Goal: Information Seeking & Learning: Learn about a topic

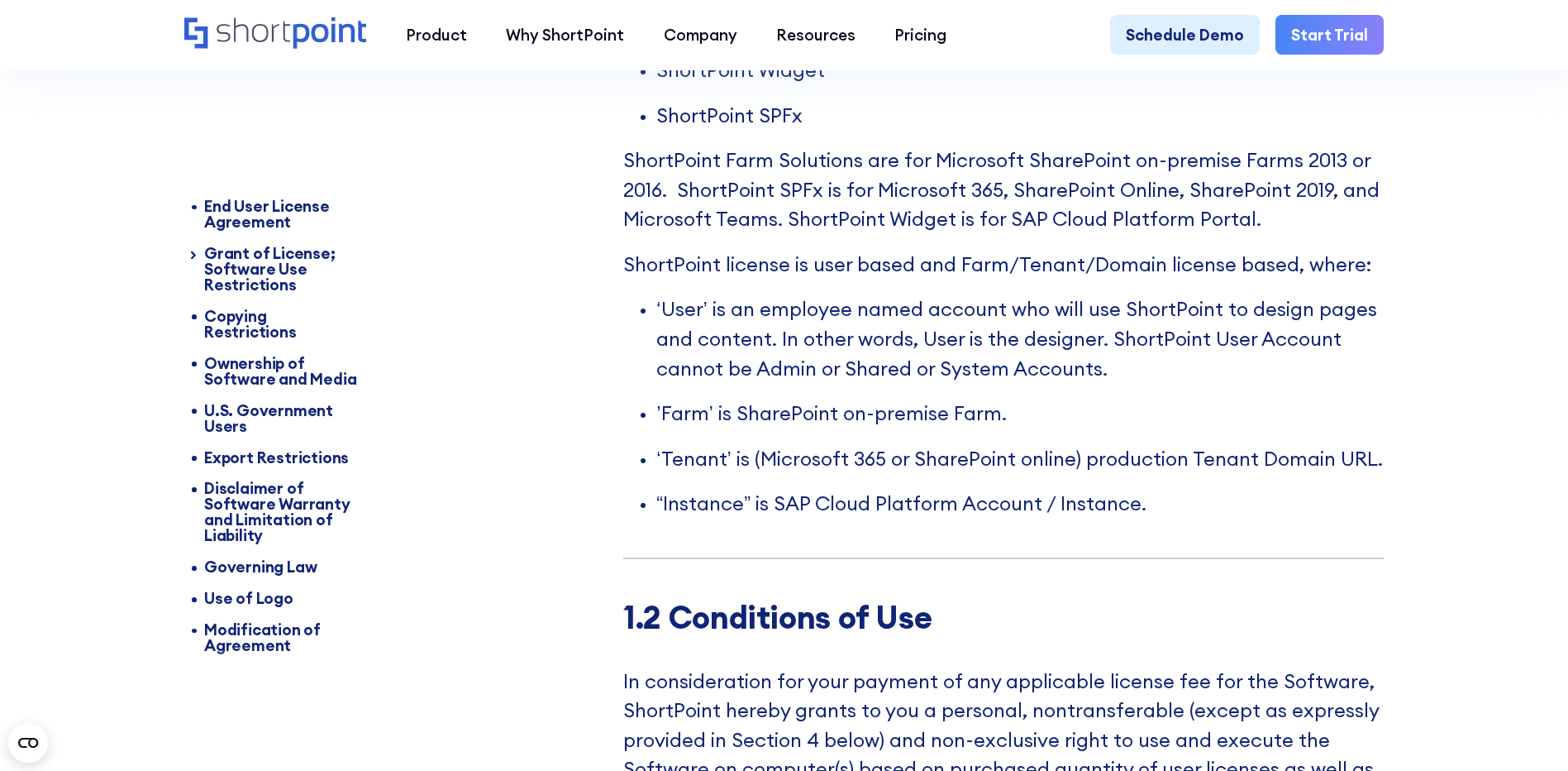
scroll to position [1985, 0]
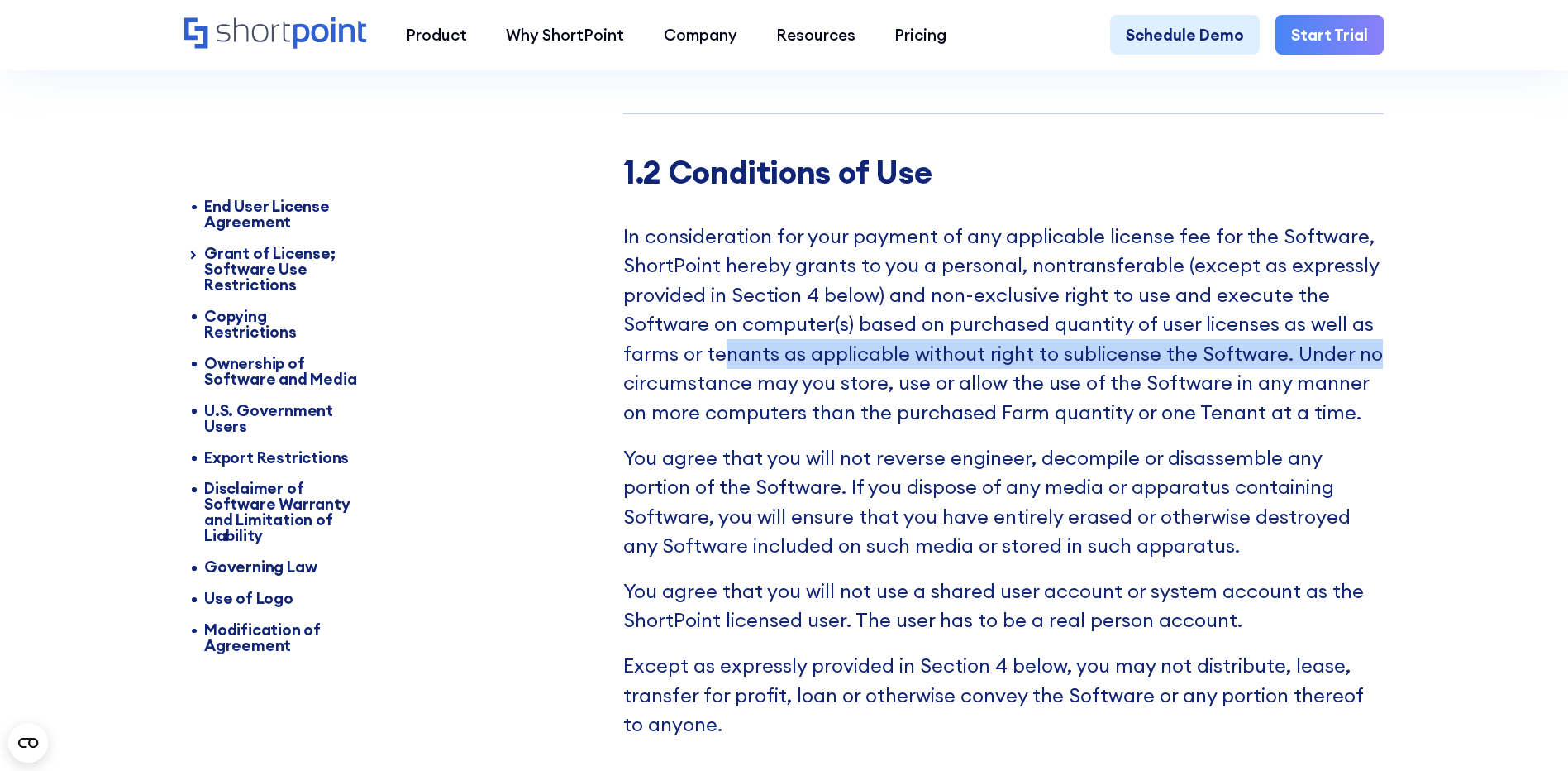
drag, startPoint x: 722, startPoint y: 373, endPoint x: 1438, endPoint y: 385, distance: 716.1
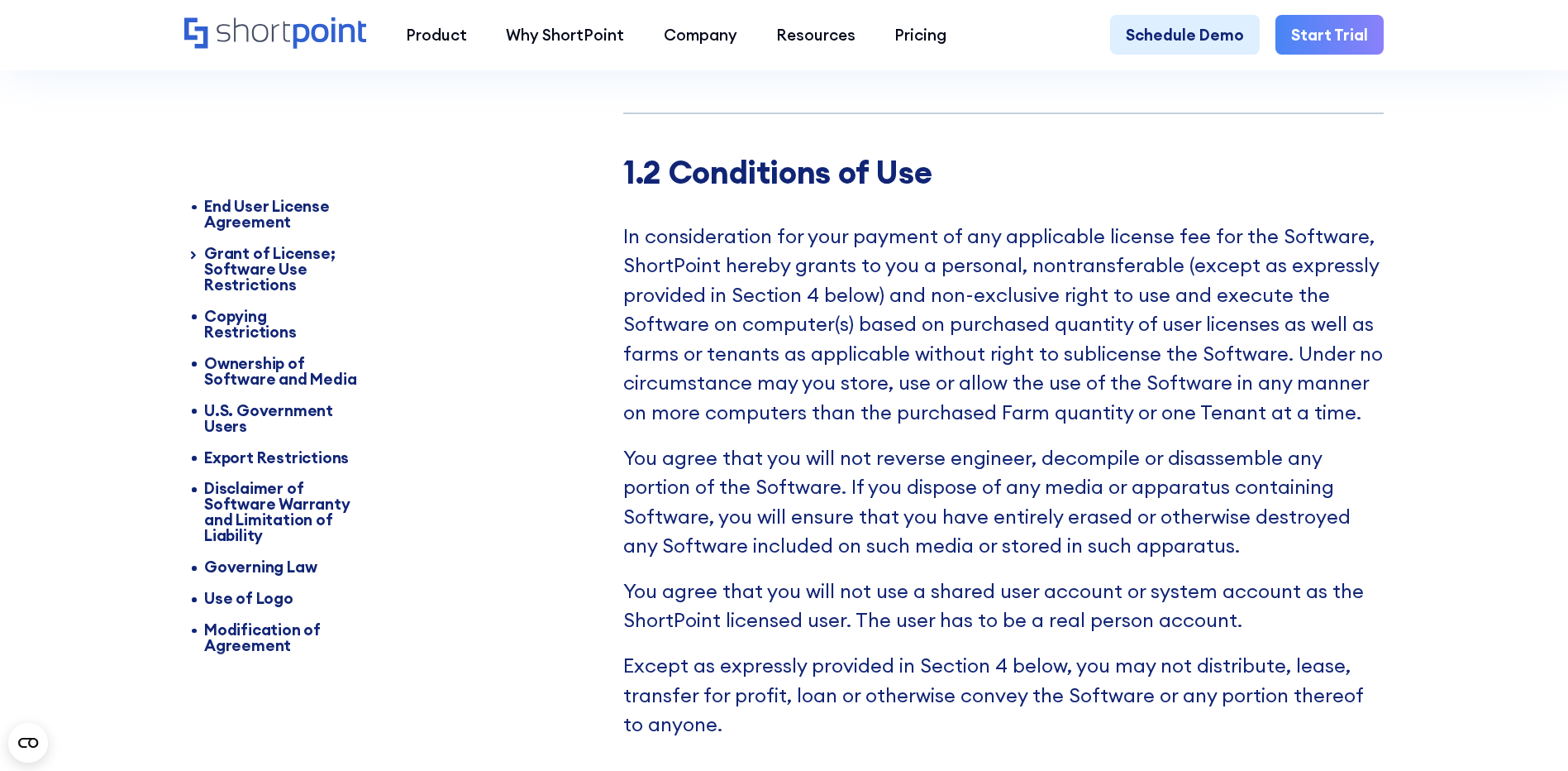
drag, startPoint x: 1438, startPoint y: 385, endPoint x: 1098, endPoint y: 419, distance: 341.7
click at [1216, 410] on p "In consideration for your payment of any applicable license fee for the Softwar…" at bounding box center [1003, 325] width 760 height 206
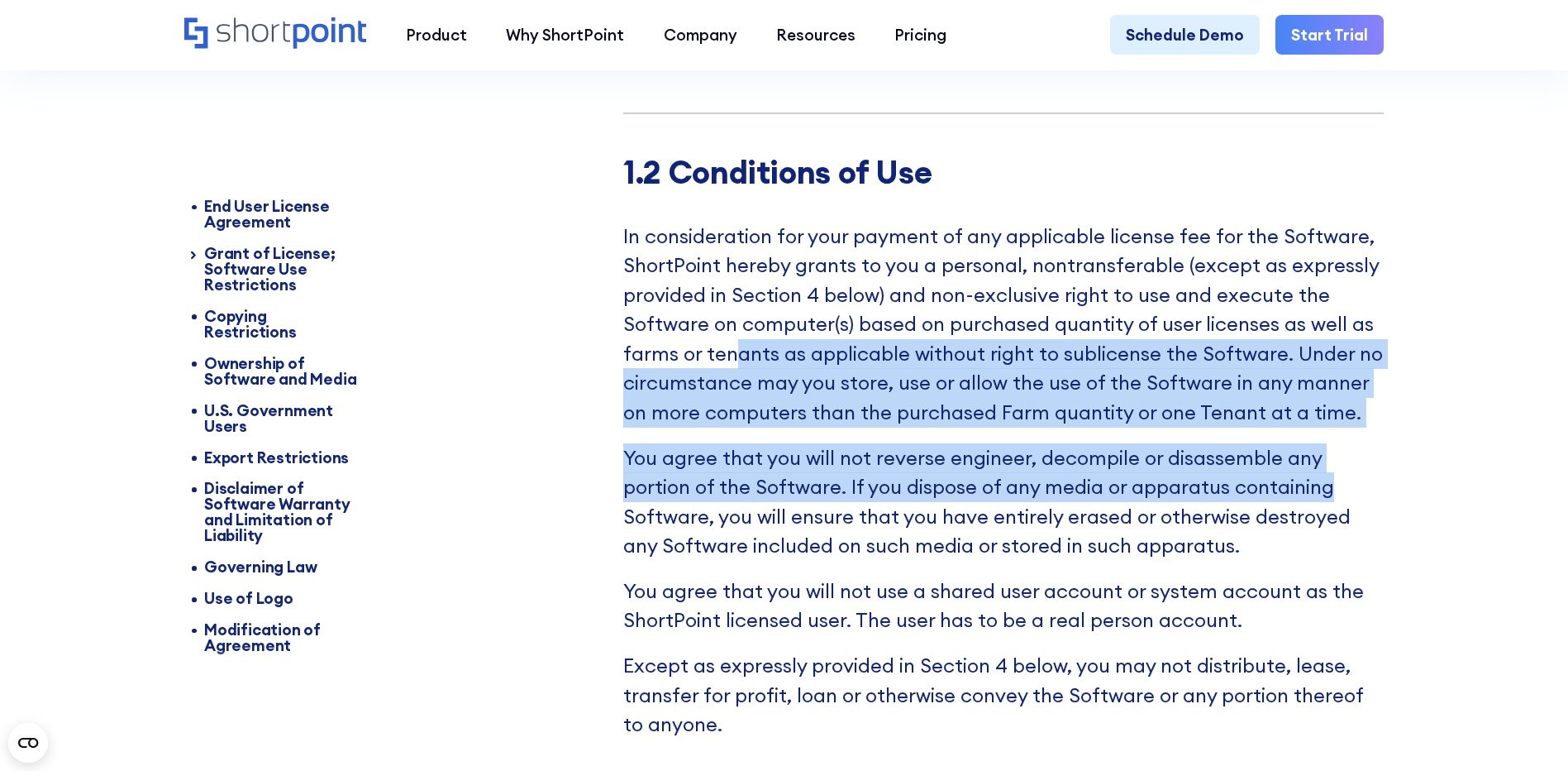
drag, startPoint x: 735, startPoint y: 376, endPoint x: 1379, endPoint y: 519, distance: 659.7
click at [1379, 519] on div "1.2 Conditions of Use In consideration for your payment of any applicable licen…" at bounding box center [1003, 467] width 760 height 627
click at [1172, 460] on div "1.2 Conditions of Use In consideration for your payment of any applicable licen…" at bounding box center [1003, 467] width 760 height 627
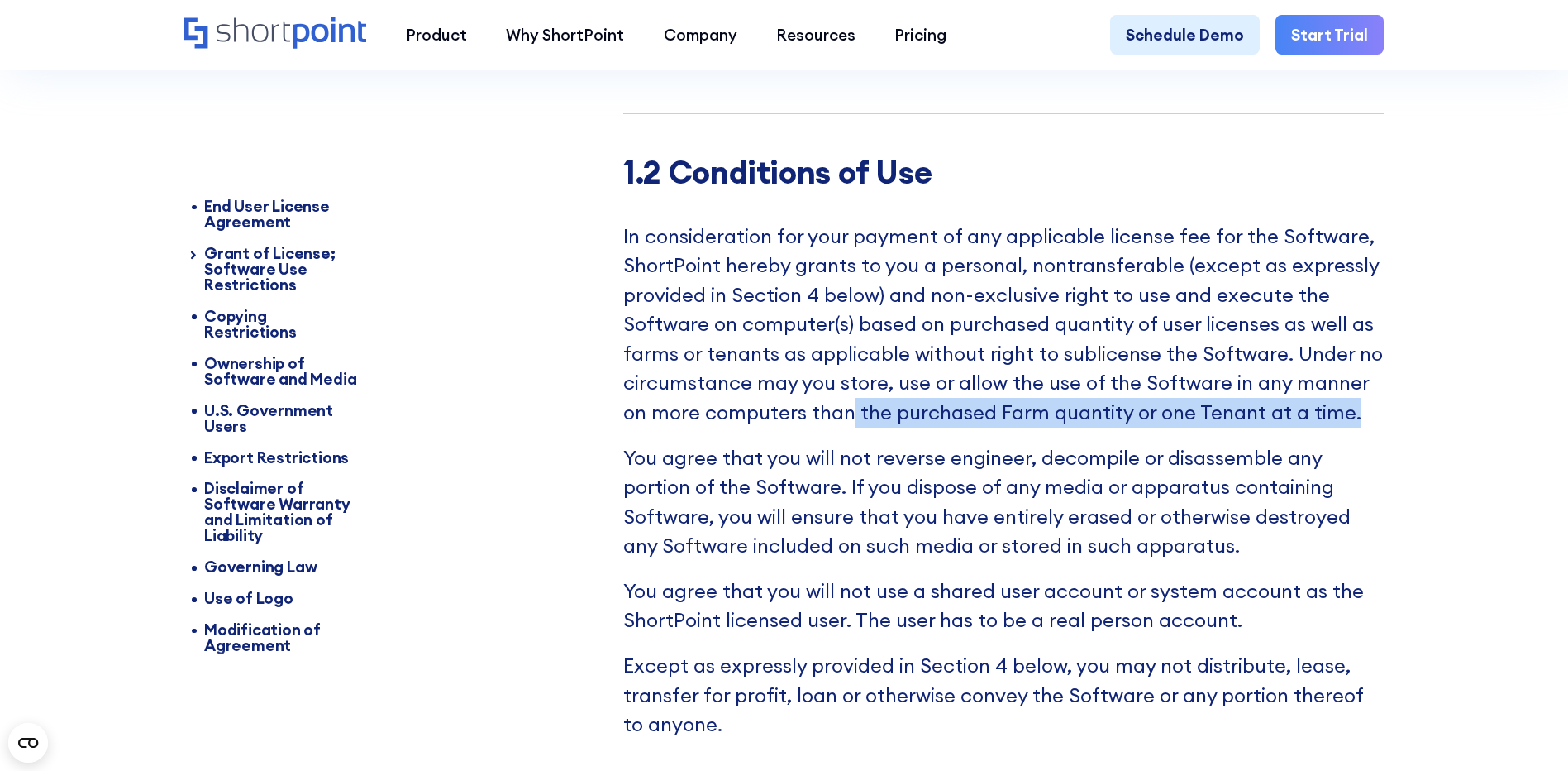
drag, startPoint x: 819, startPoint y: 422, endPoint x: 1380, endPoint y: 432, distance: 561.1
click at [1380, 428] on p "In consideration for your payment of any applicable license fee for the Softwar…" at bounding box center [1003, 325] width 760 height 206
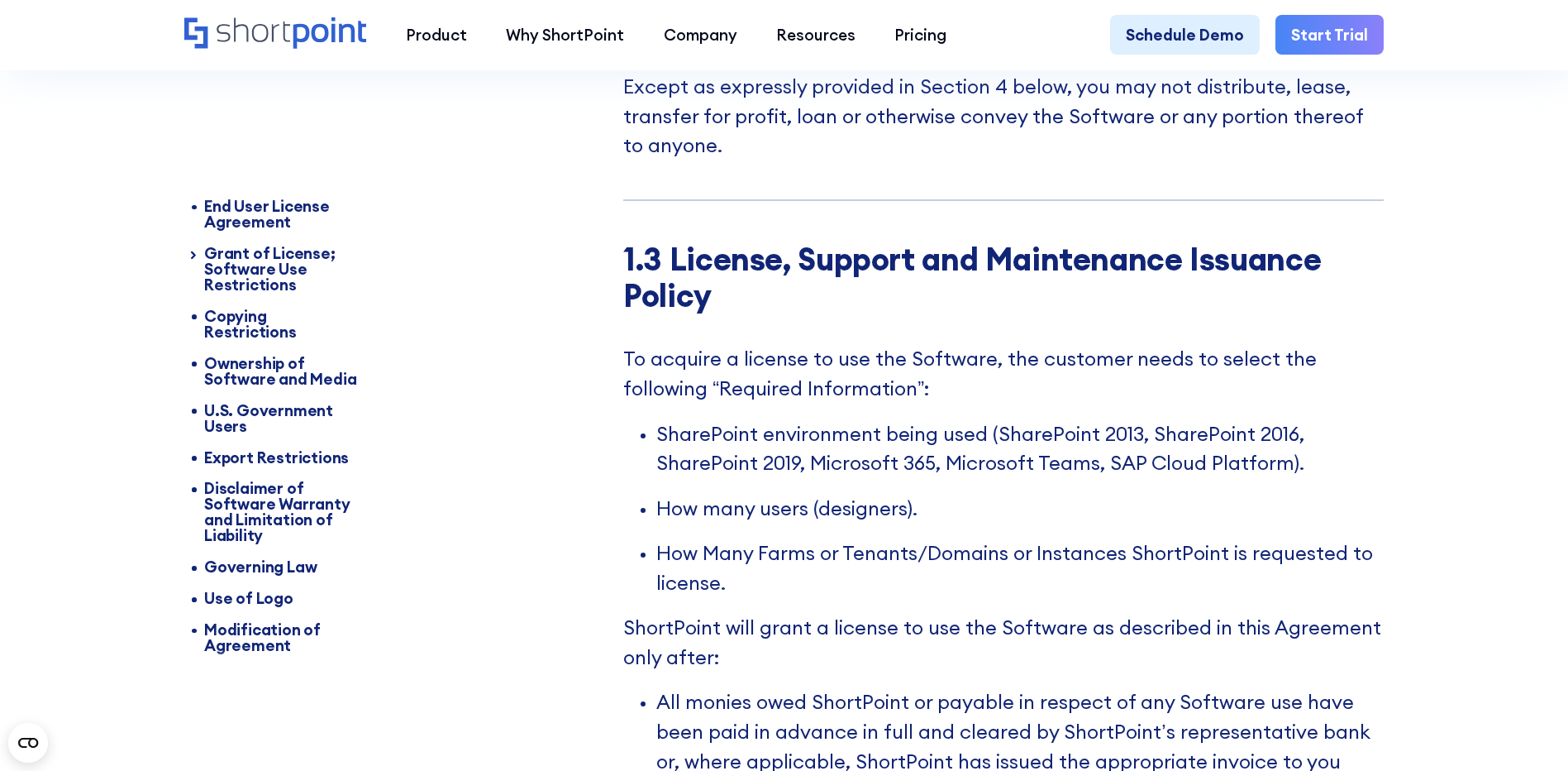
scroll to position [3950, 0]
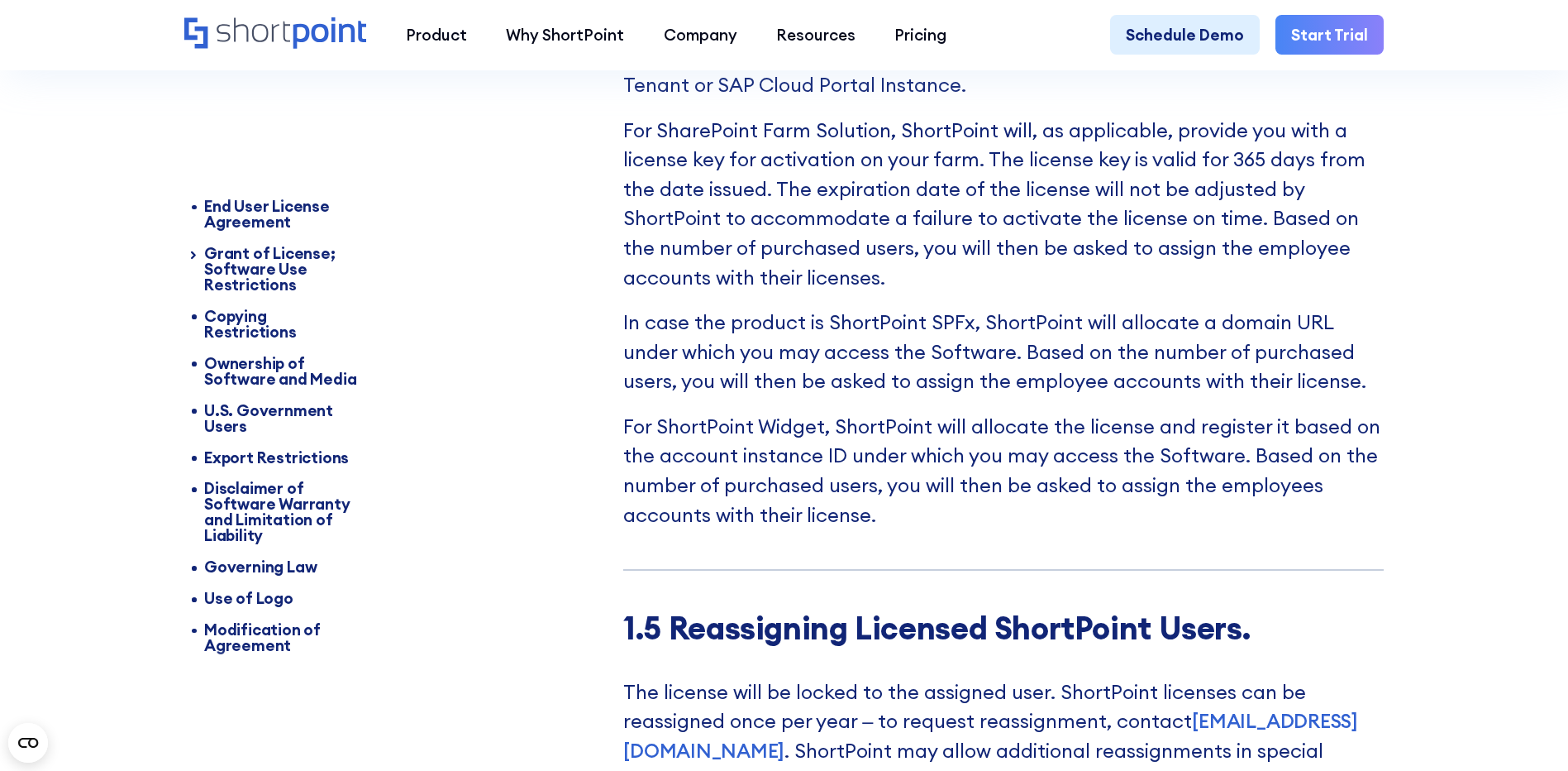
click at [895, 467] on p "For ShortPoint Widget, ShortPoint will allocate the license and register it bas…" at bounding box center [1003, 470] width 760 height 117
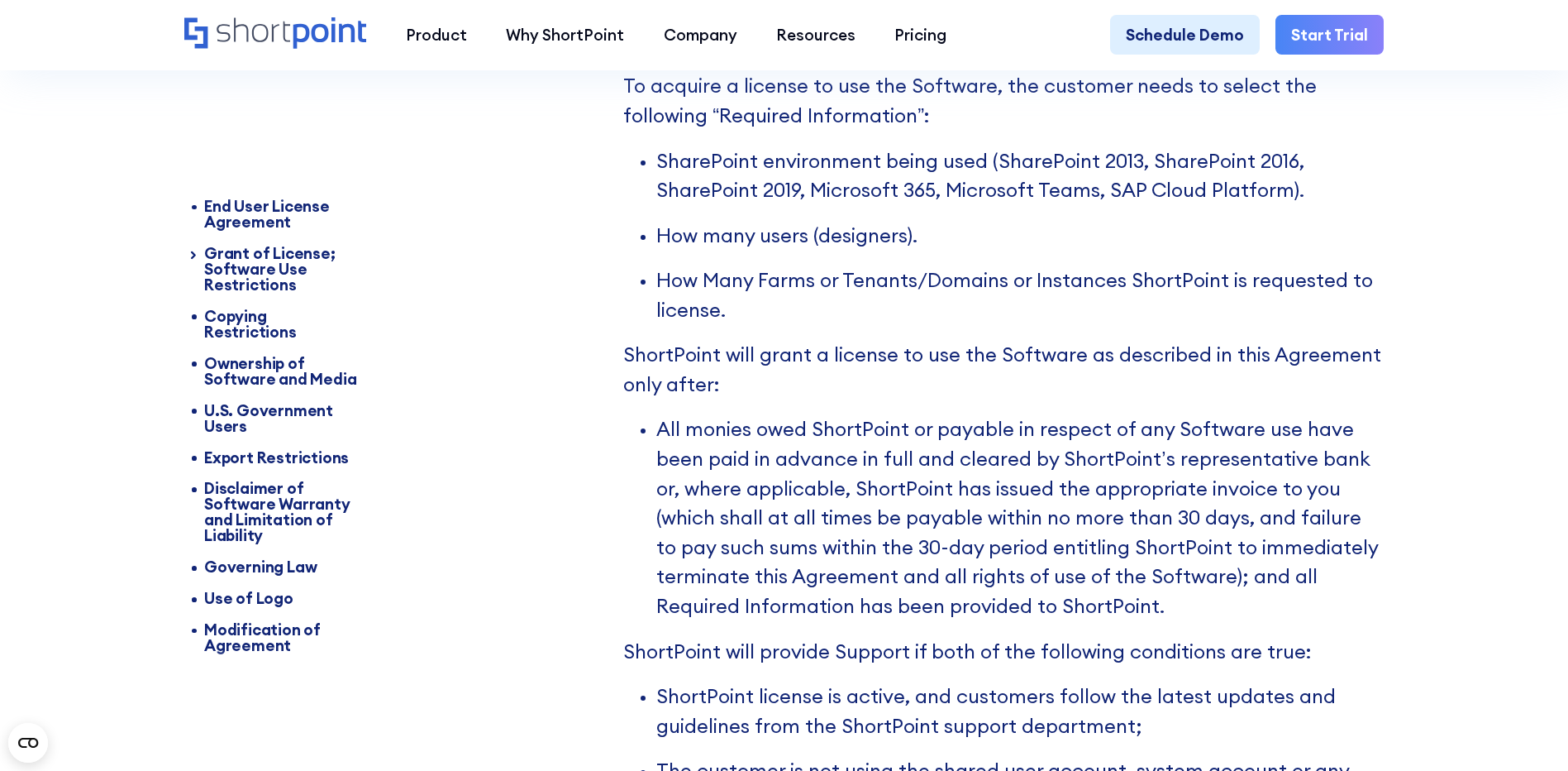
scroll to position [2873, 0]
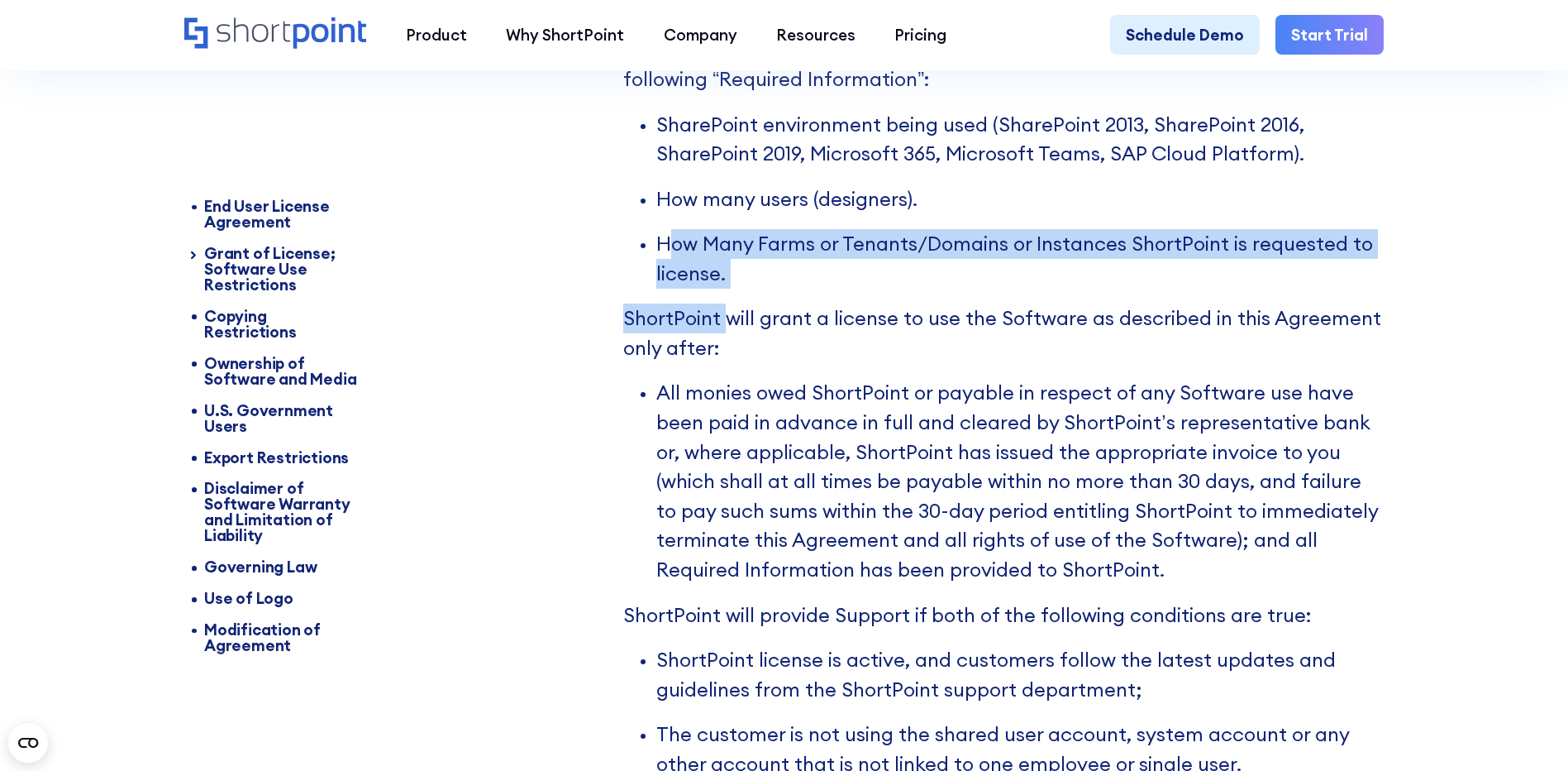
drag, startPoint x: 664, startPoint y: 274, endPoint x: 726, endPoint y: 314, distance: 73.8
click at [726, 314] on div "1.3 License, Support and Maintenance Issuance Policy To acquire a license to us…" at bounding box center [1003, 457] width 760 height 1051
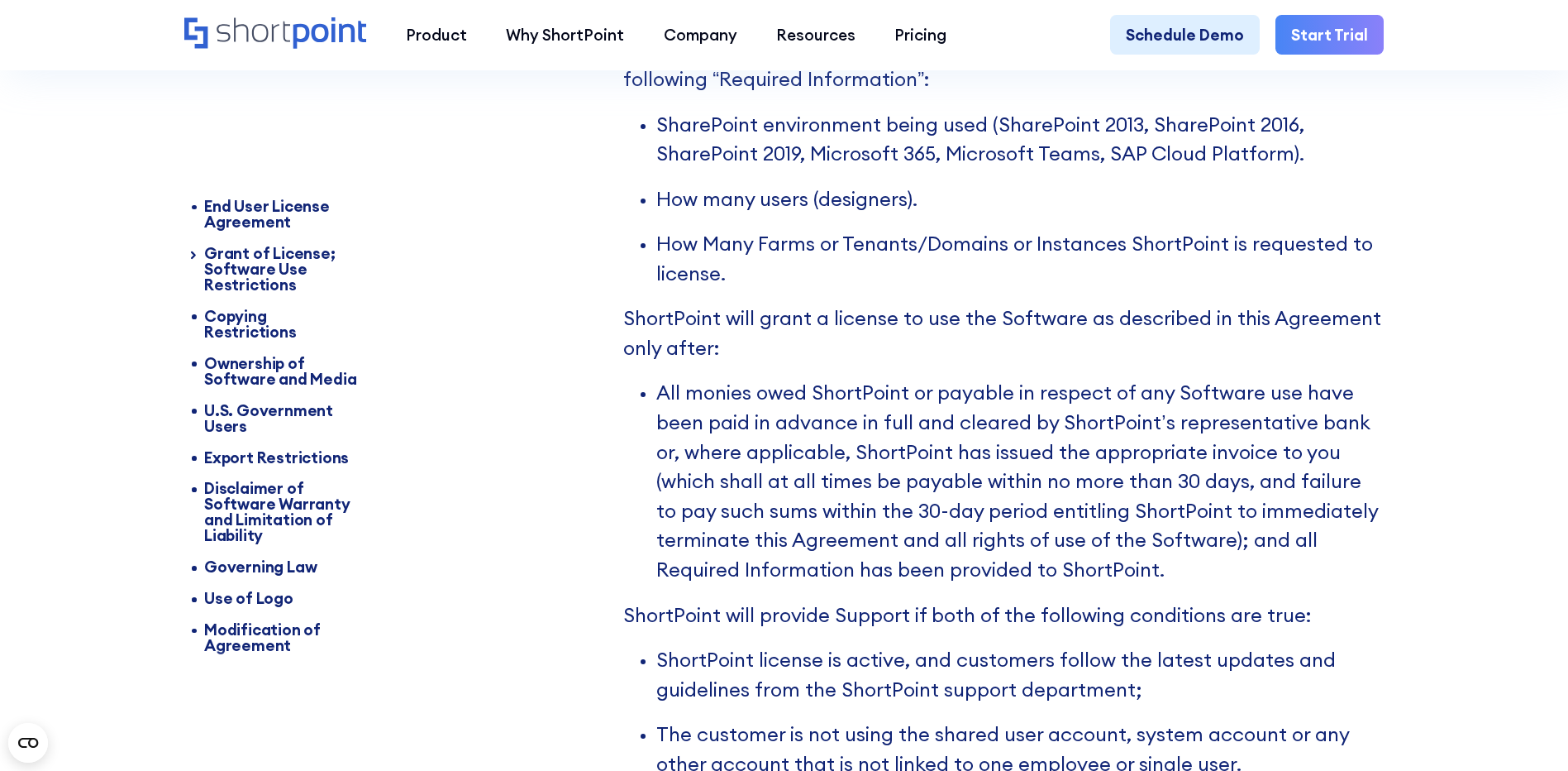
drag, startPoint x: 726, startPoint y: 314, endPoint x: 716, endPoint y: 386, distance: 72.7
click at [716, 362] on p "ShortPoint will grant a license to use the Software as described in this Agreem…" at bounding box center [1003, 333] width 760 height 59
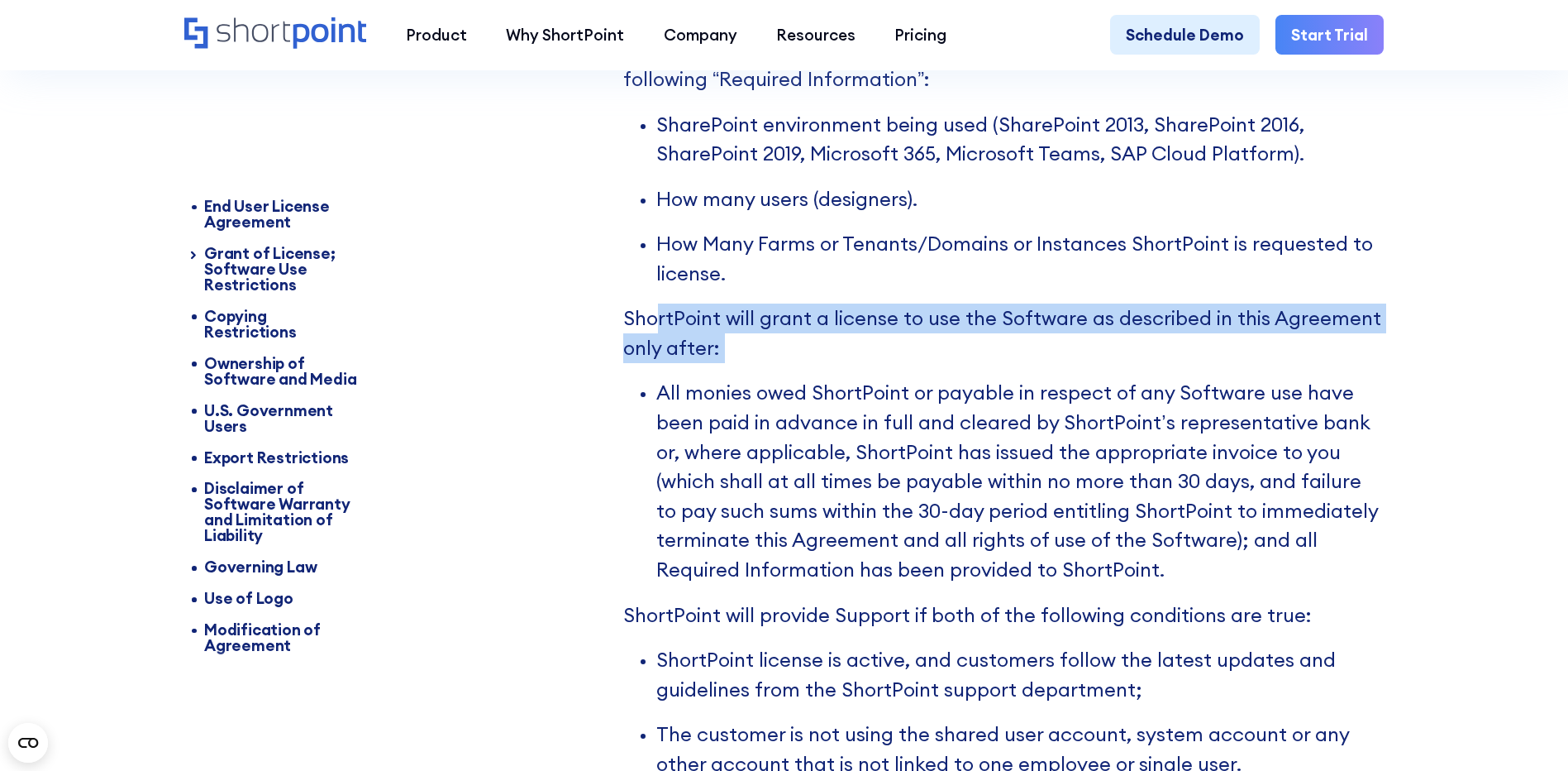
drag, startPoint x: 710, startPoint y: 356, endPoint x: 798, endPoint y: 403, distance: 99.8
click at [798, 403] on div "1.3 License, Support and Maintenance Issuance Policy To acquire a license to us…" at bounding box center [1003, 457] width 760 height 1051
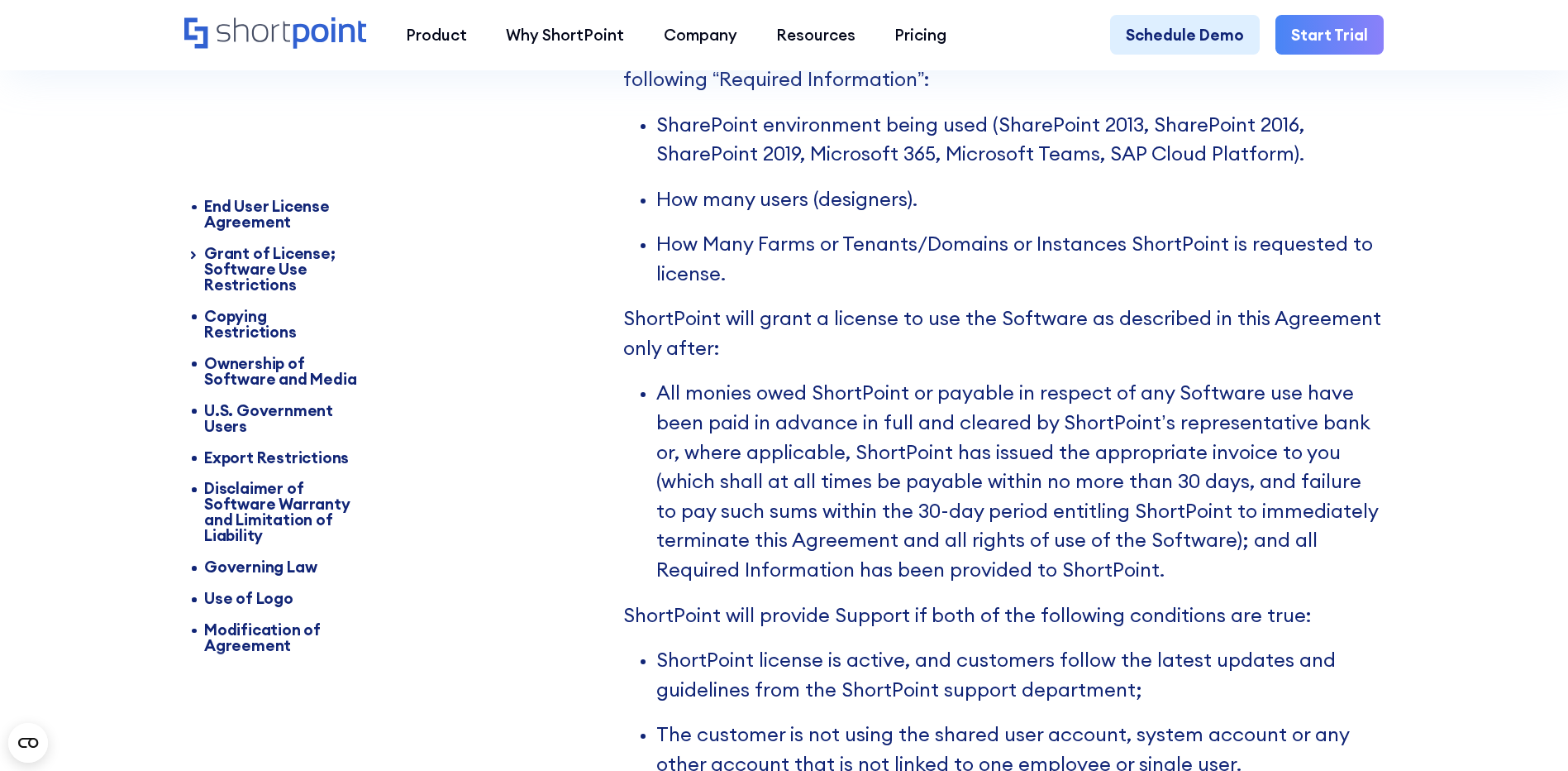
drag, startPoint x: 798, startPoint y: 403, endPoint x: 729, endPoint y: 452, distance: 84.6
click at [734, 452] on p "All monies owed ShortPoint or payable in respect of any Software use have been …" at bounding box center [1020, 481] width 728 height 206
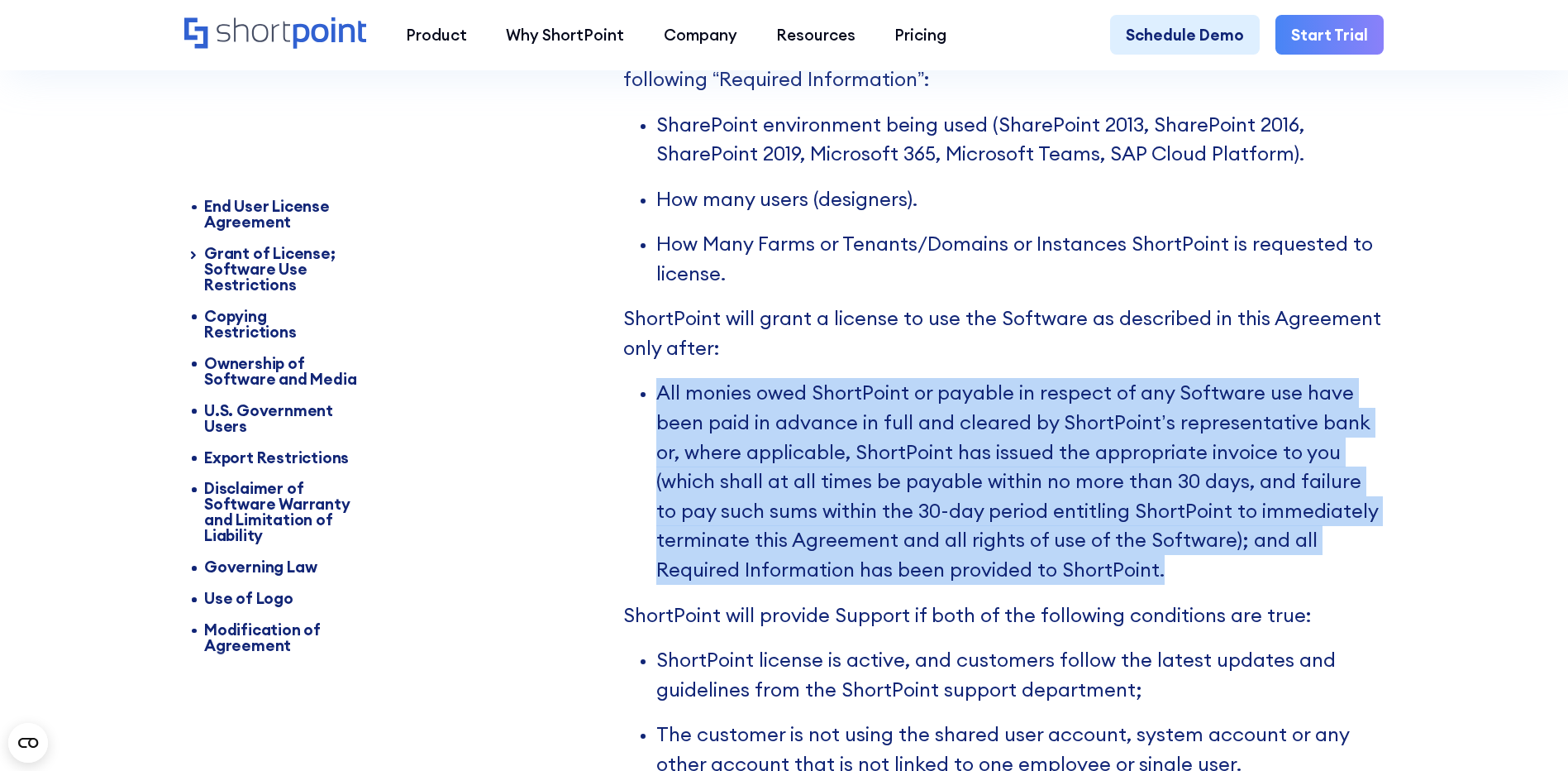
drag, startPoint x: 693, startPoint y: 424, endPoint x: 1222, endPoint y: 591, distance: 554.7
click at [1222, 584] on p "All monies owed ShortPoint or payable in respect of any Software use have been …" at bounding box center [1020, 481] width 728 height 206
drag, startPoint x: 1222, startPoint y: 591, endPoint x: 1303, endPoint y: 602, distance: 81.7
click at [1303, 584] on p "All monies owed ShortPoint or payable in respect of any Software use have been …" at bounding box center [1020, 481] width 728 height 206
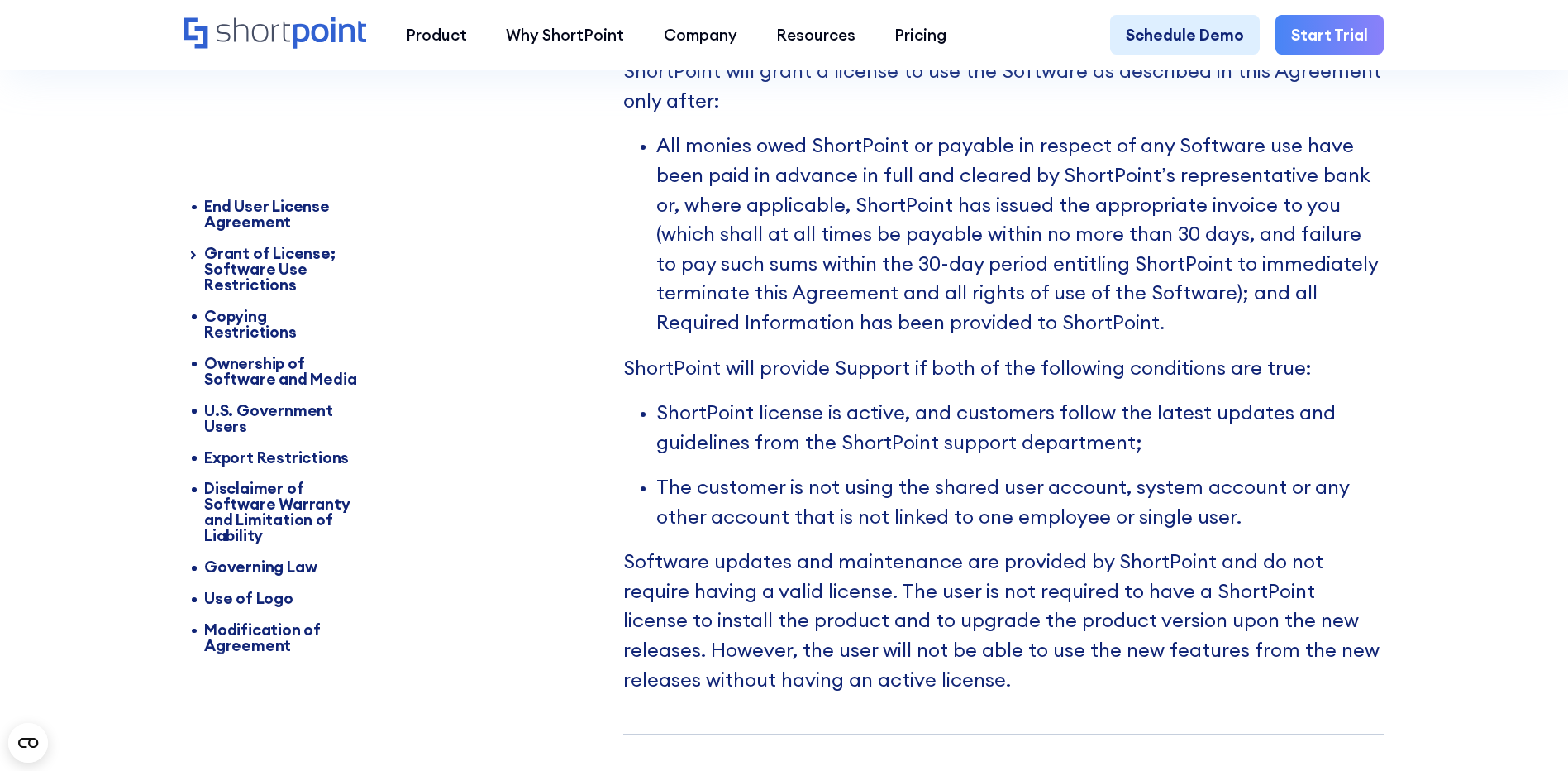
scroll to position [3121, 0]
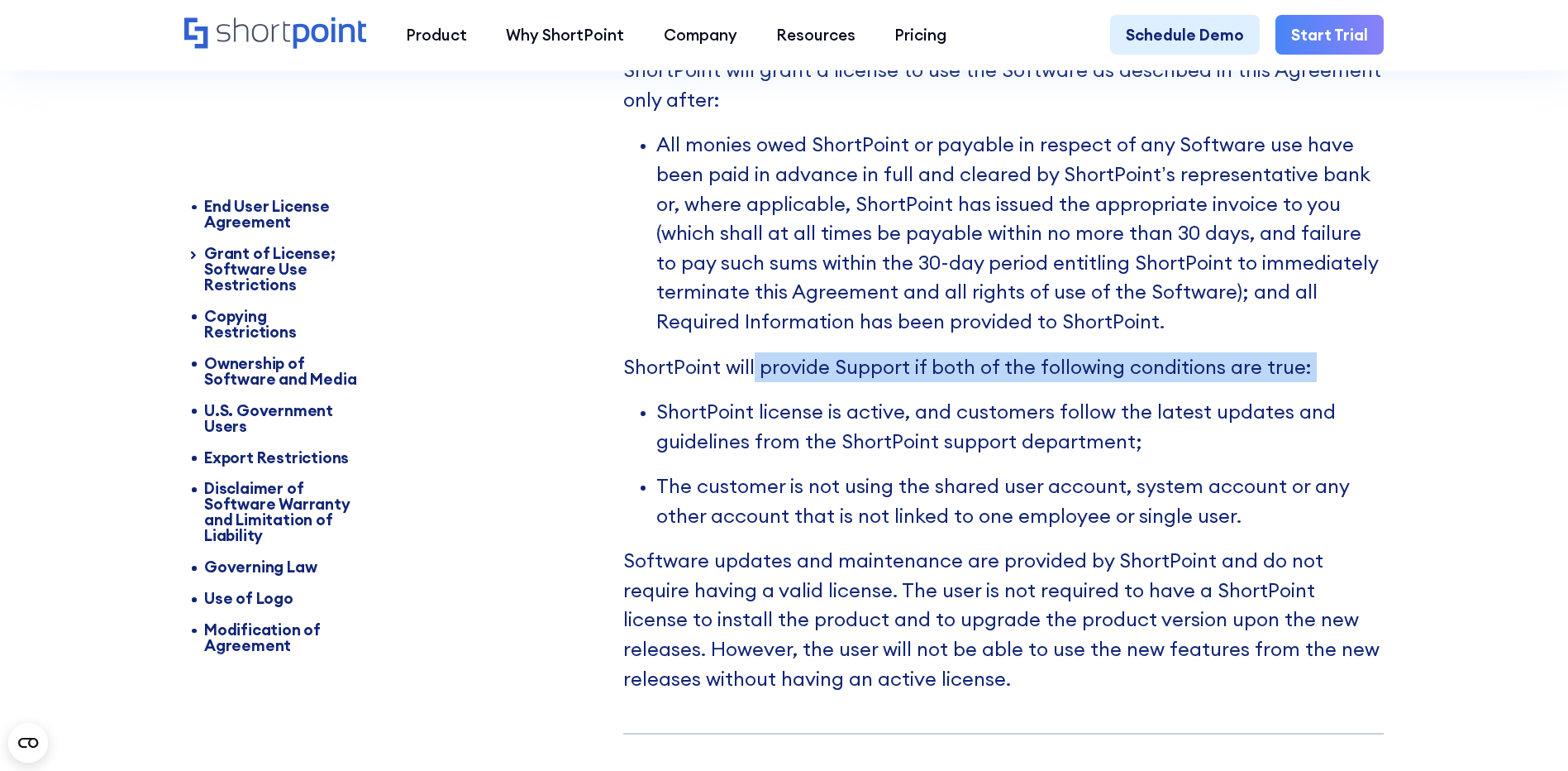
drag, startPoint x: 754, startPoint y: 394, endPoint x: 1310, endPoint y: 410, distance: 556.2
click at [1310, 410] on div "1.3 License, Support and Maintenance Issuance Policy To acquire a license to us…" at bounding box center [1003, 209] width 760 height 1051
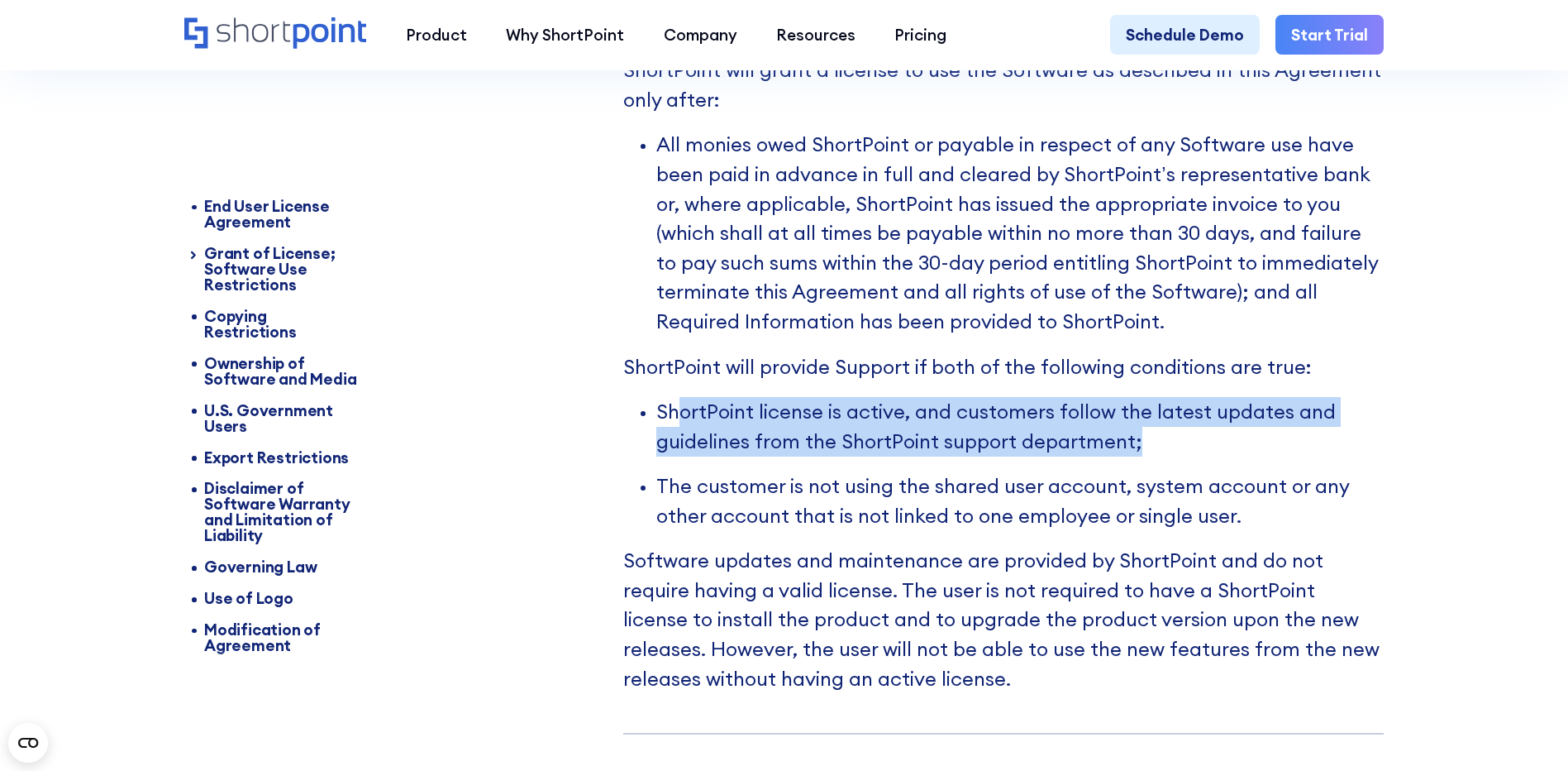
drag, startPoint x: 817, startPoint y: 442, endPoint x: 1131, endPoint y: 483, distance: 316.7
click at [1131, 456] on p "ShortPoint license is active, and customers follow the latest updates and guide…" at bounding box center [1020, 427] width 728 height 59
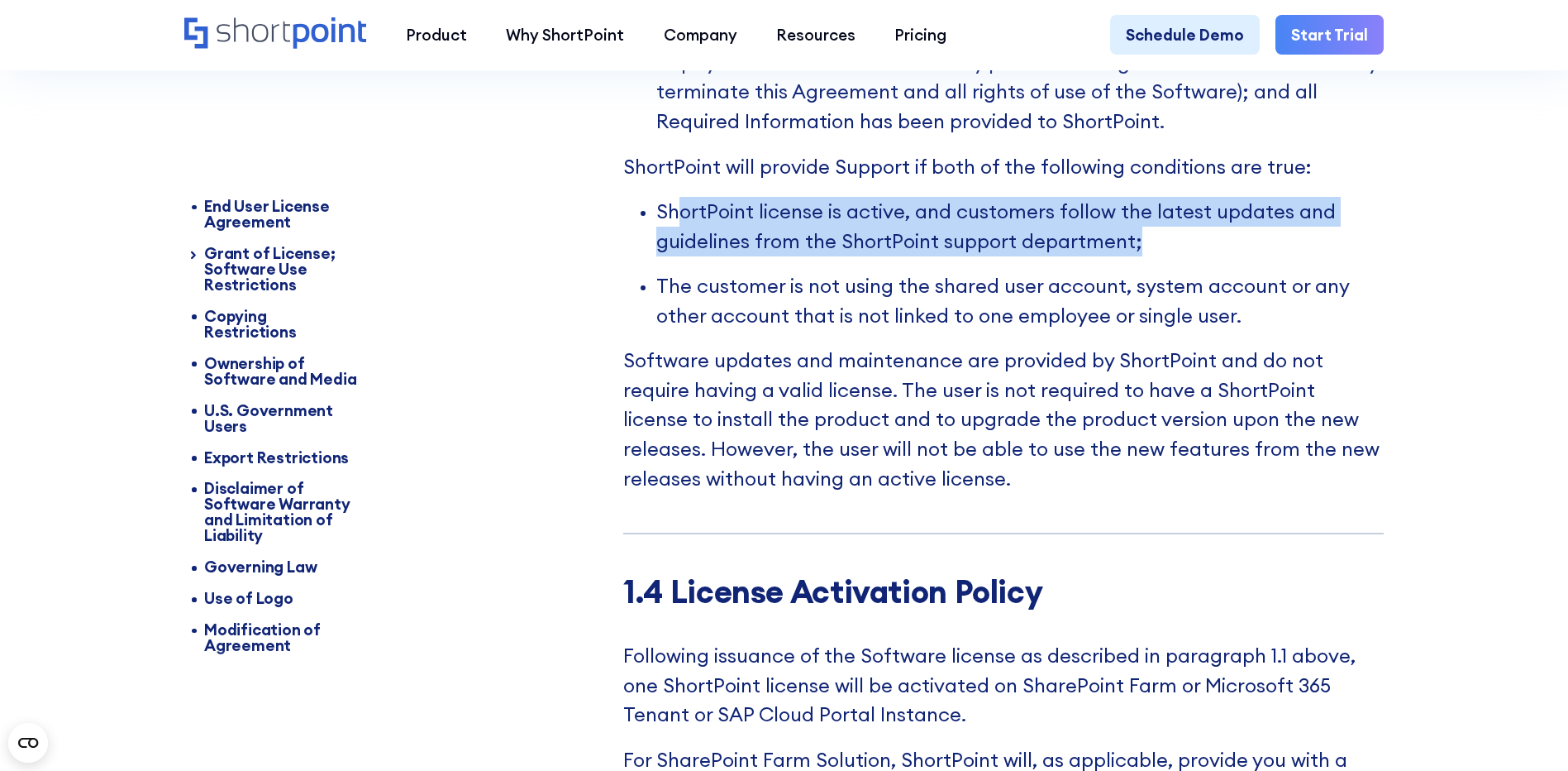
scroll to position [3369, 0]
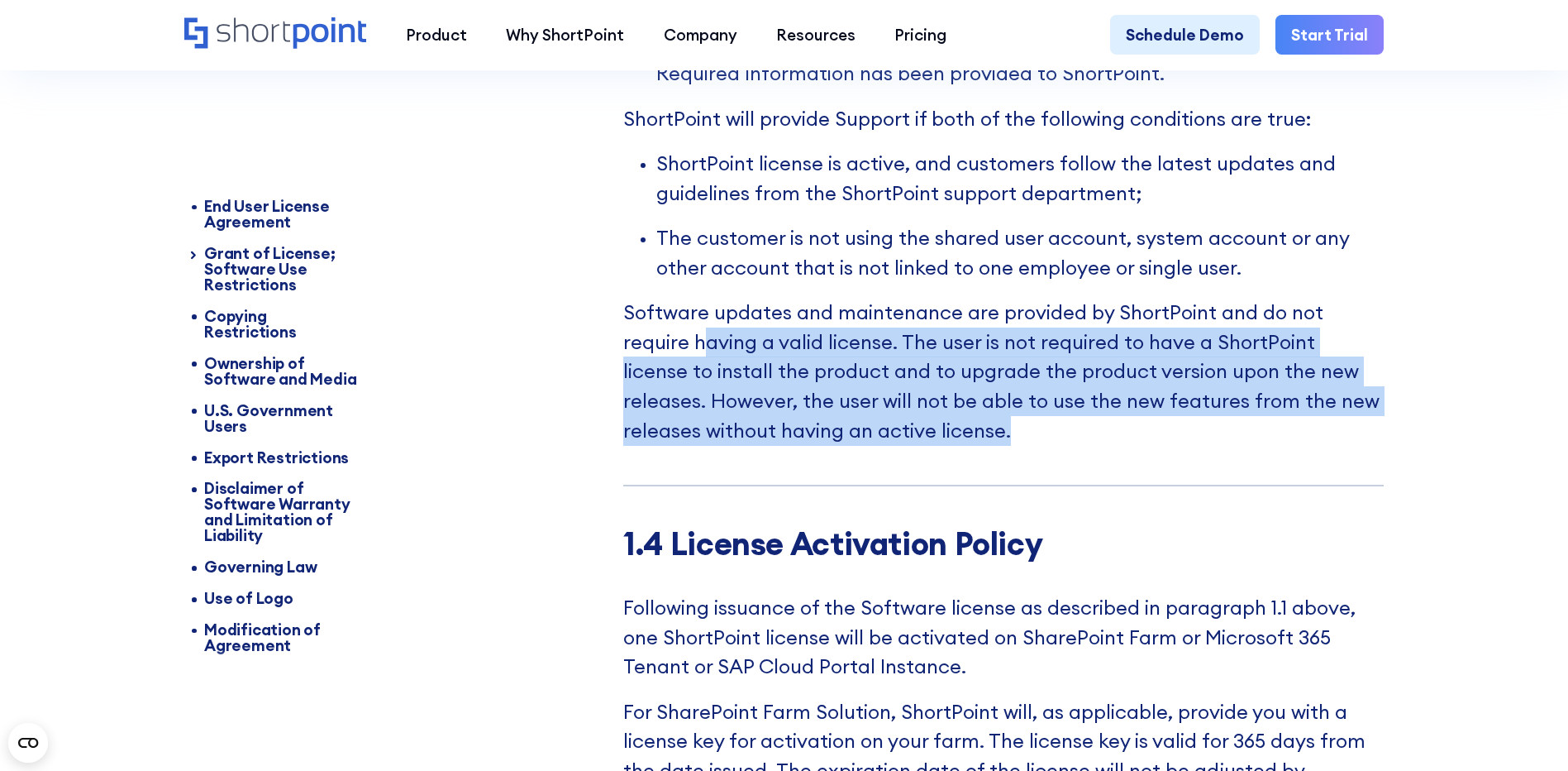
drag, startPoint x: 637, startPoint y: 358, endPoint x: 942, endPoint y: 454, distance: 319.8
click at [942, 445] on p "Software updates and maintenance are provided by ShortPoint and do not require …" at bounding box center [1003, 371] width 760 height 147
drag, startPoint x: 942, startPoint y: 454, endPoint x: 736, endPoint y: 389, distance: 216.0
click at [815, 399] on p "Software updates and maintenance are provided by ShortPoint and do not require …" at bounding box center [1003, 371] width 760 height 147
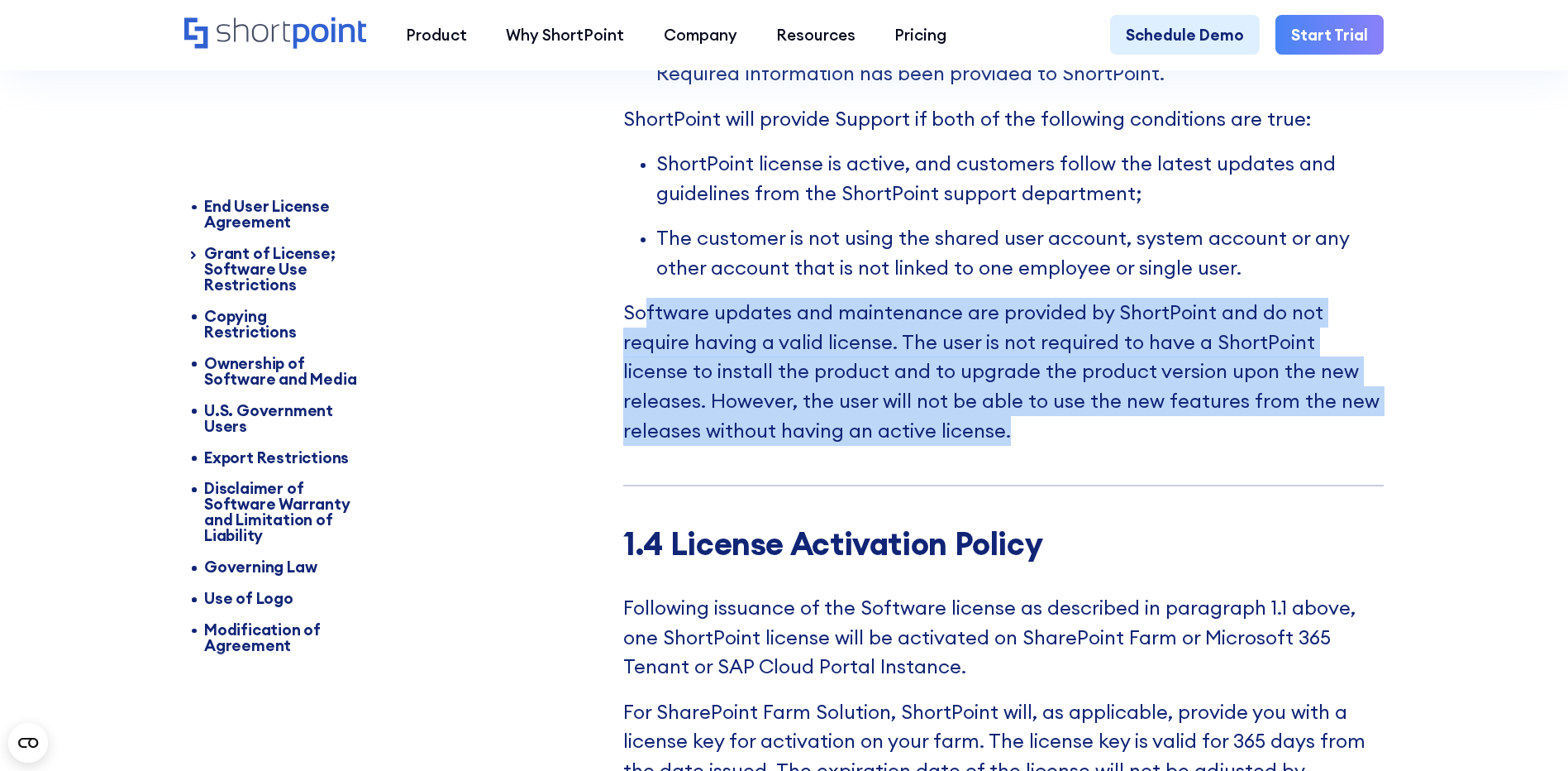
drag, startPoint x: 641, startPoint y: 335, endPoint x: 1003, endPoint y: 472, distance: 387.1
click at [1003, 445] on p "Software updates and maintenance are provided by ShortPoint and do not require …" at bounding box center [1003, 371] width 760 height 147
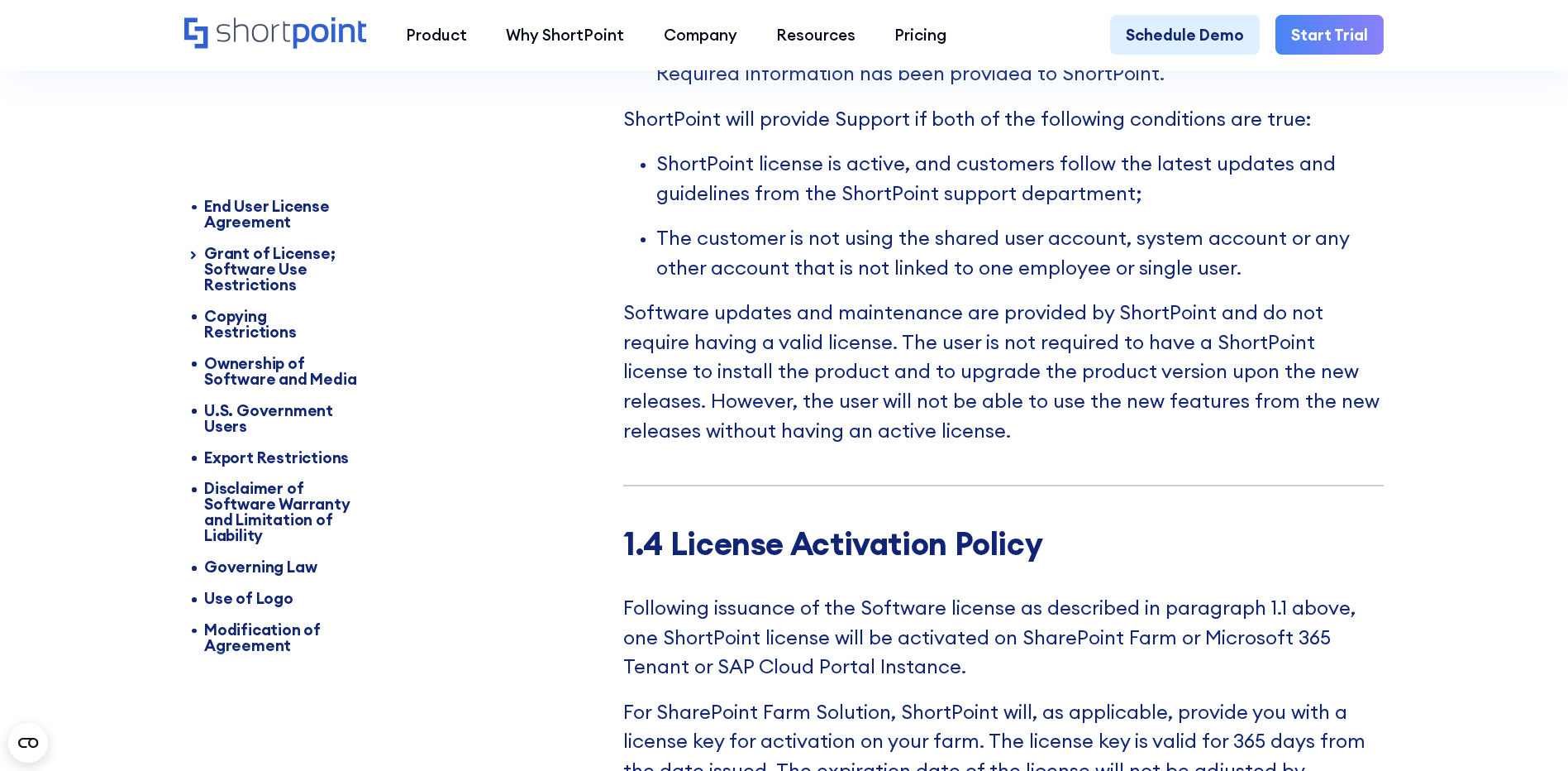
drag, startPoint x: 1003, startPoint y: 472, endPoint x: 959, endPoint y: 484, distance: 45.6
click at [829, 442] on p "Software updates and maintenance are provided by ShortPoint and do not require …" at bounding box center [1003, 371] width 760 height 147
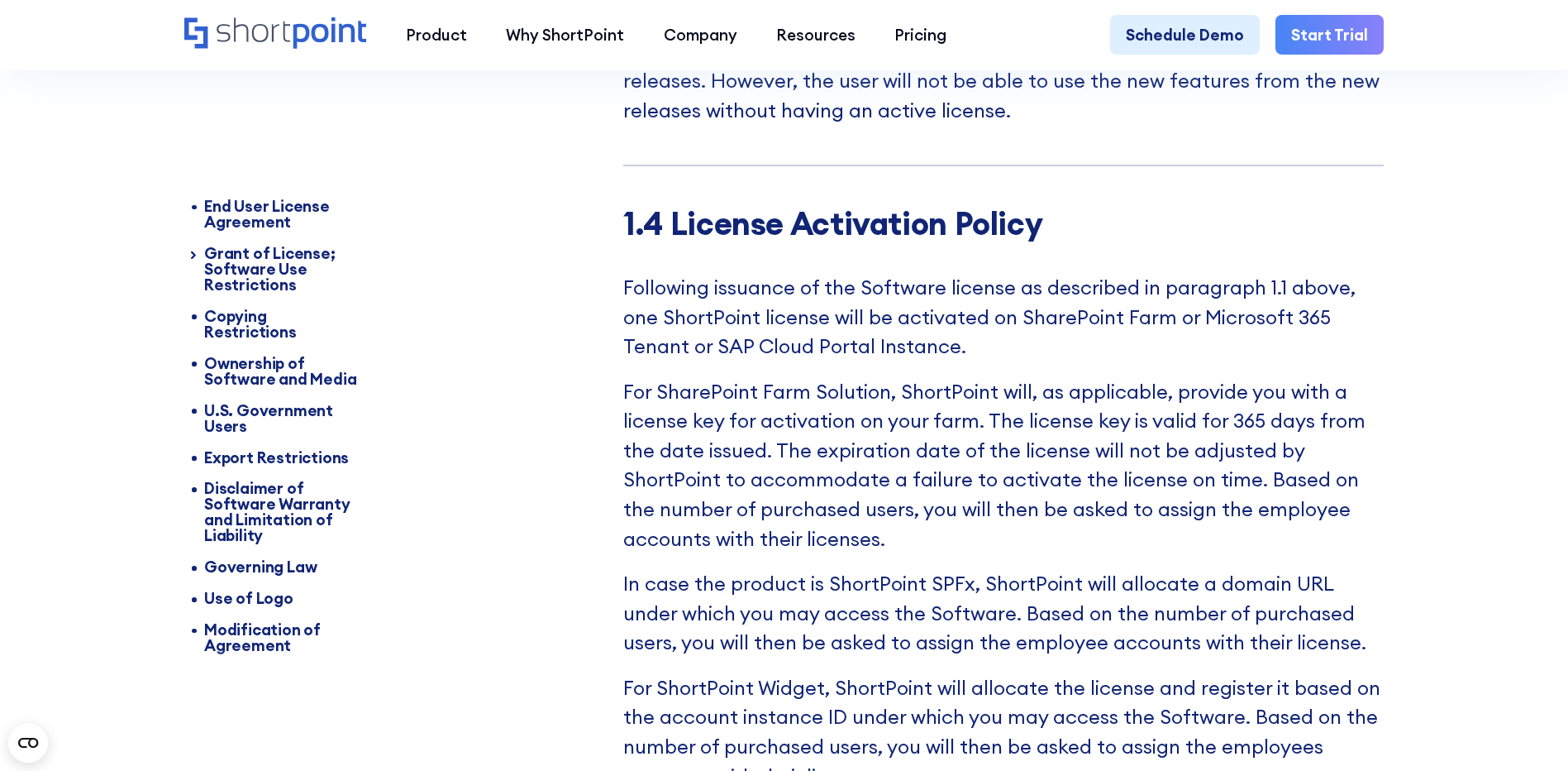
scroll to position [3700, 0]
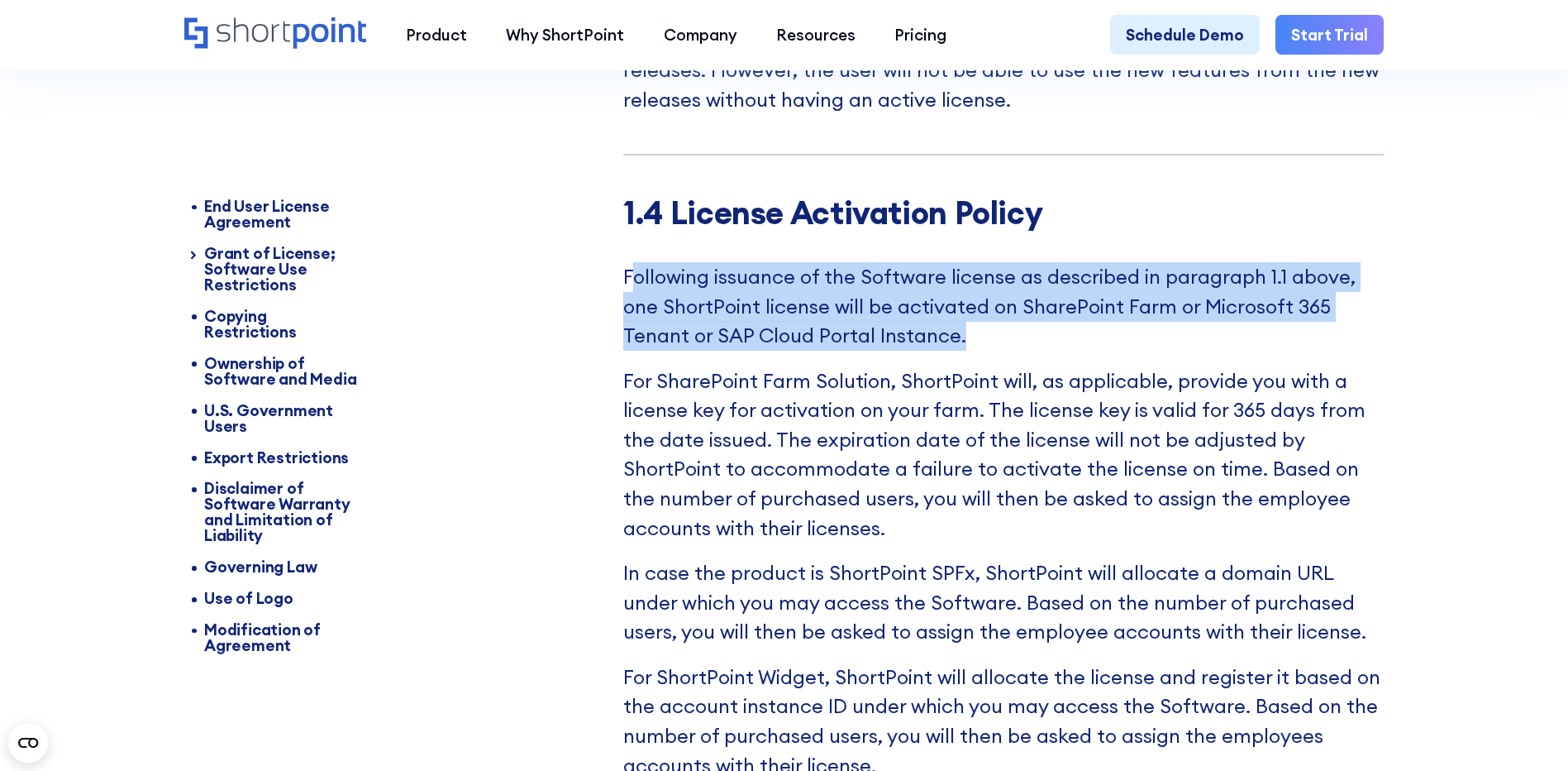
drag, startPoint x: 632, startPoint y: 303, endPoint x: 1059, endPoint y: 375, distance: 433.0
click at [1059, 351] on p "Following issuance of the Software license as described in paragraph 1.1 above,…" at bounding box center [1003, 306] width 760 height 89
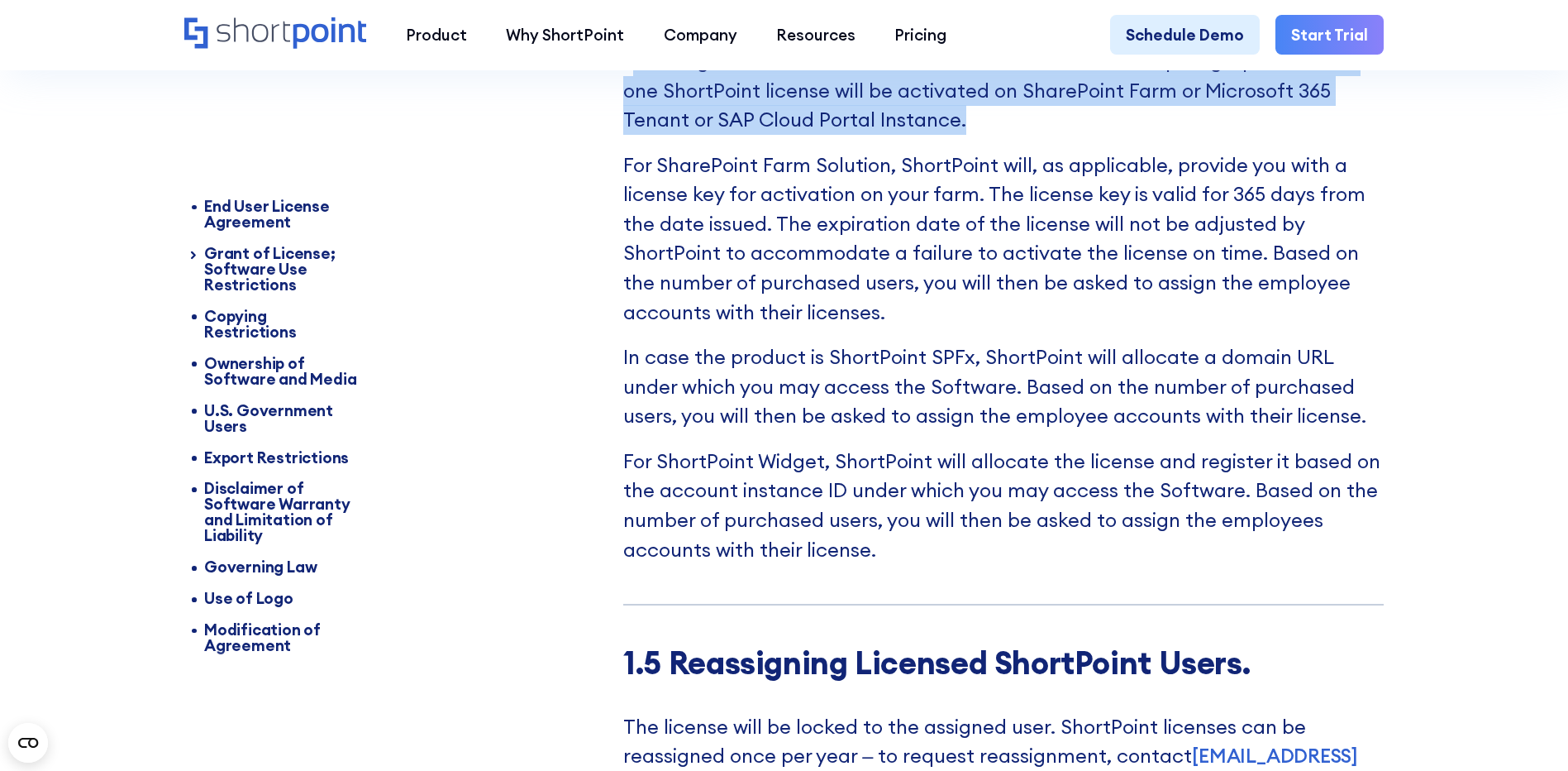
scroll to position [3783, 0]
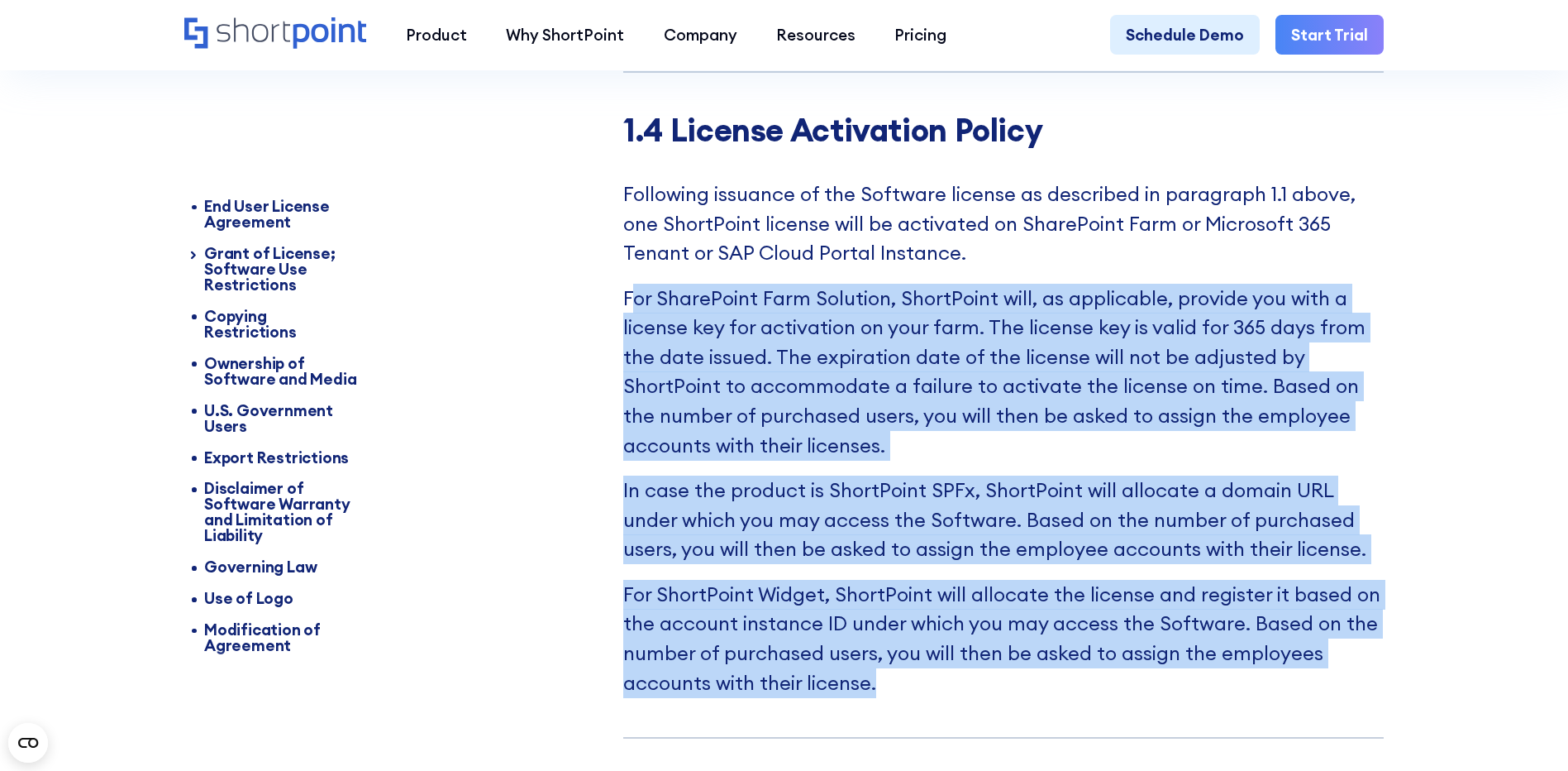
drag, startPoint x: 630, startPoint y: 327, endPoint x: 935, endPoint y: 720, distance: 497.5
click at [935, 720] on div "1.4 License Activation Policy Following issuance of the Software license as des…" at bounding box center [1003, 425] width 760 height 627
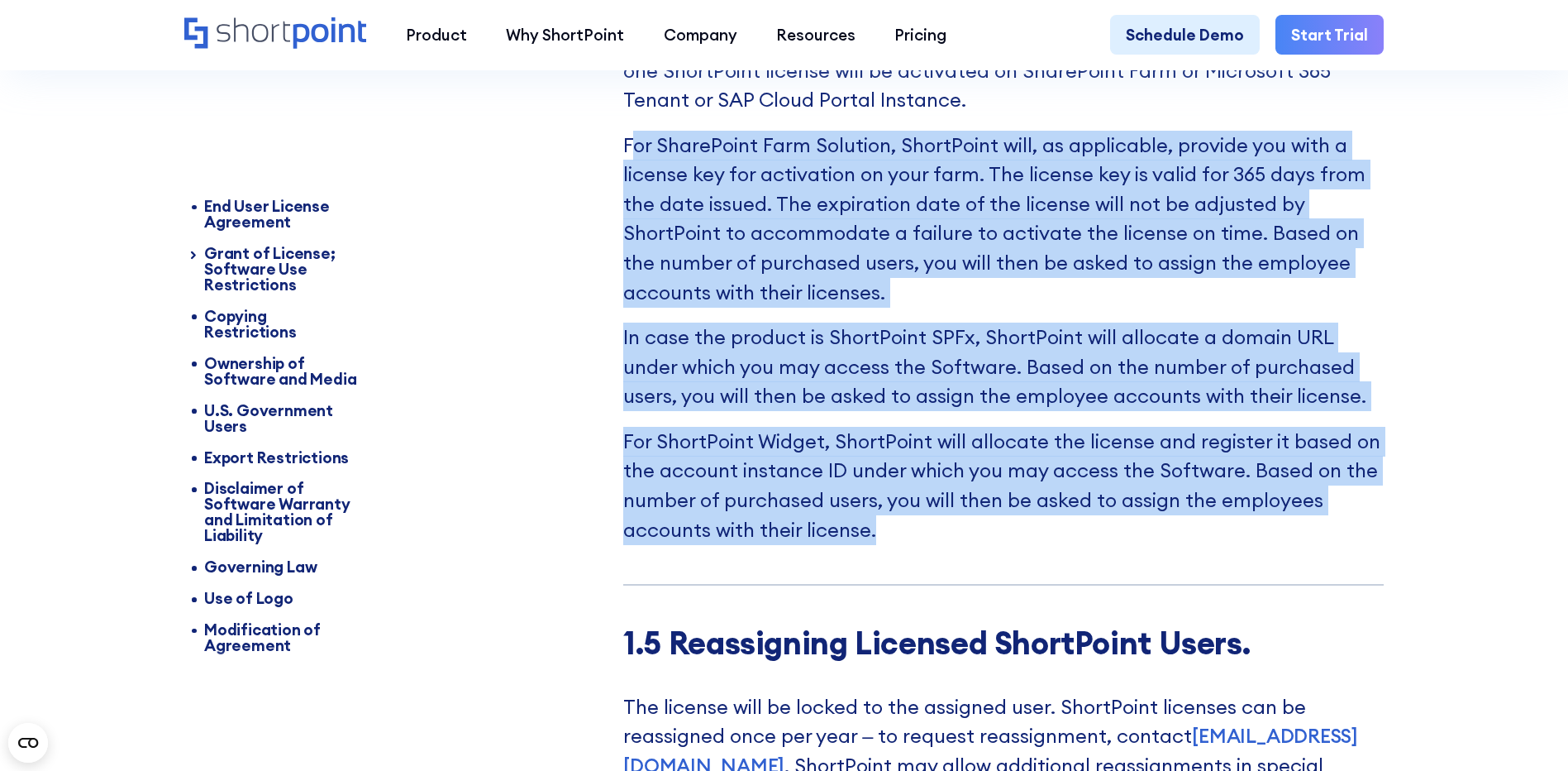
scroll to position [4113, 0]
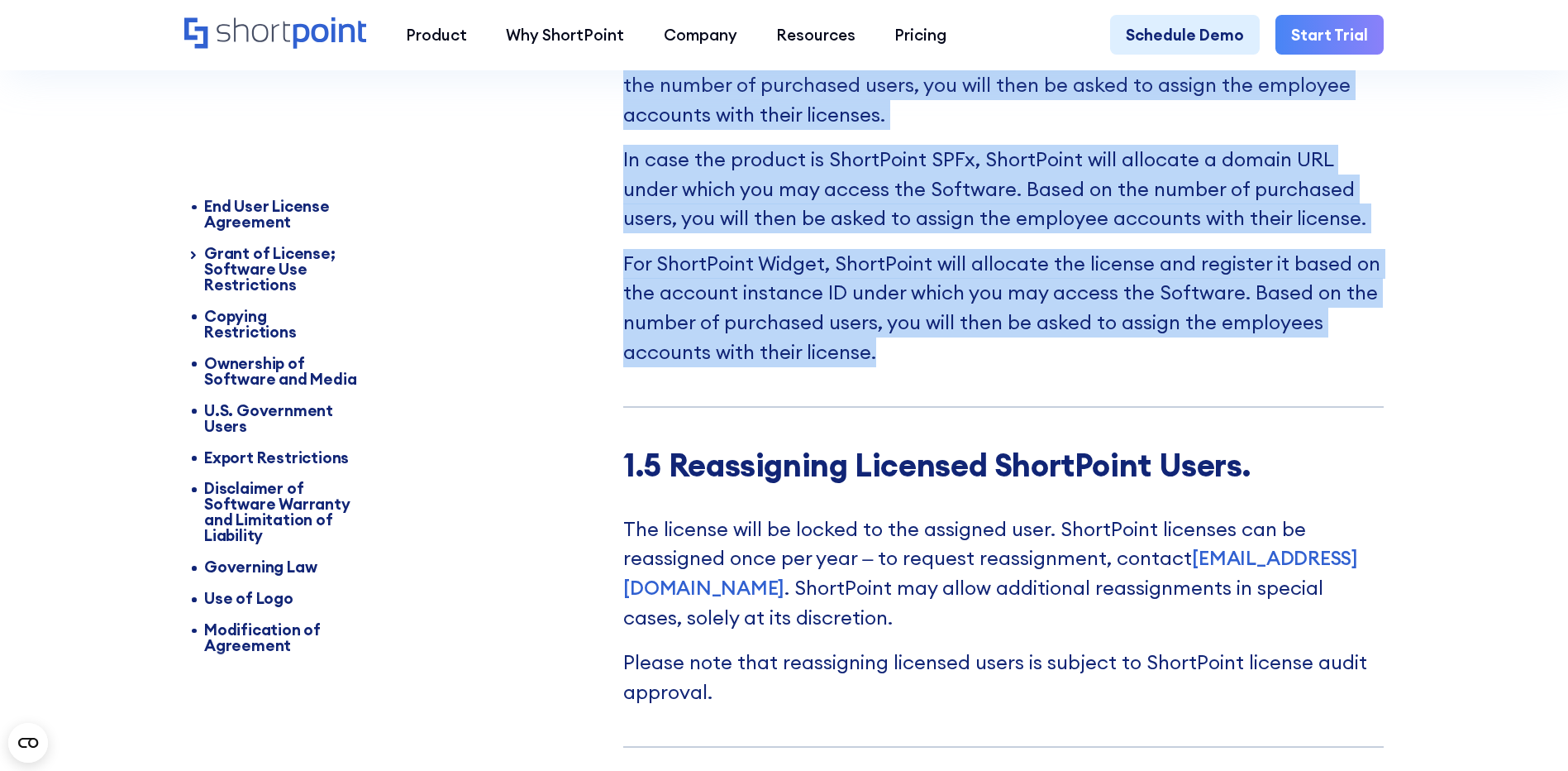
click at [797, 366] on p "For ShortPoint Widget, ShortPoint will allocate the license and register it bas…" at bounding box center [1003, 307] width 760 height 117
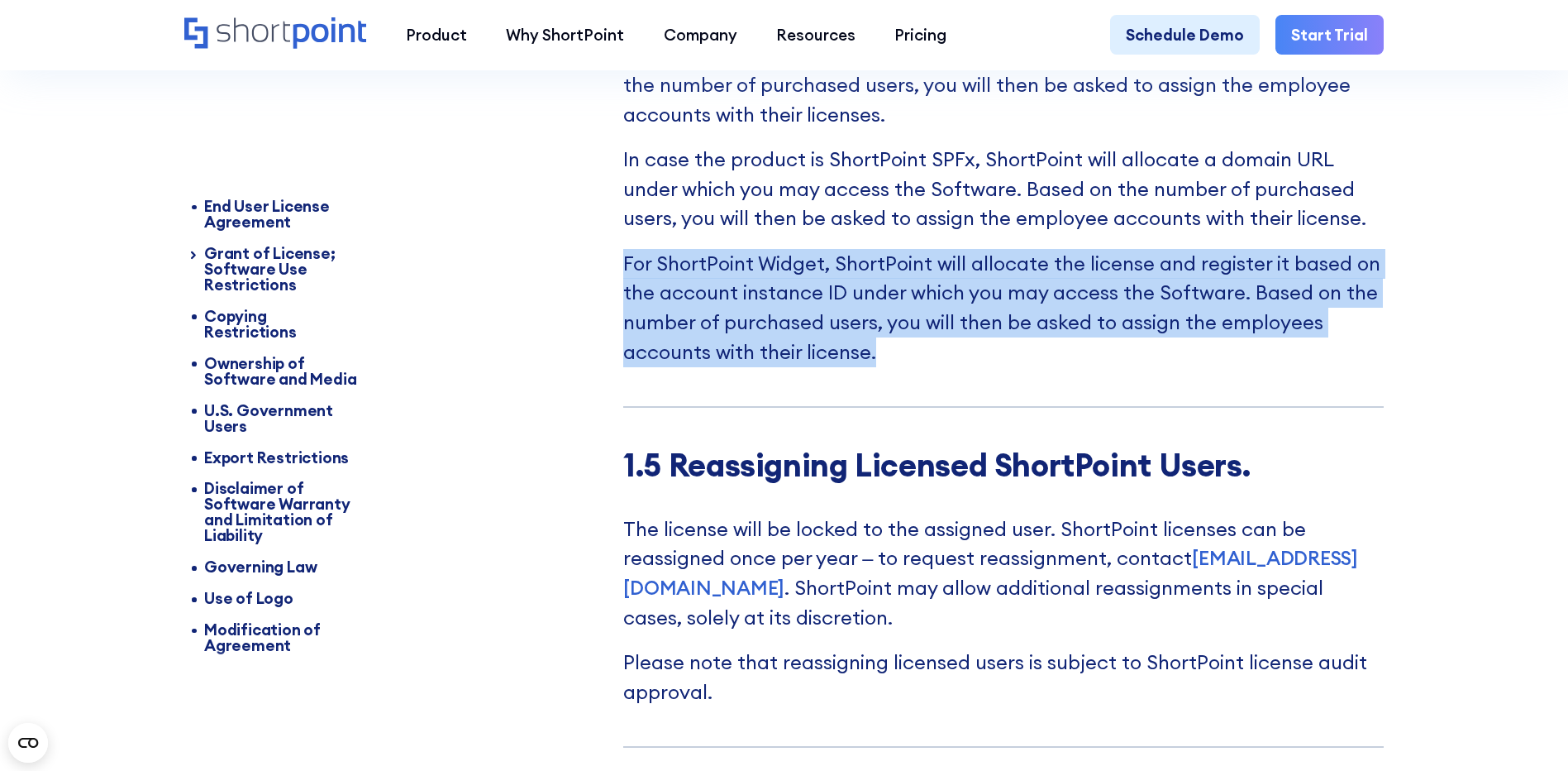
drag, startPoint x: 890, startPoint y: 390, endPoint x: 596, endPoint y: 312, distance: 304.2
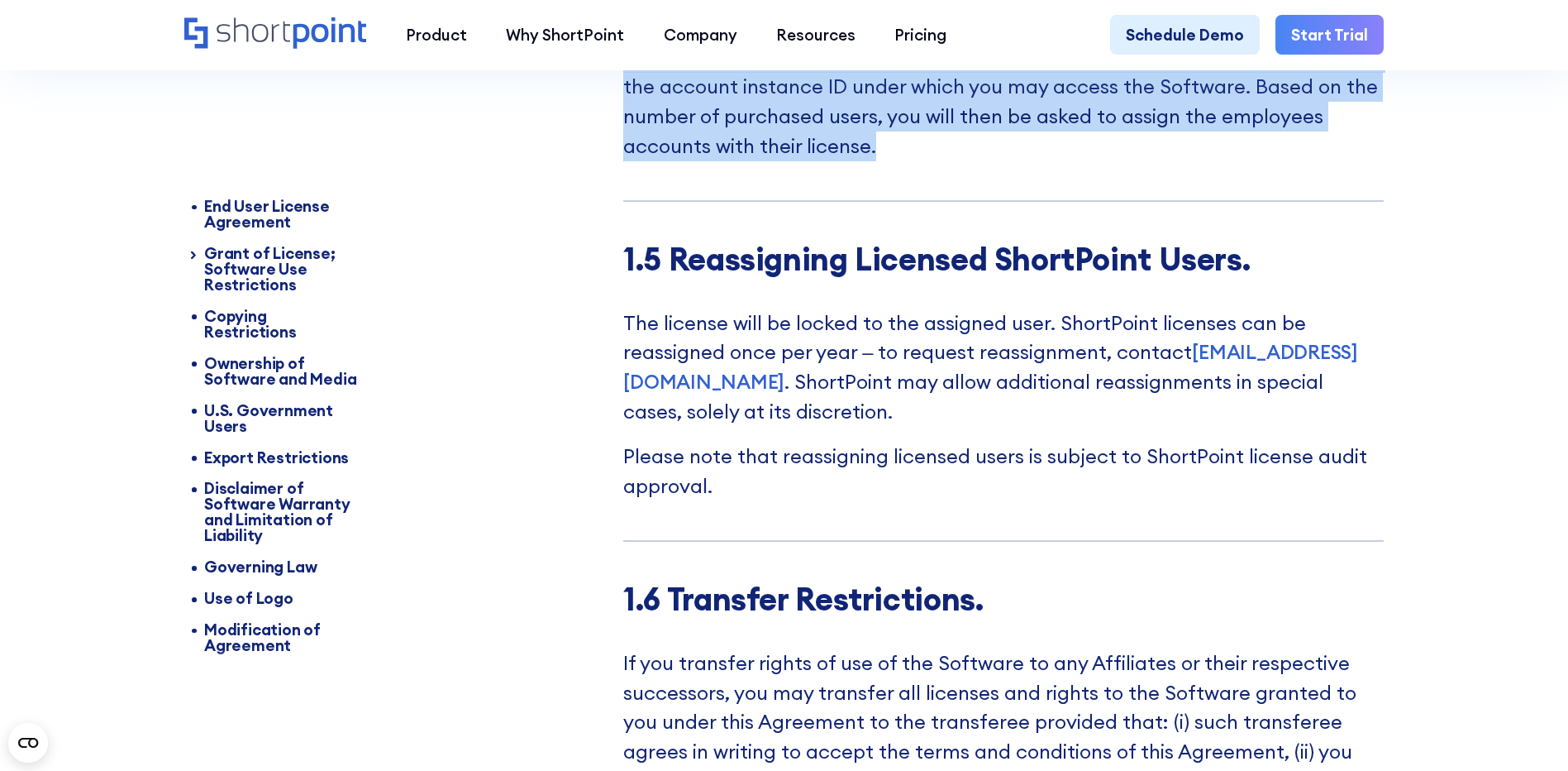
scroll to position [4362, 0]
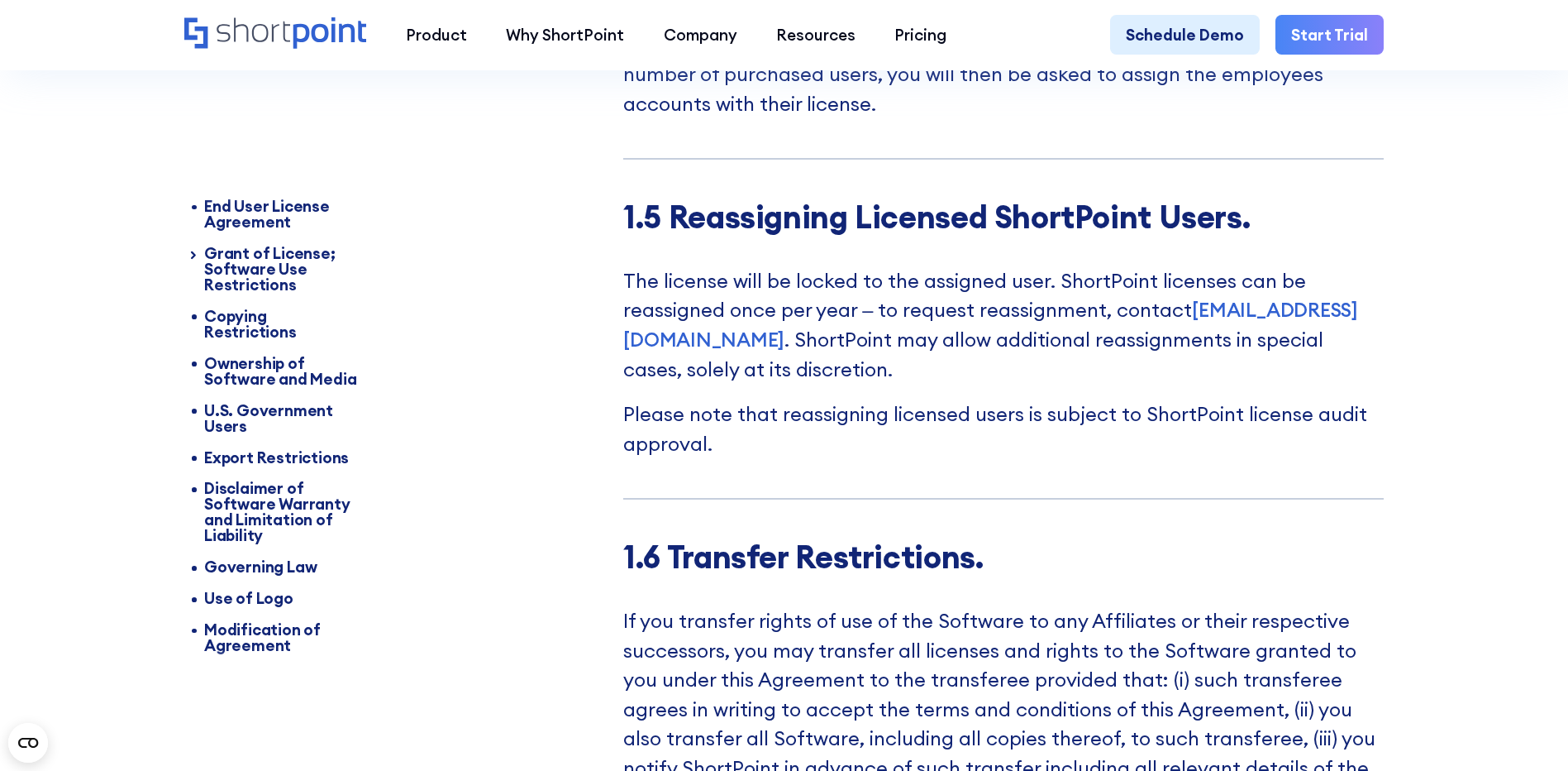
click at [720, 458] on p "Please note that reassigning licensed users is subject to ShortPoint license au…" at bounding box center [1003, 429] width 760 height 59
click at [705, 458] on p "Please note that reassigning licensed users is subject to ShortPoint license au…" at bounding box center [1003, 429] width 760 height 59
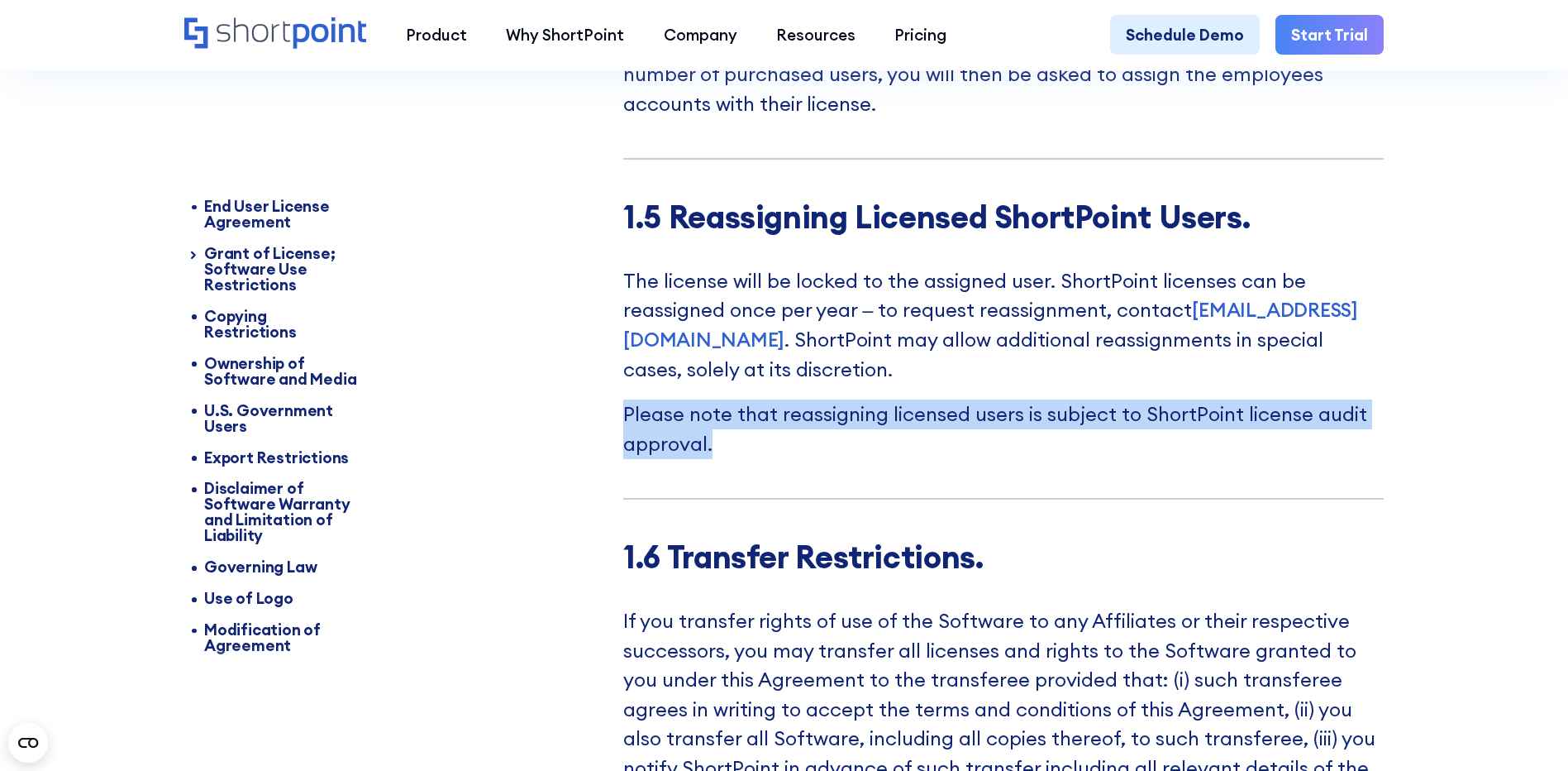
click at [705, 458] on p "Please note that reassigning licensed users is subject to ShortPoint license au…" at bounding box center [1003, 429] width 760 height 59
drag, startPoint x: 705, startPoint y: 483, endPoint x: 692, endPoint y: 488, distance: 13.9
click at [692, 458] on p "Please note that reassigning licensed users is subject to ShortPoint license au…" at bounding box center [1003, 429] width 760 height 59
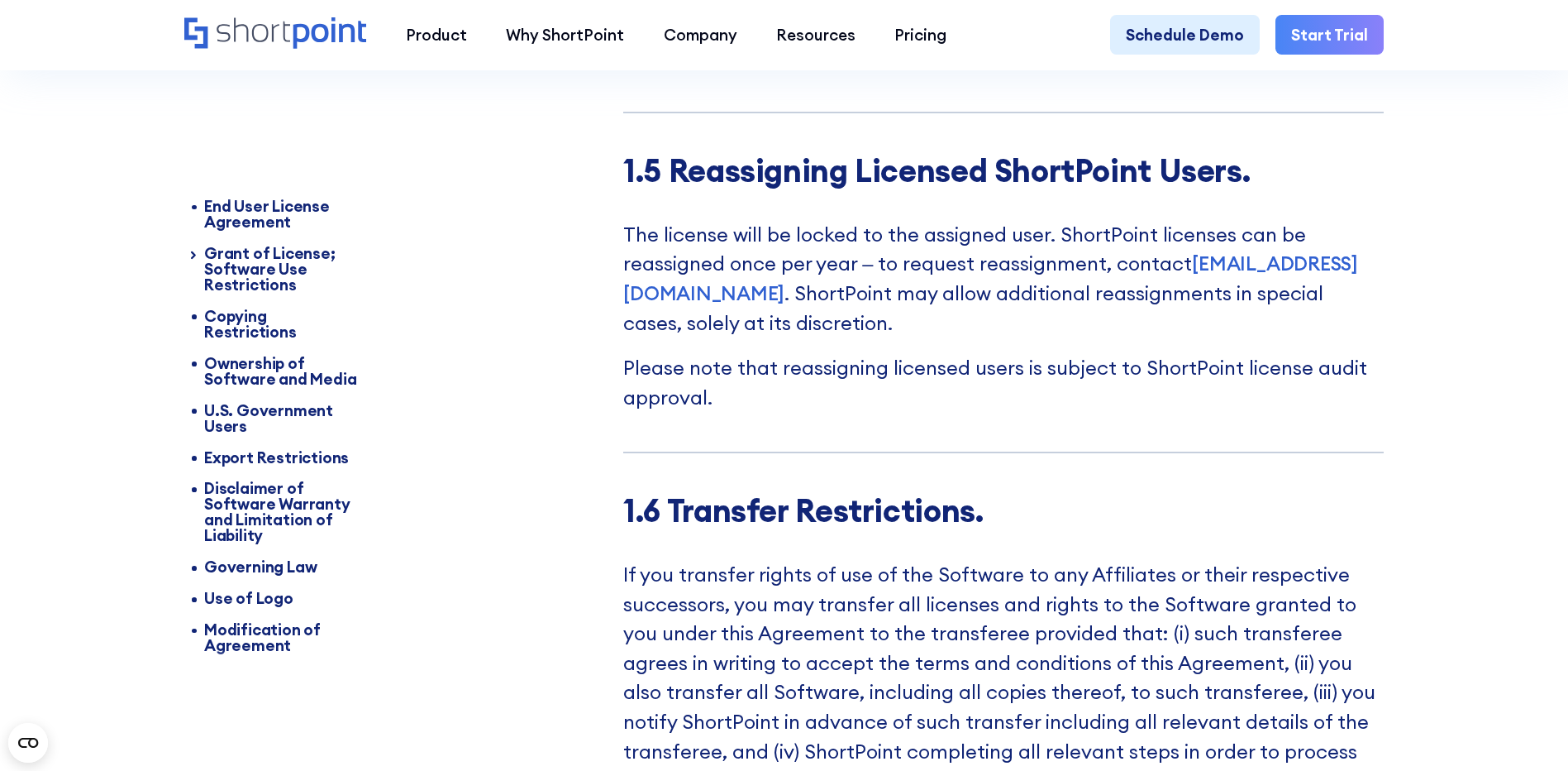
scroll to position [4196, 0]
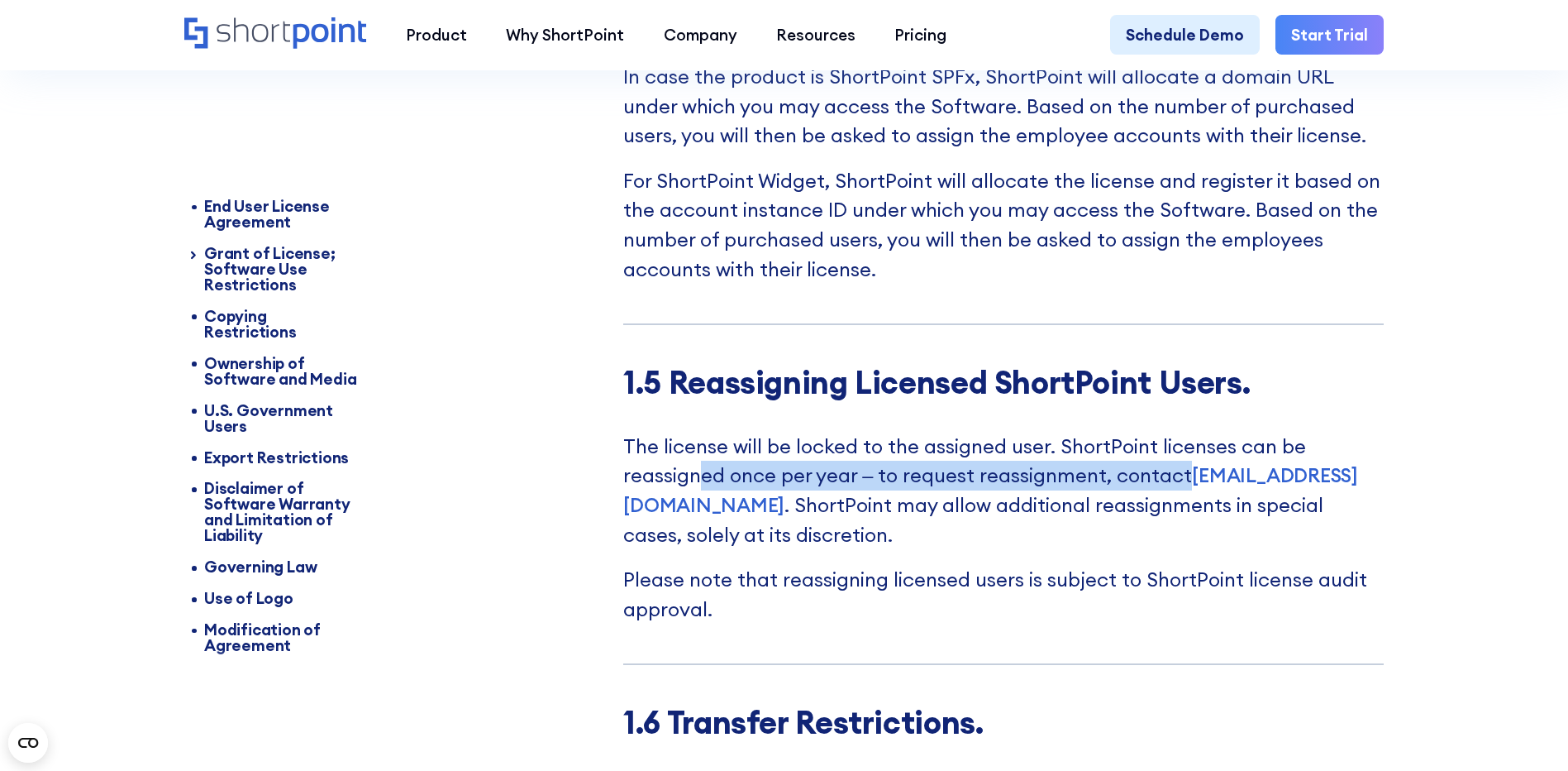
drag, startPoint x: 804, startPoint y: 515, endPoint x: 1192, endPoint y: 516, distance: 388.0
click at [1192, 516] on p "The license will be locked to the assigned user. ShortPoint licenses can be rea…" at bounding box center [1003, 490] width 760 height 117
drag, startPoint x: 1192, startPoint y: 516, endPoint x: 967, endPoint y: 536, distance: 225.9
click at [1061, 540] on p "The license will be locked to the assigned user. ShortPoint licenses can be rea…" at bounding box center [1003, 490] width 760 height 117
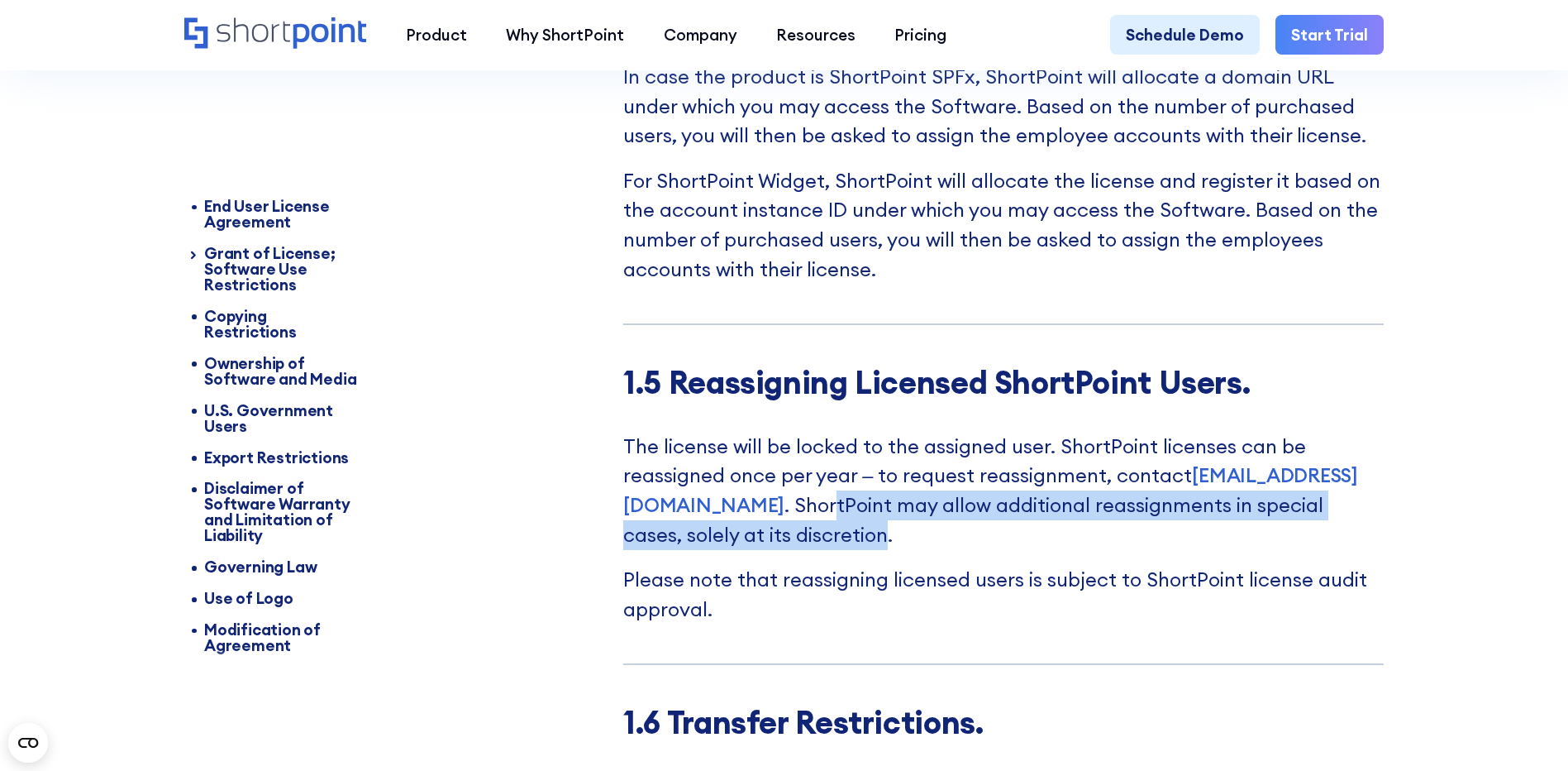
drag, startPoint x: 915, startPoint y: 549, endPoint x: 959, endPoint y: 582, distance: 55.0
click at [959, 549] on p "The license will be locked to the assigned user. ShortPoint licenses can be rea…" at bounding box center [1003, 490] width 760 height 117
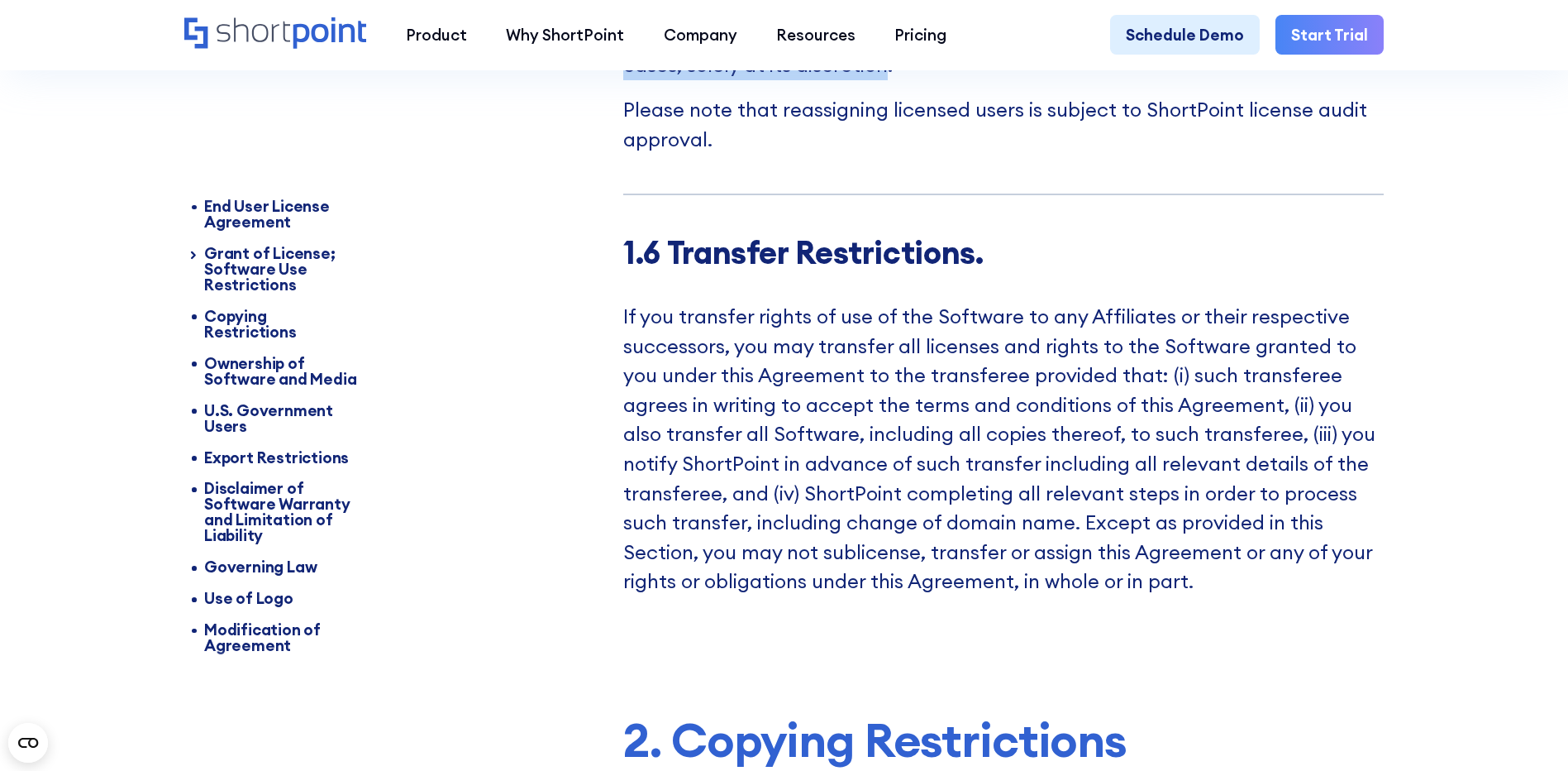
scroll to position [4693, 0]
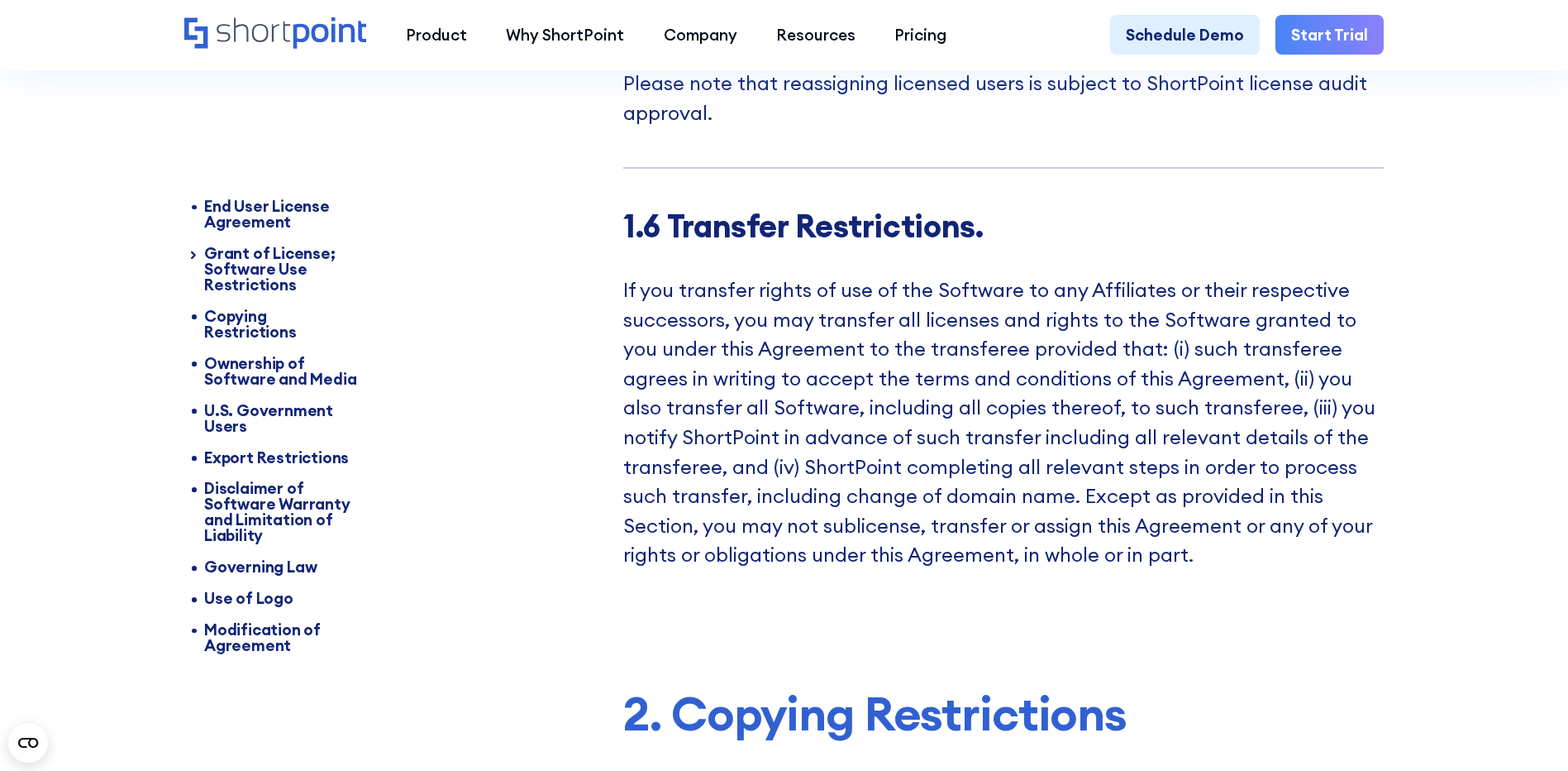
click at [660, 407] on p "If you transfer rights of use of the Software to any Affiliates or their respec…" at bounding box center [1003, 422] width 760 height 294
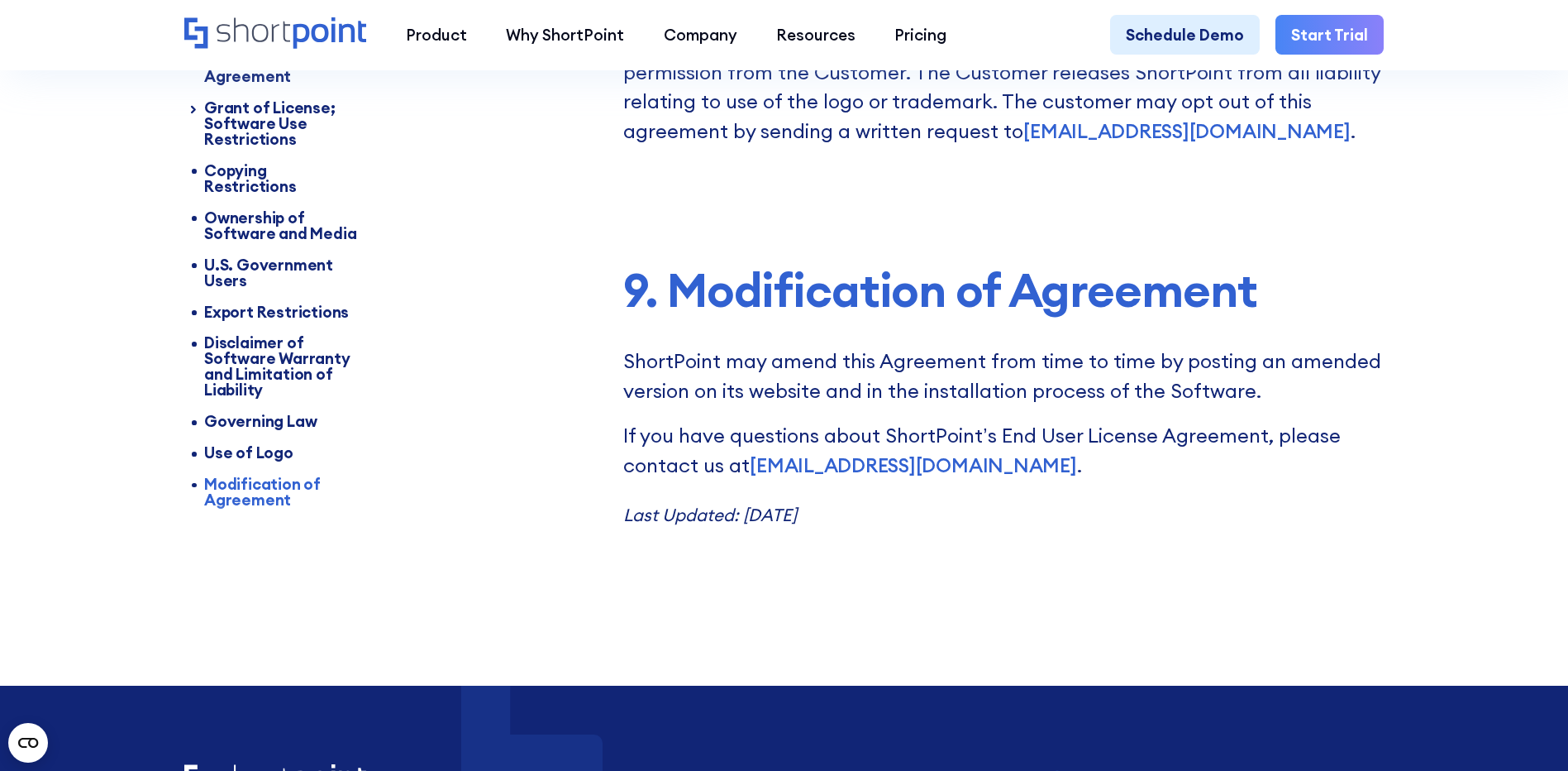
scroll to position [9871, 0]
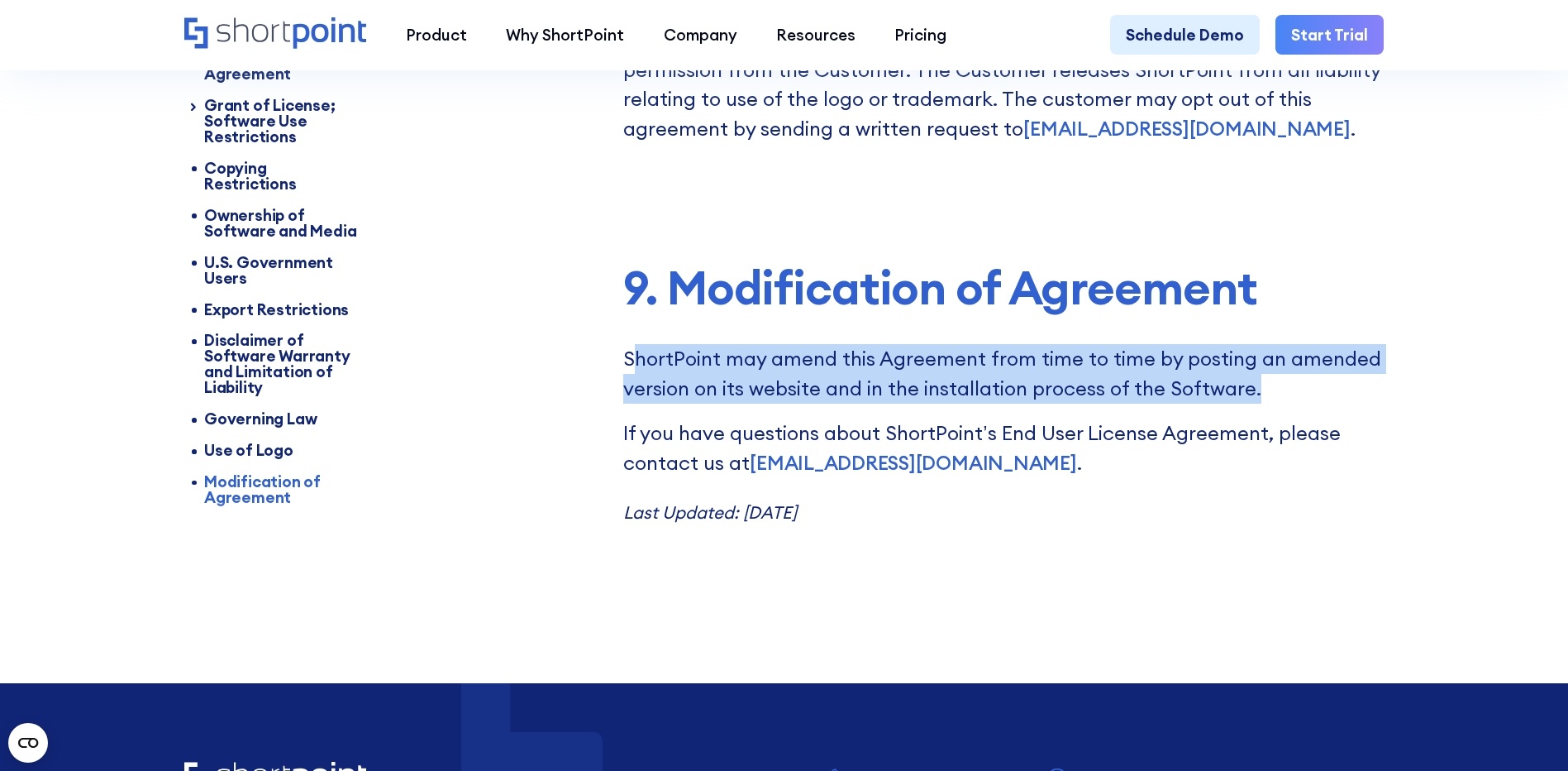
drag, startPoint x: 633, startPoint y: 403, endPoint x: 1299, endPoint y: 451, distance: 667.7
click at [1300, 403] on p "ShortPoint may amend this Agreement from time to time by posting an amended ver…" at bounding box center [1003, 374] width 760 height 59
click at [879, 403] on p "ShortPoint may amend this Agreement from time to time by posting an amended ver…" at bounding box center [1003, 374] width 760 height 59
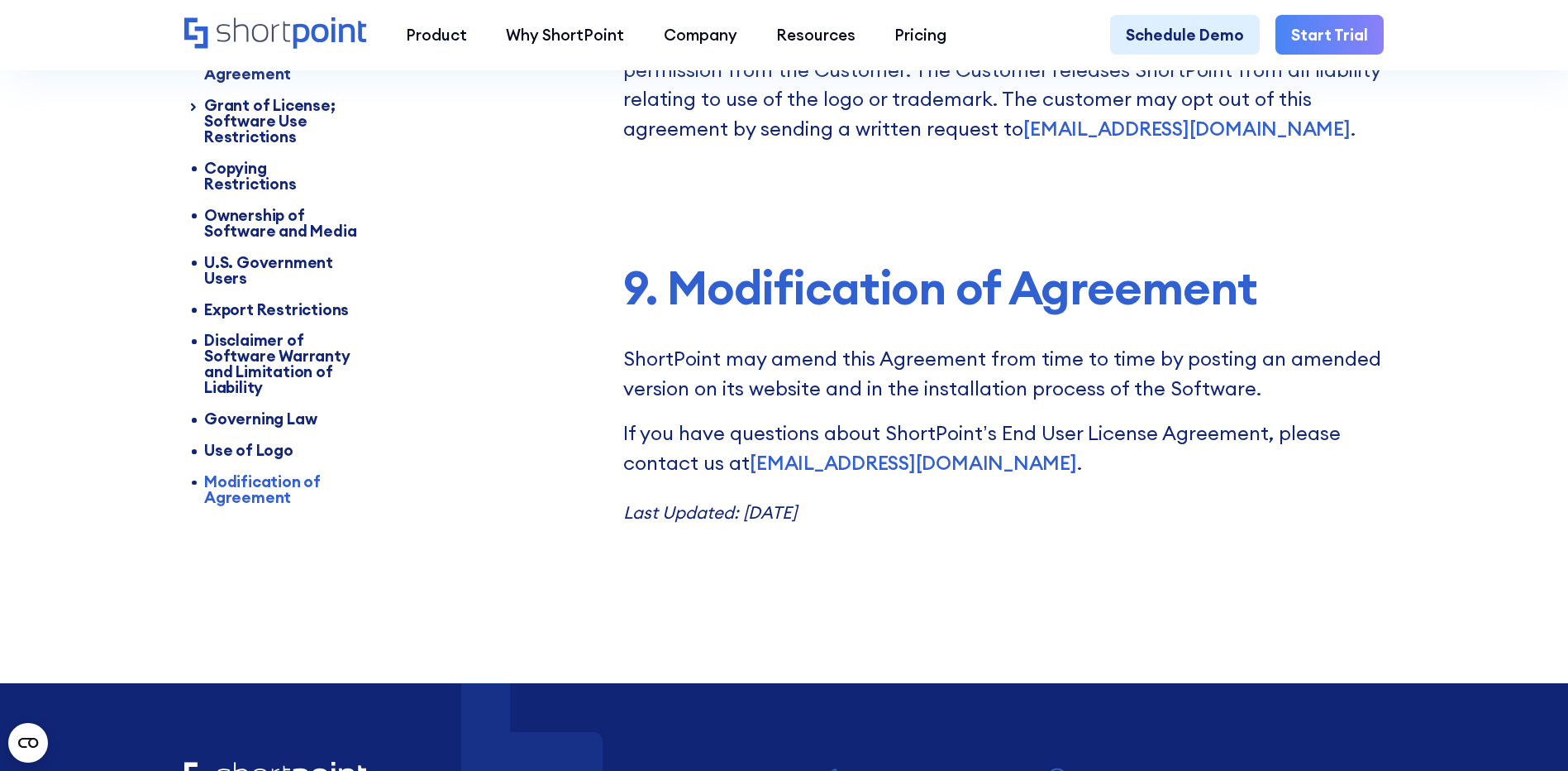
click at [636, 403] on p "ShortPoint may amend this Agreement from time to time by posting an amended ver…" at bounding box center [1003, 374] width 760 height 59
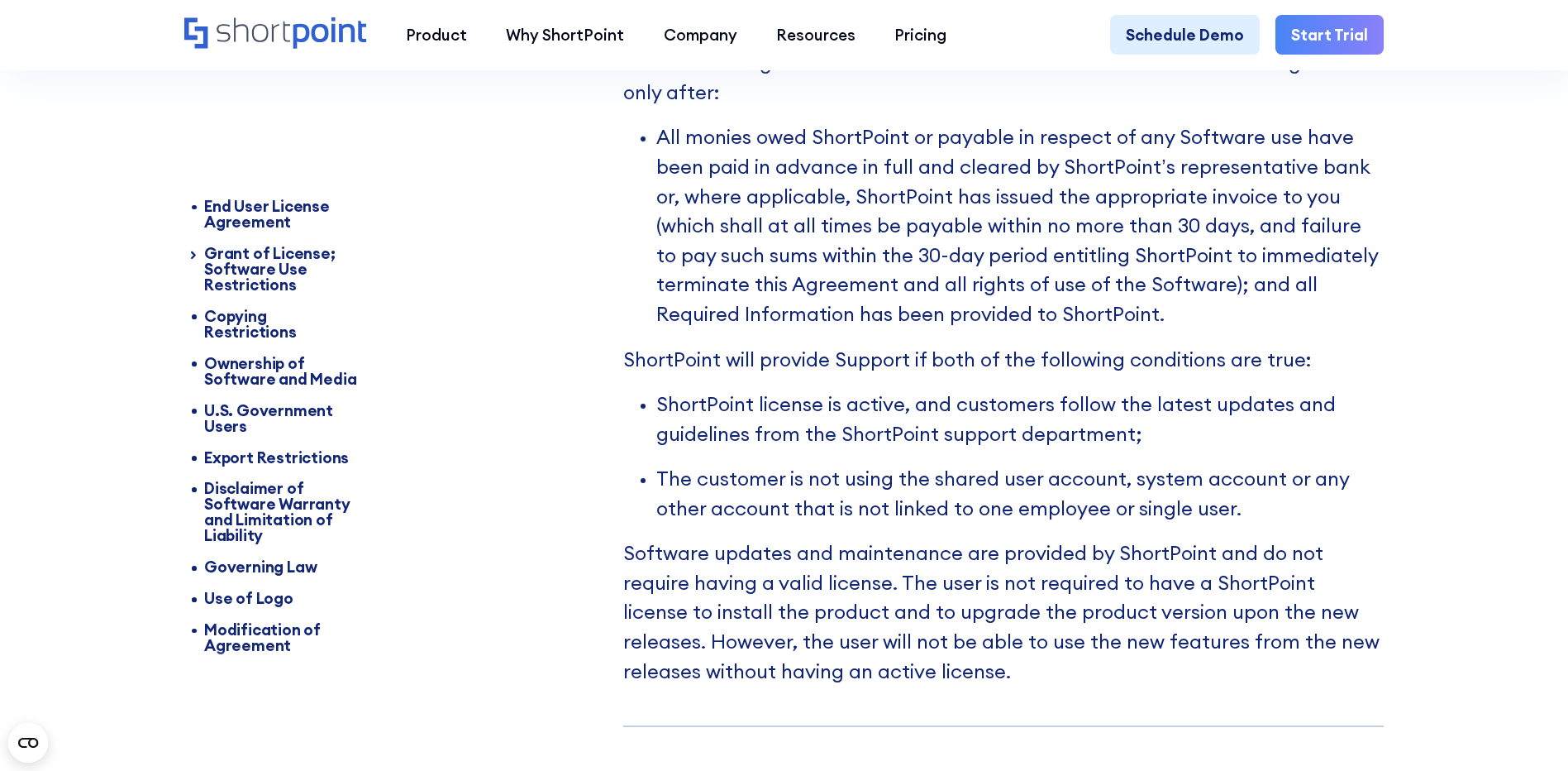
scroll to position [3143, 0]
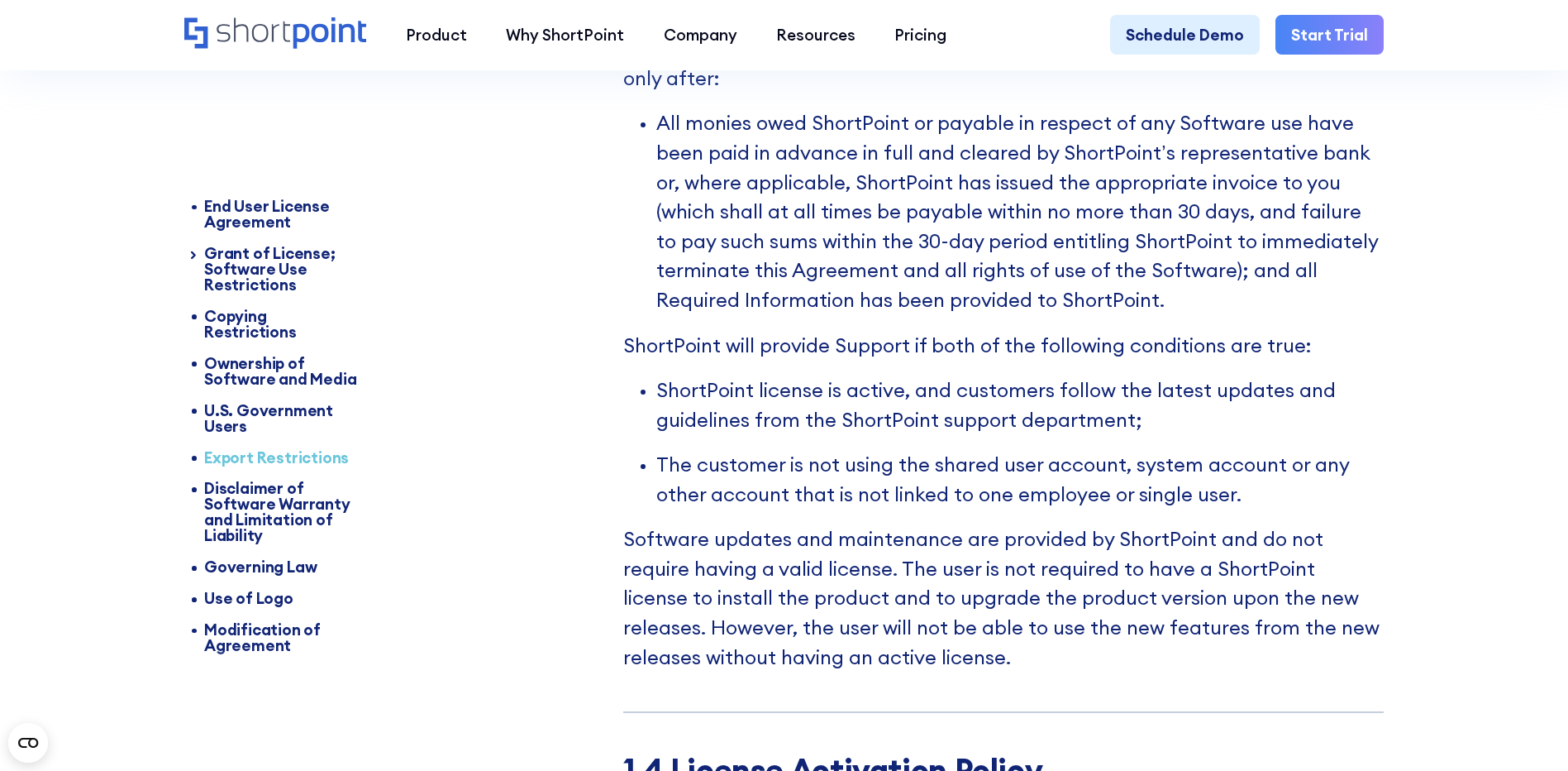
click at [257, 449] on div "Export Restrictions" at bounding box center [282, 457] width 157 height 15
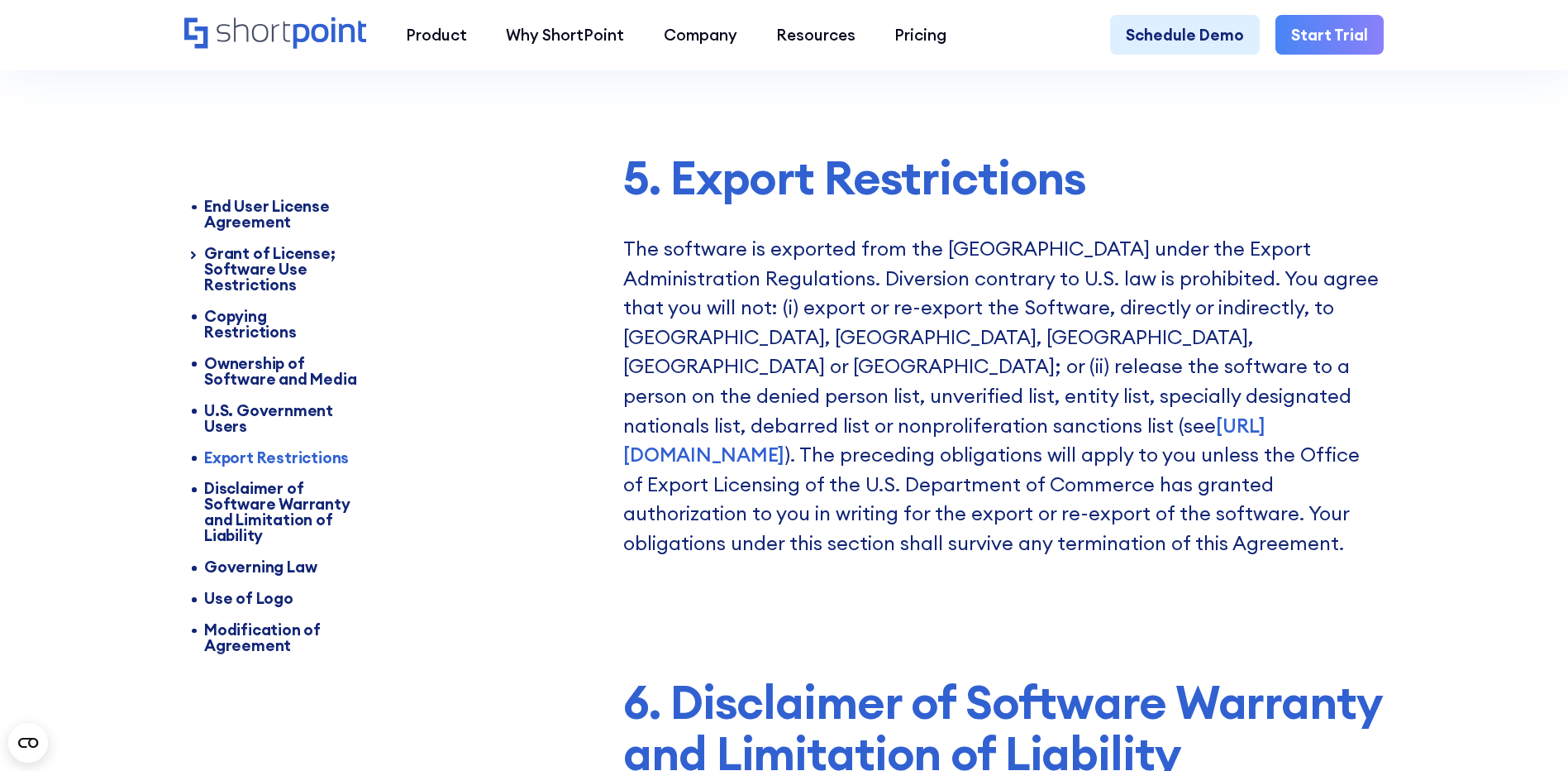
scroll to position [6687, 0]
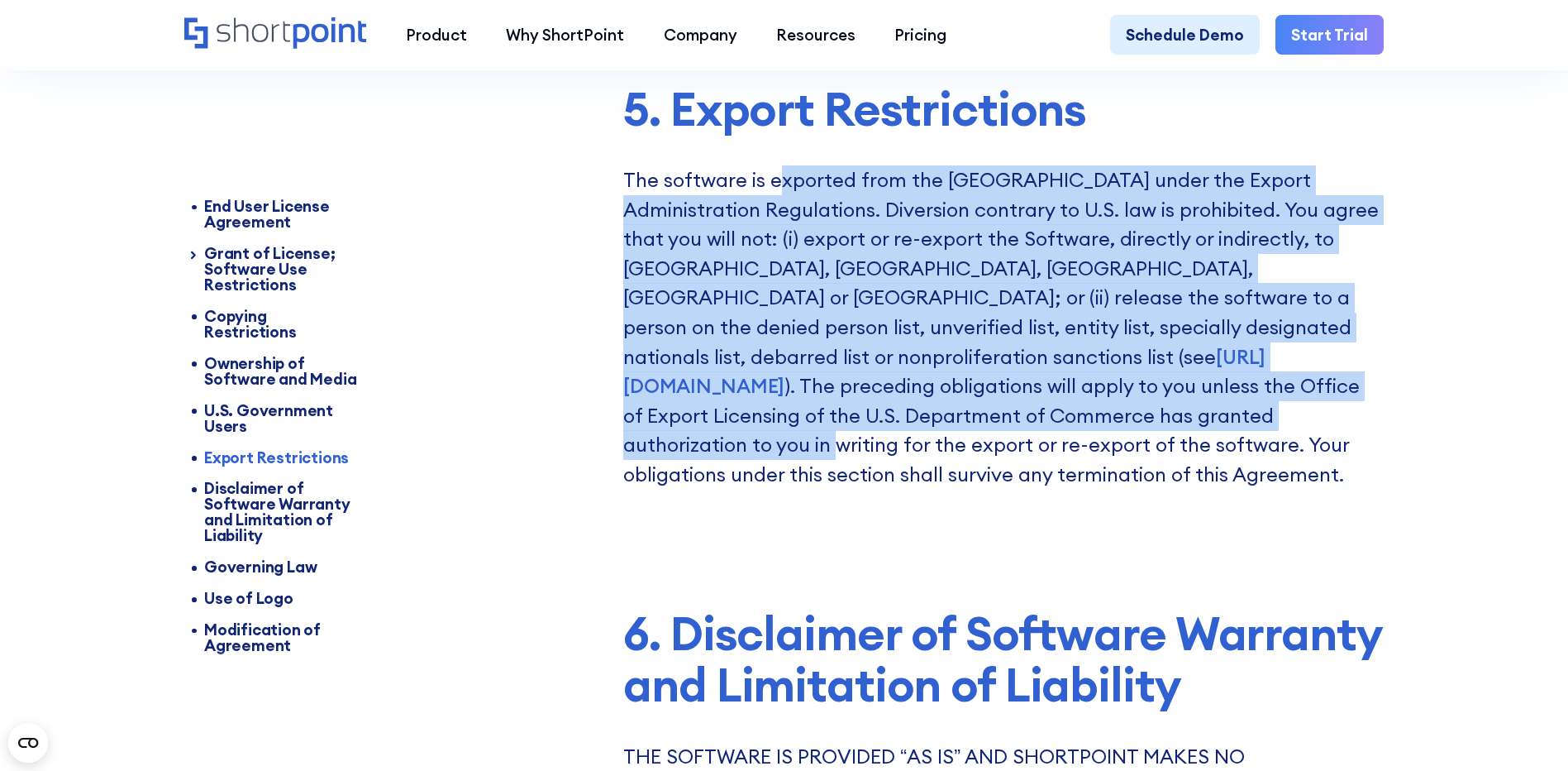
drag, startPoint x: 774, startPoint y: 229, endPoint x: 915, endPoint y: 482, distance: 289.6
click at [915, 481] on p "The software is exported from the [GEOGRAPHIC_DATA] under the Export Administra…" at bounding box center [1003, 327] width 760 height 323
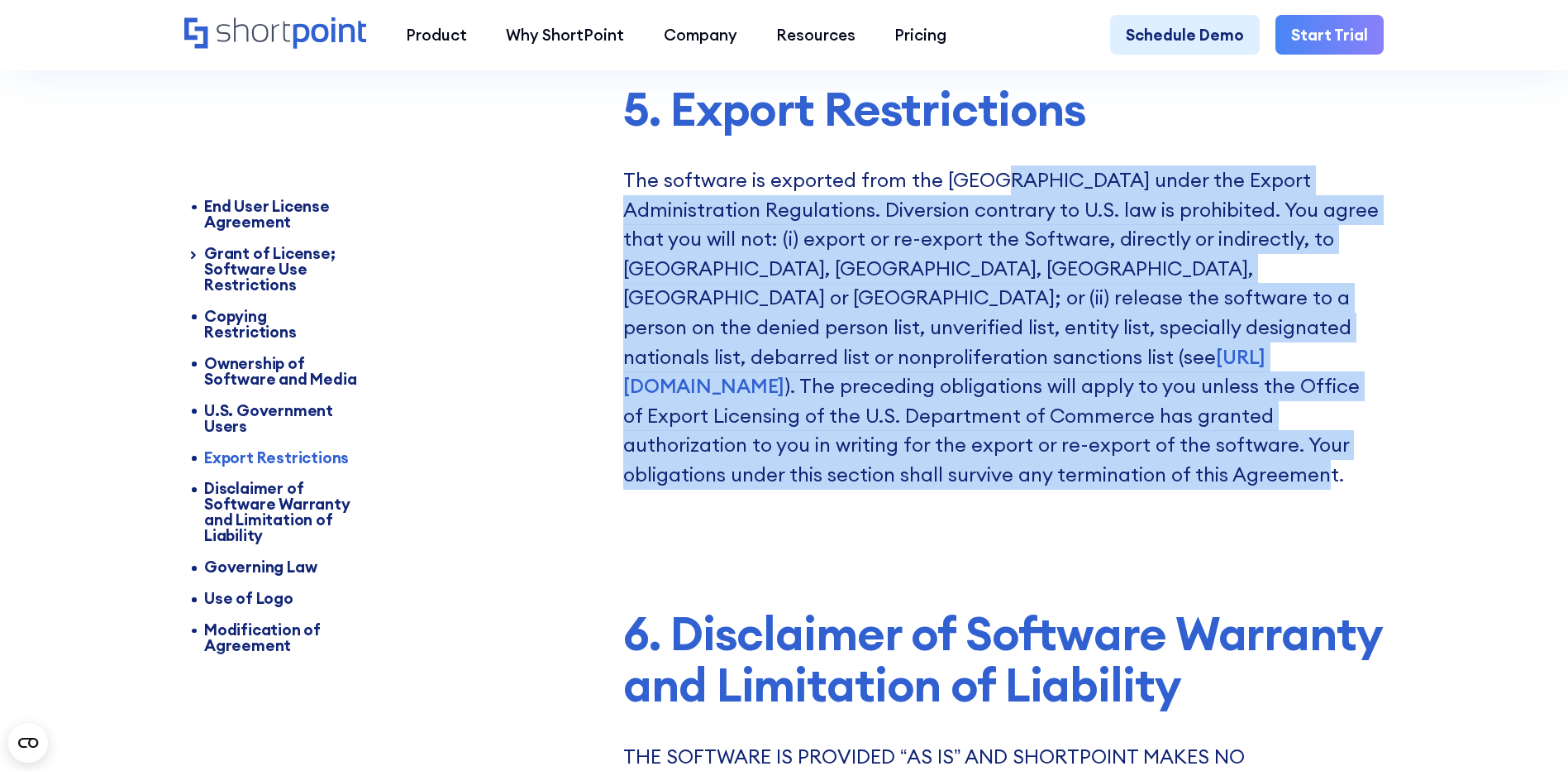
drag, startPoint x: 985, startPoint y: 249, endPoint x: 1311, endPoint y: 487, distance: 403.6
click at [1329, 489] on p "The software is exported from the [GEOGRAPHIC_DATA] under the Export Administra…" at bounding box center [1003, 327] width 760 height 323
click at [793, 310] on p "The software is exported from the [GEOGRAPHIC_DATA] under the Export Administra…" at bounding box center [1003, 327] width 760 height 323
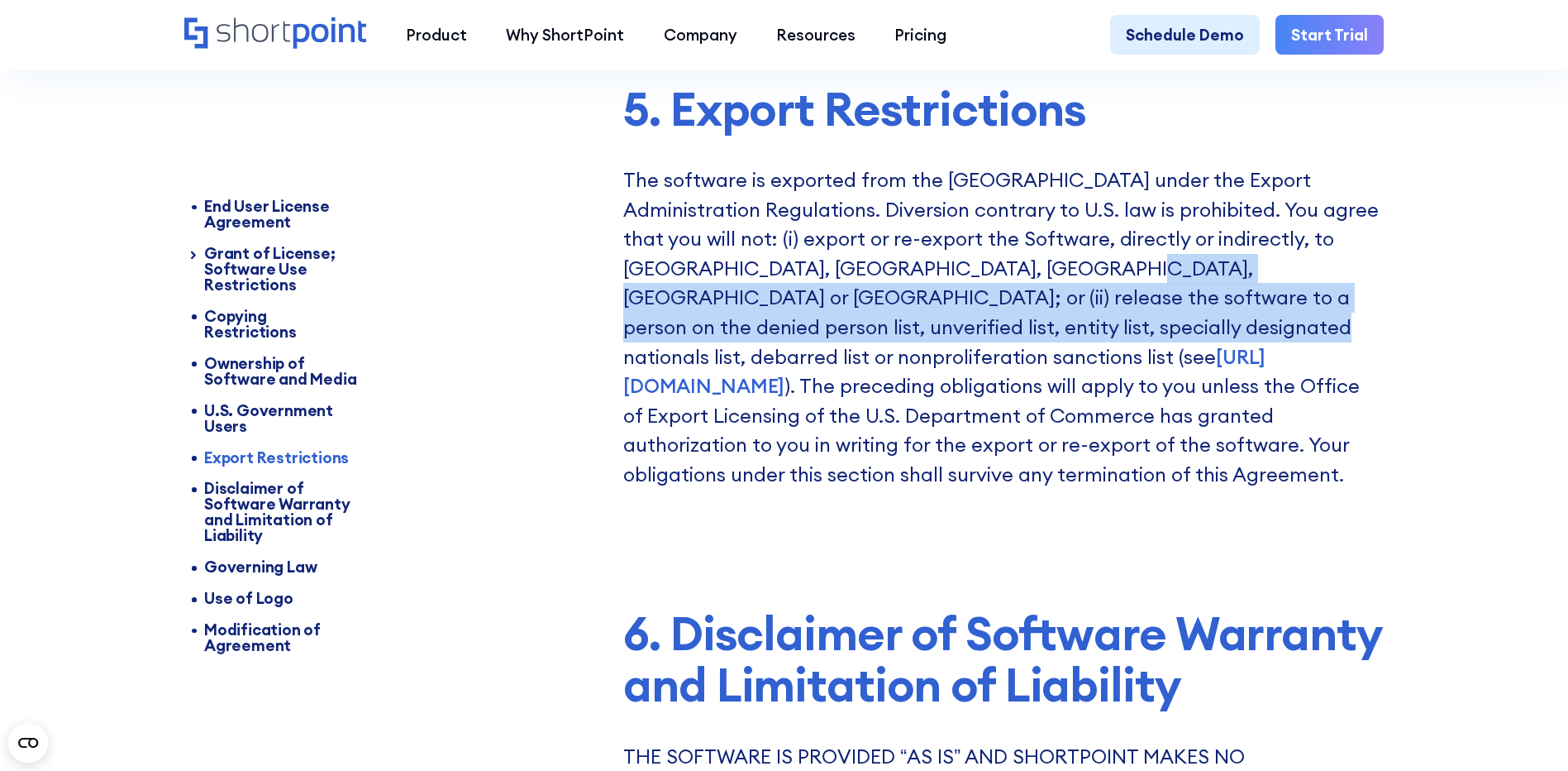
drag, startPoint x: 904, startPoint y: 318, endPoint x: 870, endPoint y: 385, distance: 75.1
click at [870, 385] on p "The software is exported from the [GEOGRAPHIC_DATA] under the Export Administra…" at bounding box center [1003, 327] width 760 height 323
drag, startPoint x: 870, startPoint y: 385, endPoint x: 1022, endPoint y: 378, distance: 152.2
click at [1022, 378] on link "[URL][DOMAIN_NAME]" at bounding box center [944, 371] width 642 height 54
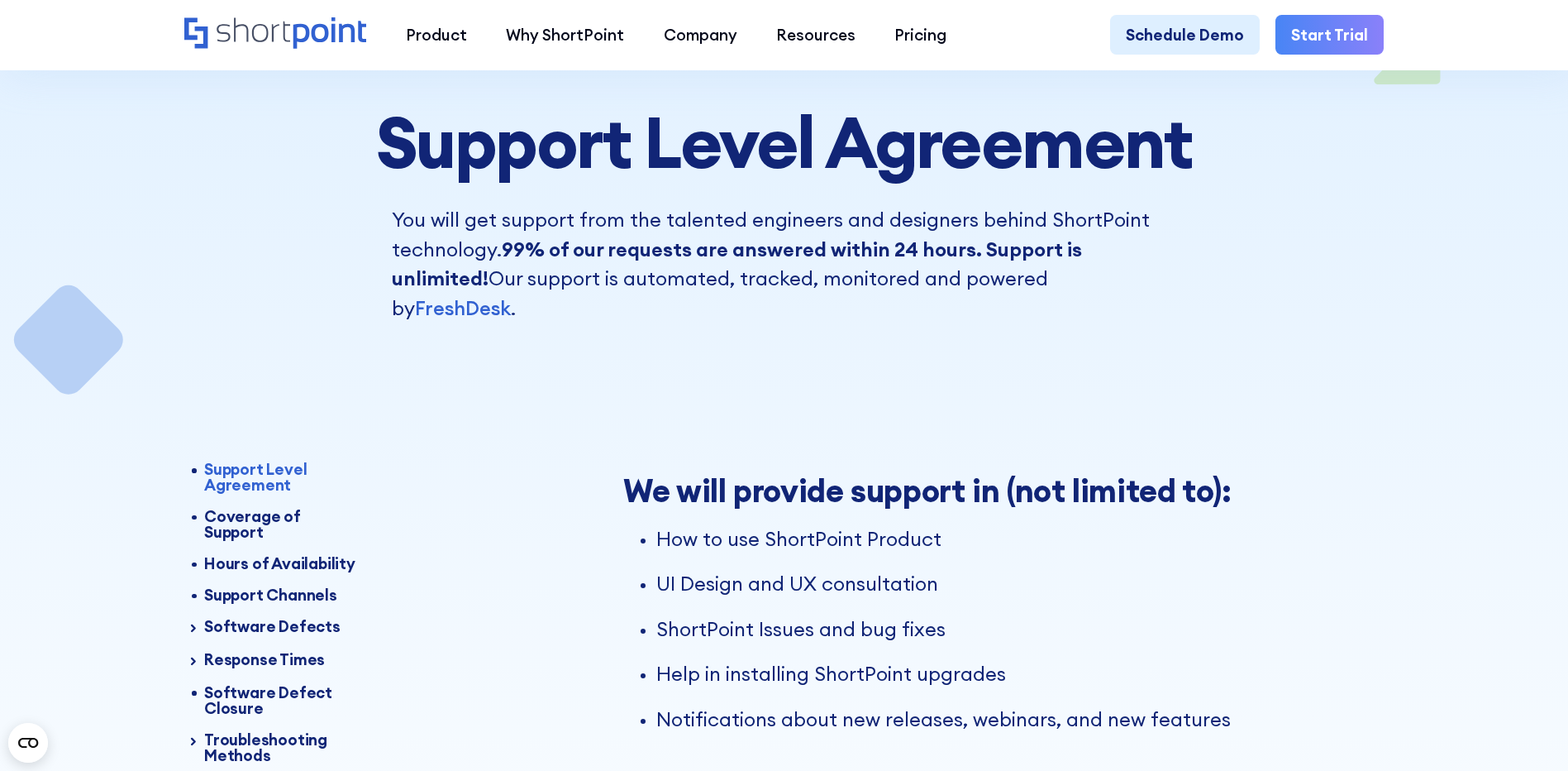
scroll to position [248, 0]
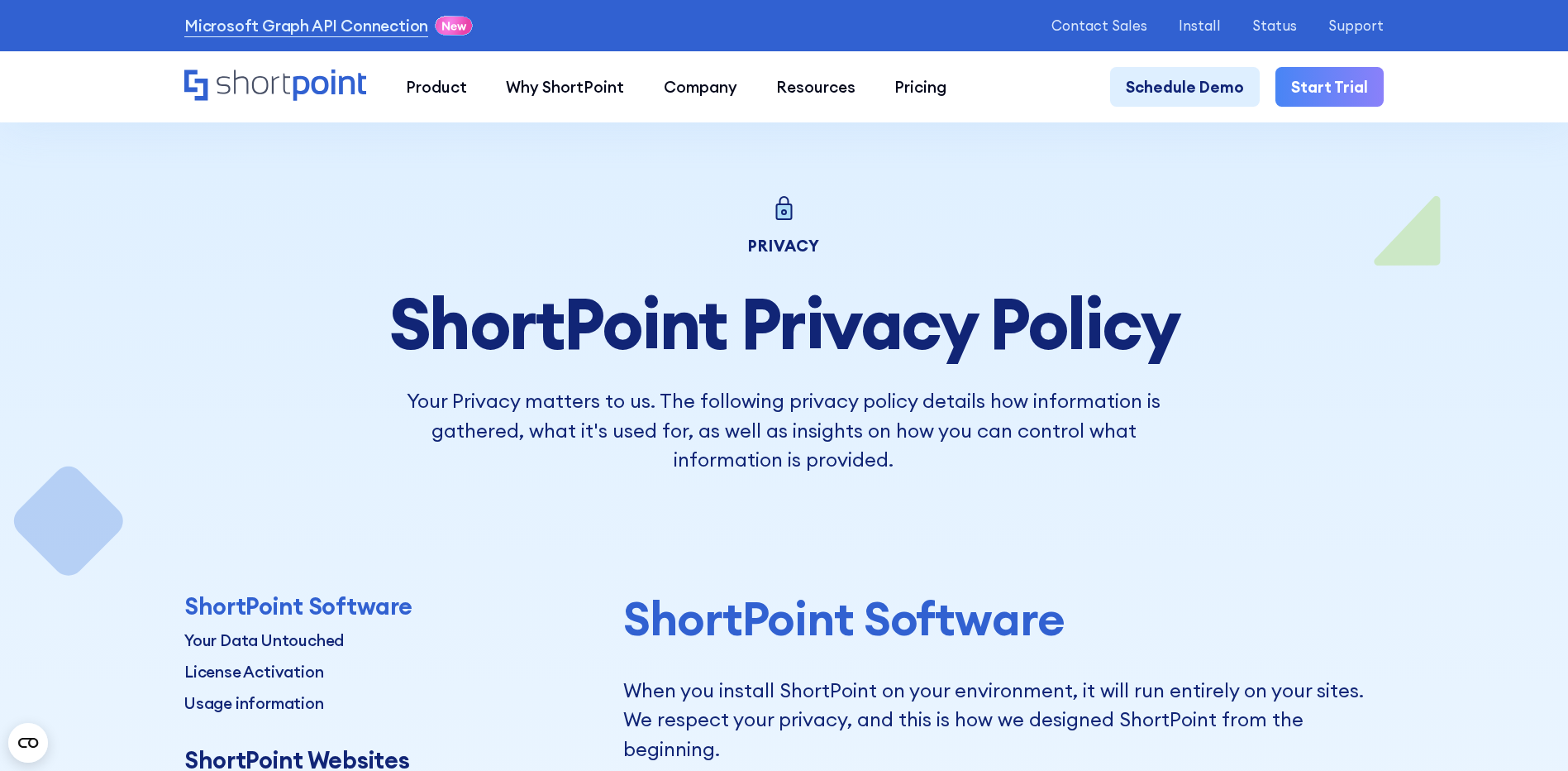
scroll to position [578, 0]
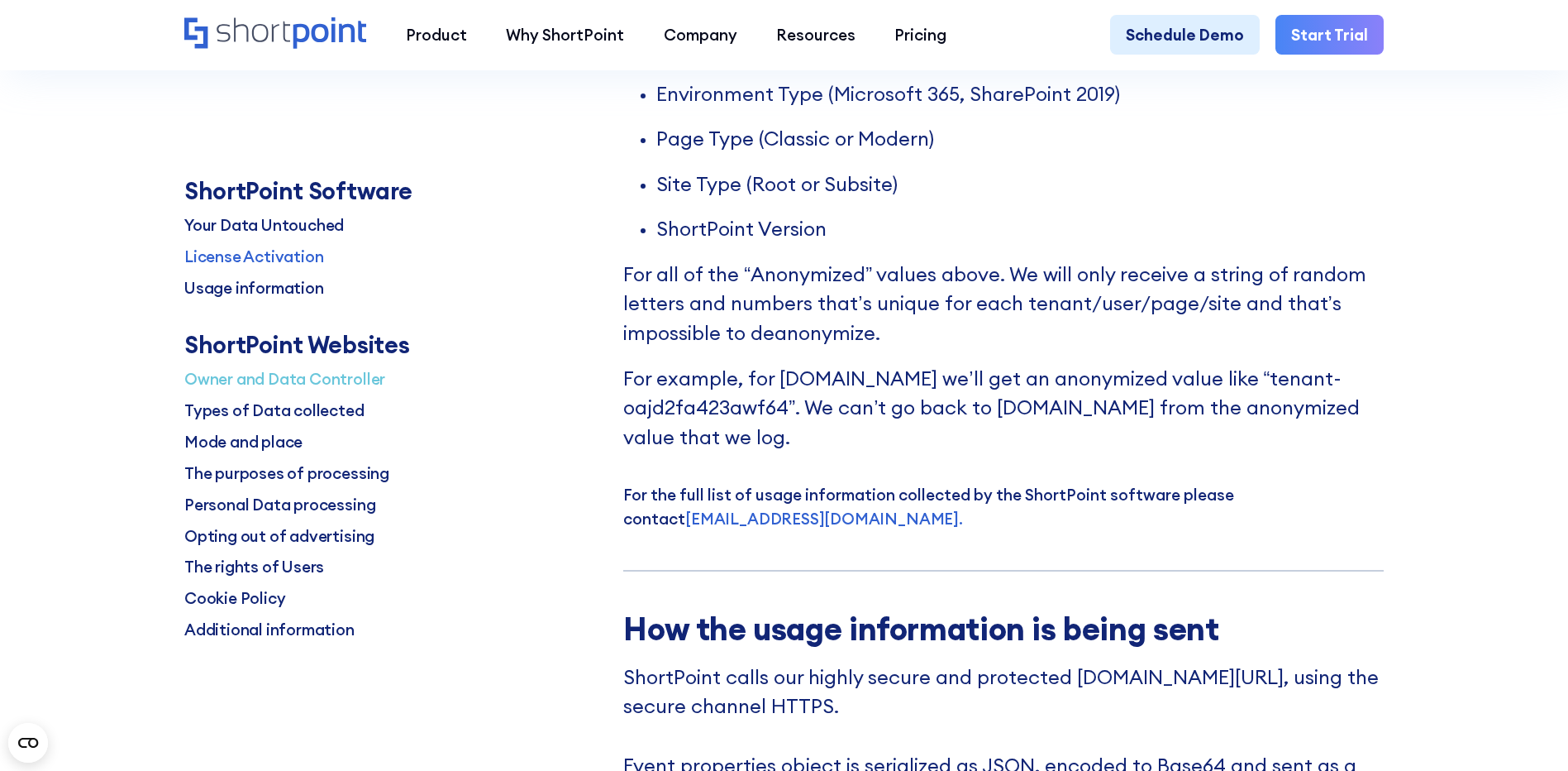
click at [295, 380] on p "Owner and Data Controller" at bounding box center [285, 378] width 201 height 23
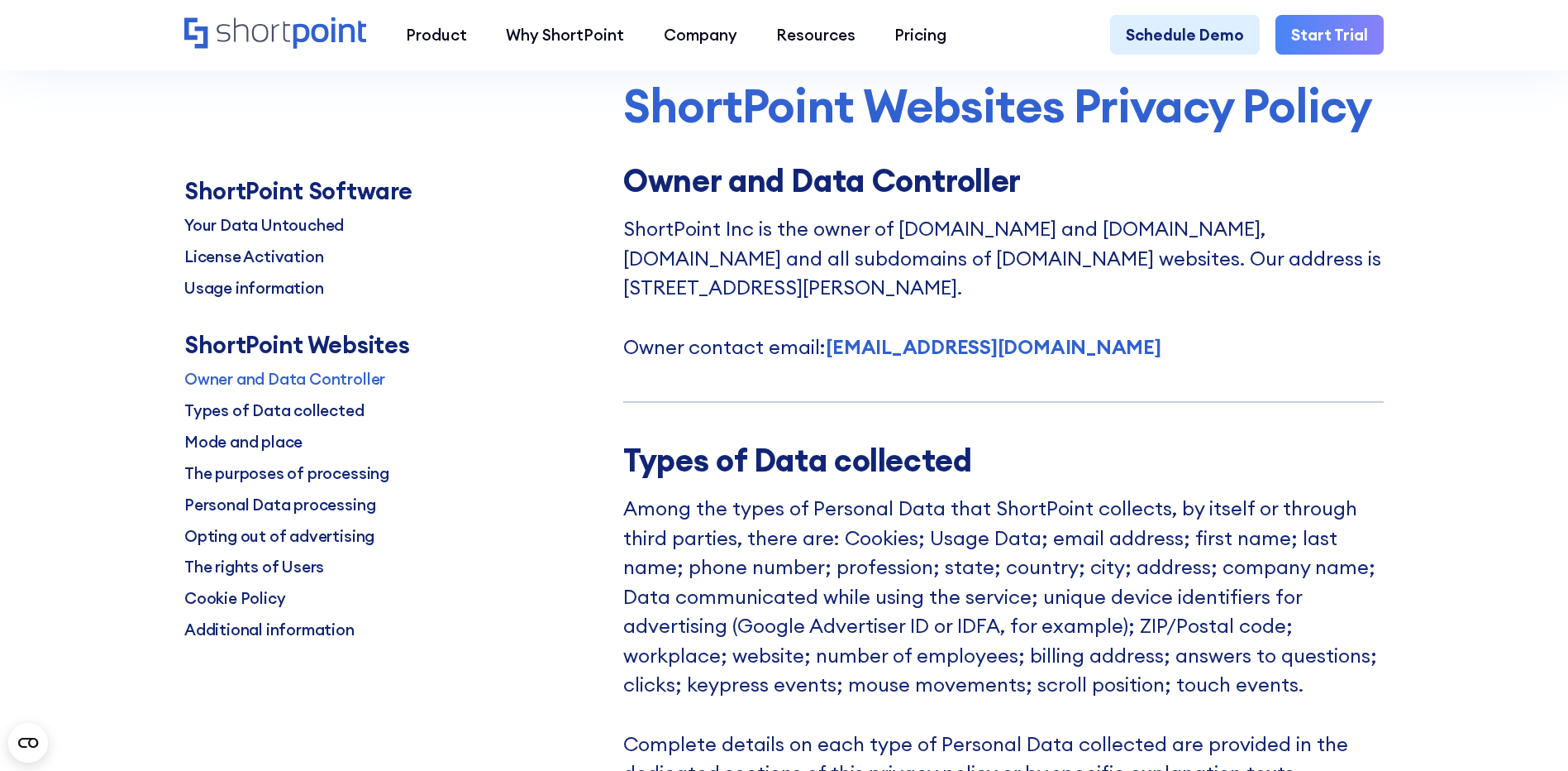
scroll to position [4762, 0]
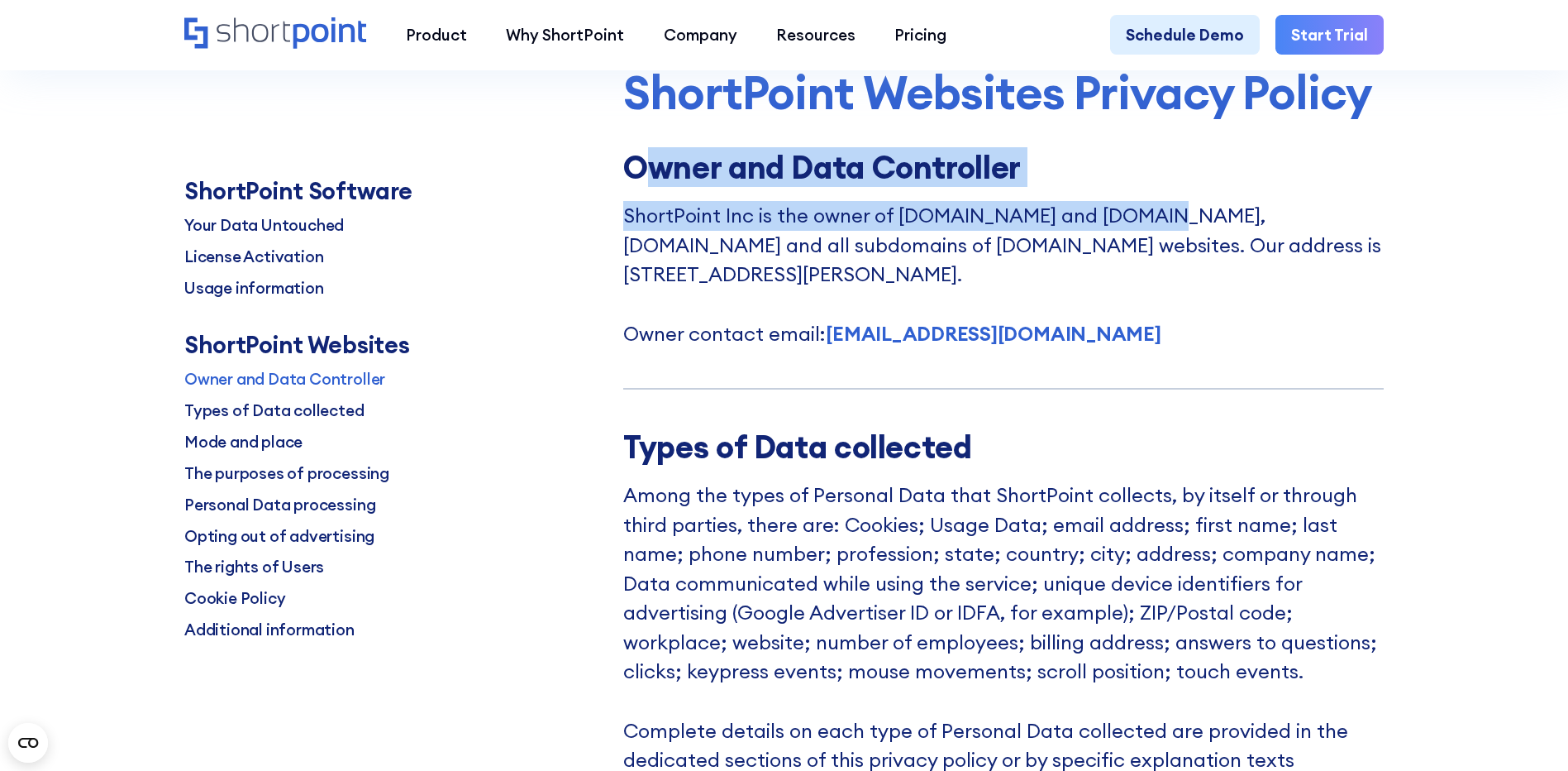
drag, startPoint x: 638, startPoint y: 153, endPoint x: 1162, endPoint y: 201, distance: 526.2
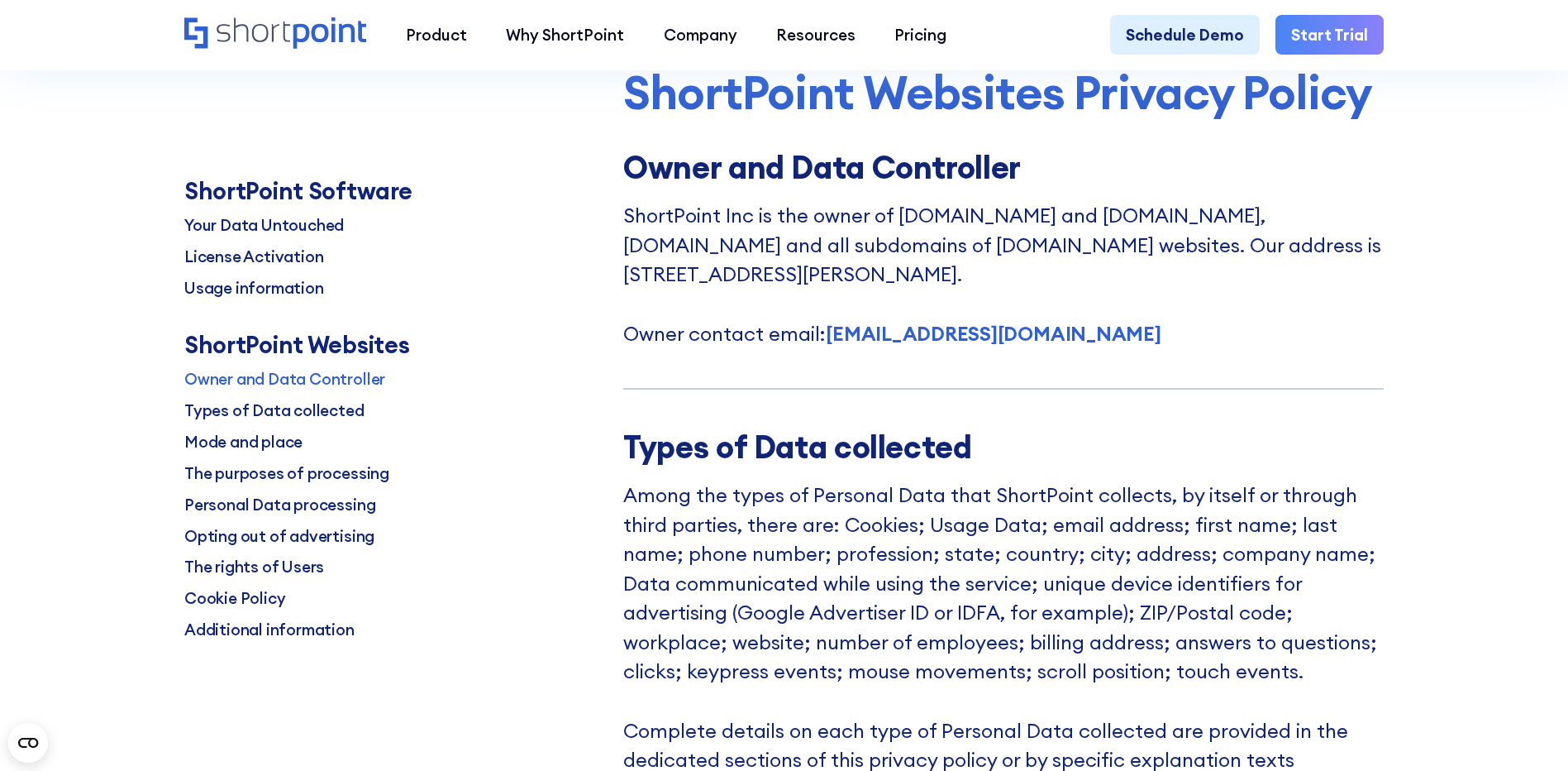
drag, startPoint x: 1162, startPoint y: 201, endPoint x: 935, endPoint y: 228, distance: 228.6
click at [957, 229] on p "ShortPoint Inc is the owner of www.shortpoint.com and demos.shortpoint.com, job…" at bounding box center [1003, 274] width 760 height 147
drag, startPoint x: 766, startPoint y: 226, endPoint x: 1289, endPoint y: 274, distance: 525.2
click at [1289, 274] on p "ShortPoint Inc is the owner of www.shortpoint.com and demos.shortpoint.com, job…" at bounding box center [1003, 274] width 760 height 147
click at [747, 285] on p "ShortPoint Inc is the owner of www.shortpoint.com and demos.shortpoint.com, job…" at bounding box center [1003, 274] width 760 height 147
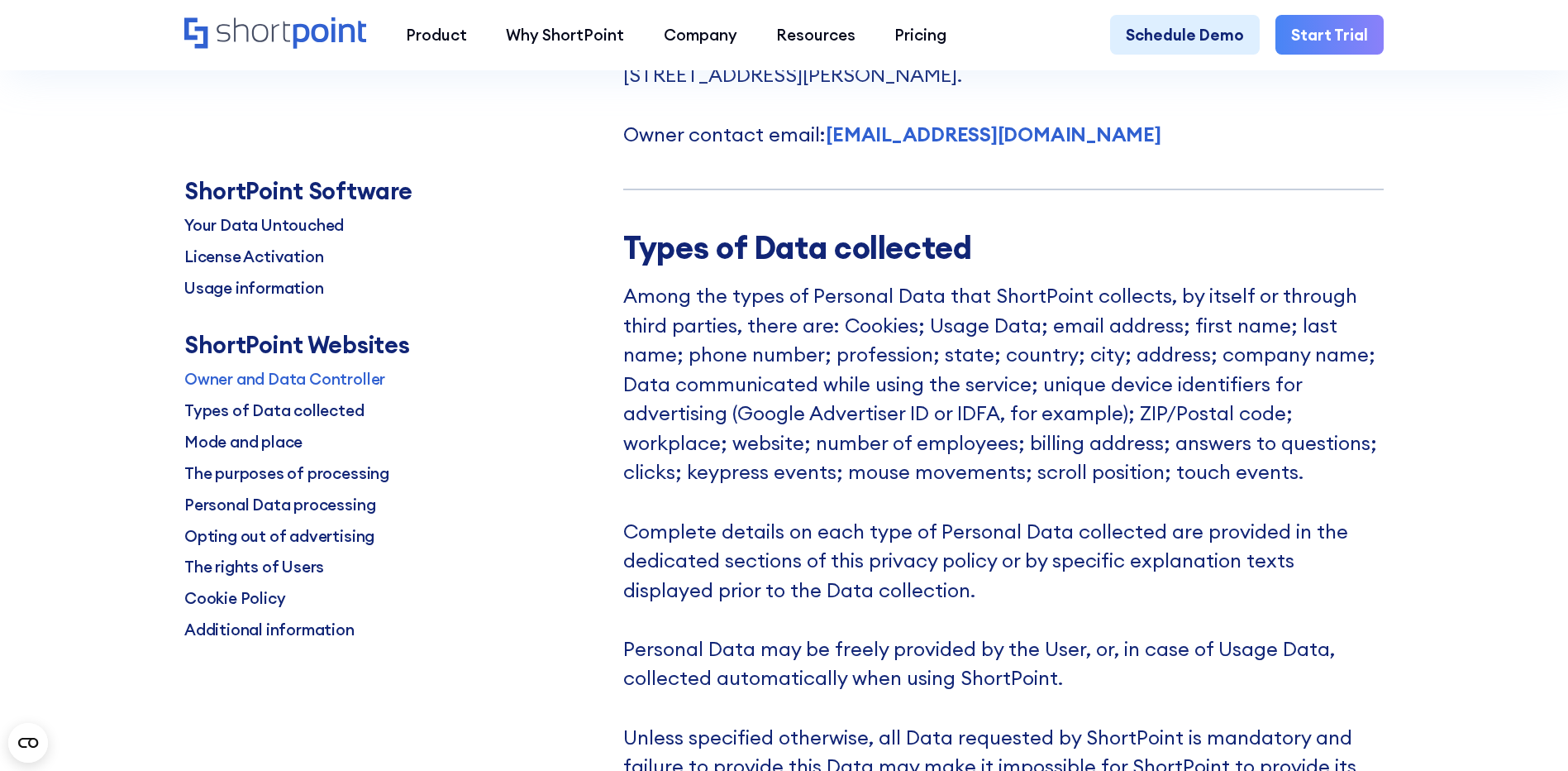
scroll to position [5094, 0]
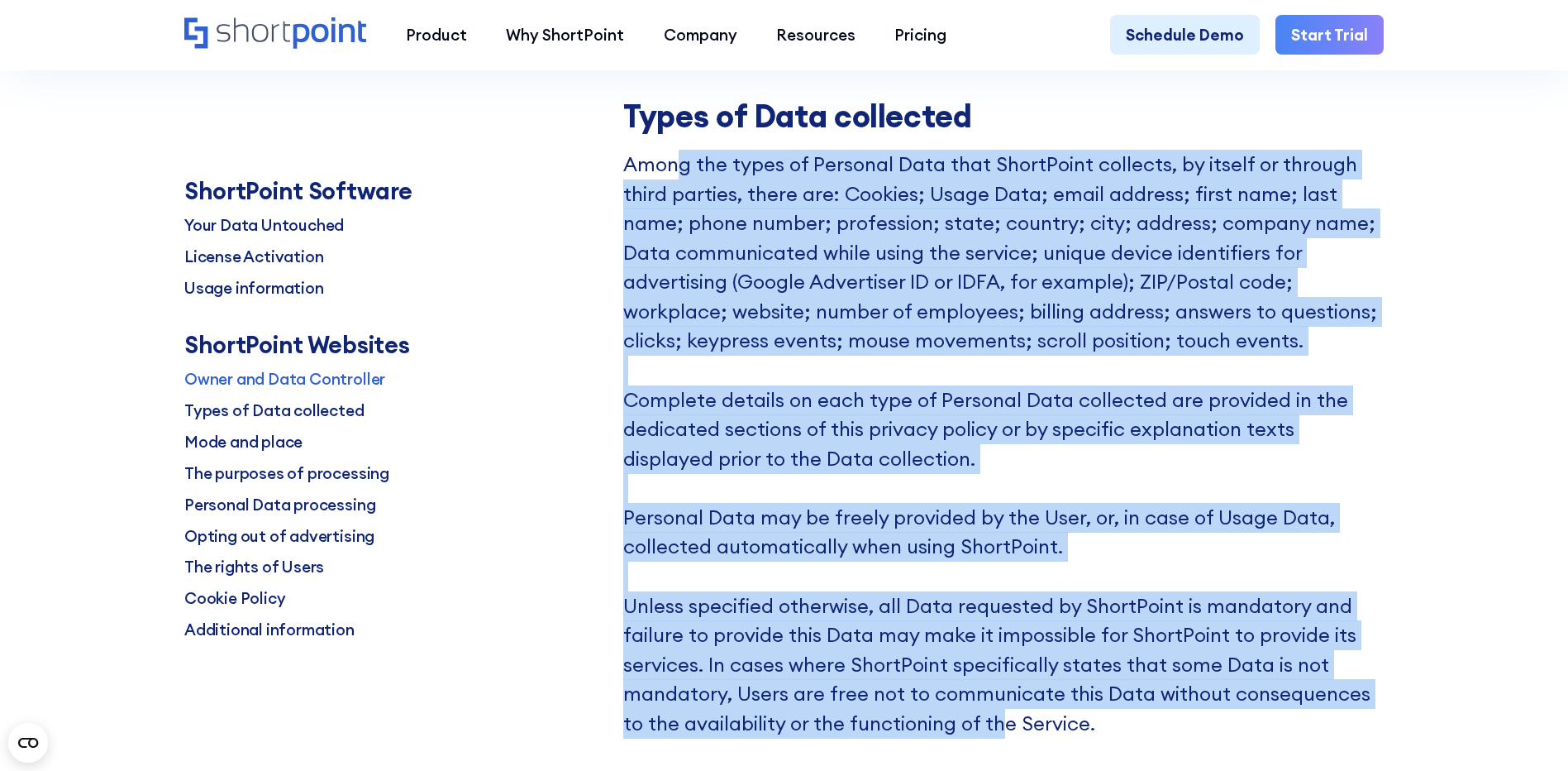
drag, startPoint x: 675, startPoint y: 153, endPoint x: 985, endPoint y: 728, distance: 653.2
click at [985, 728] on p "Among the types of Personal Data that ShortPoint collects, by itself or through…" at bounding box center [1003, 708] width 760 height 1118
click at [808, 315] on p "Among the types of Personal Data that ShortPoint collects, by itself or through…" at bounding box center [1003, 708] width 760 height 1118
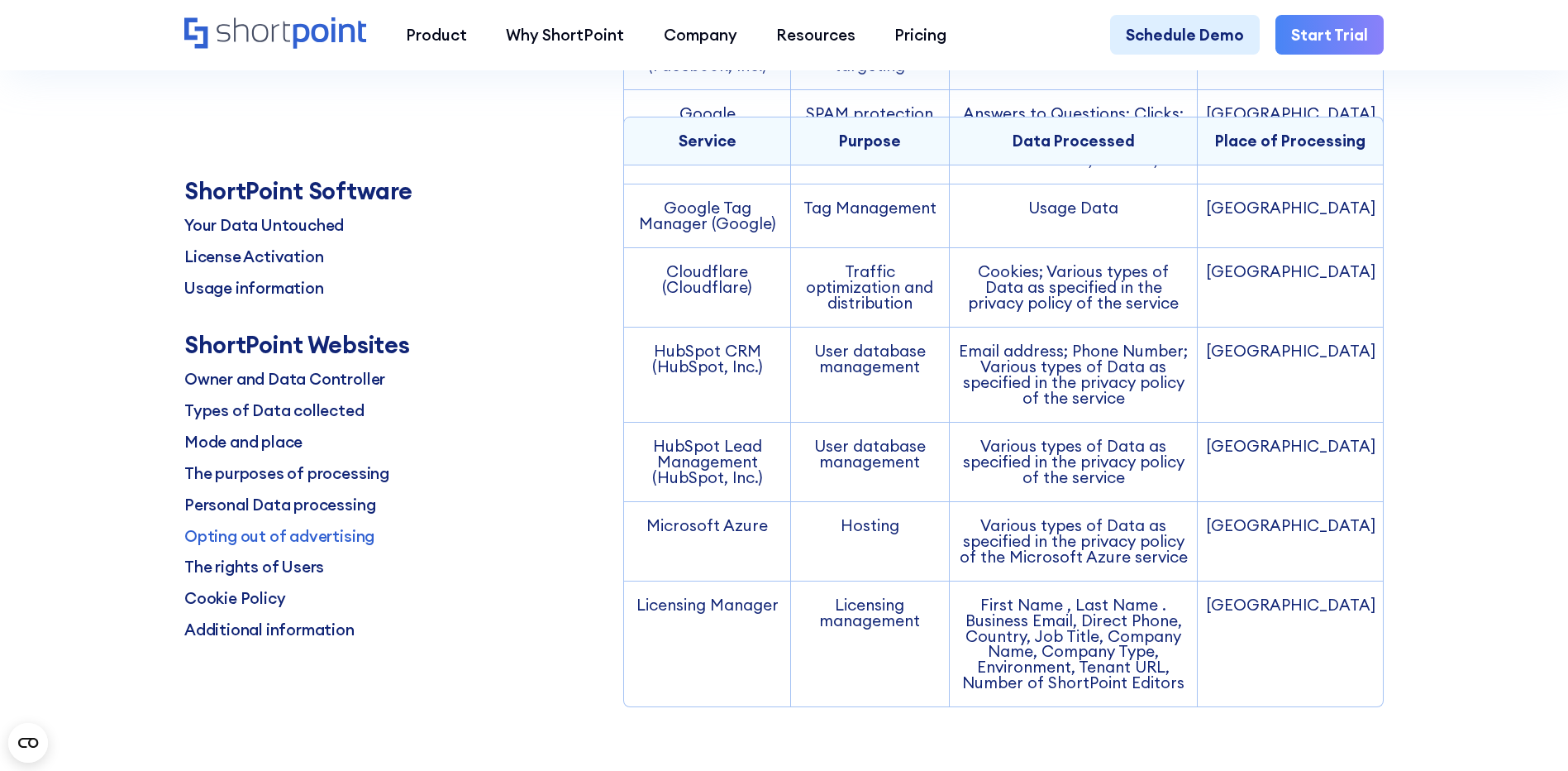
scroll to position [12537, 0]
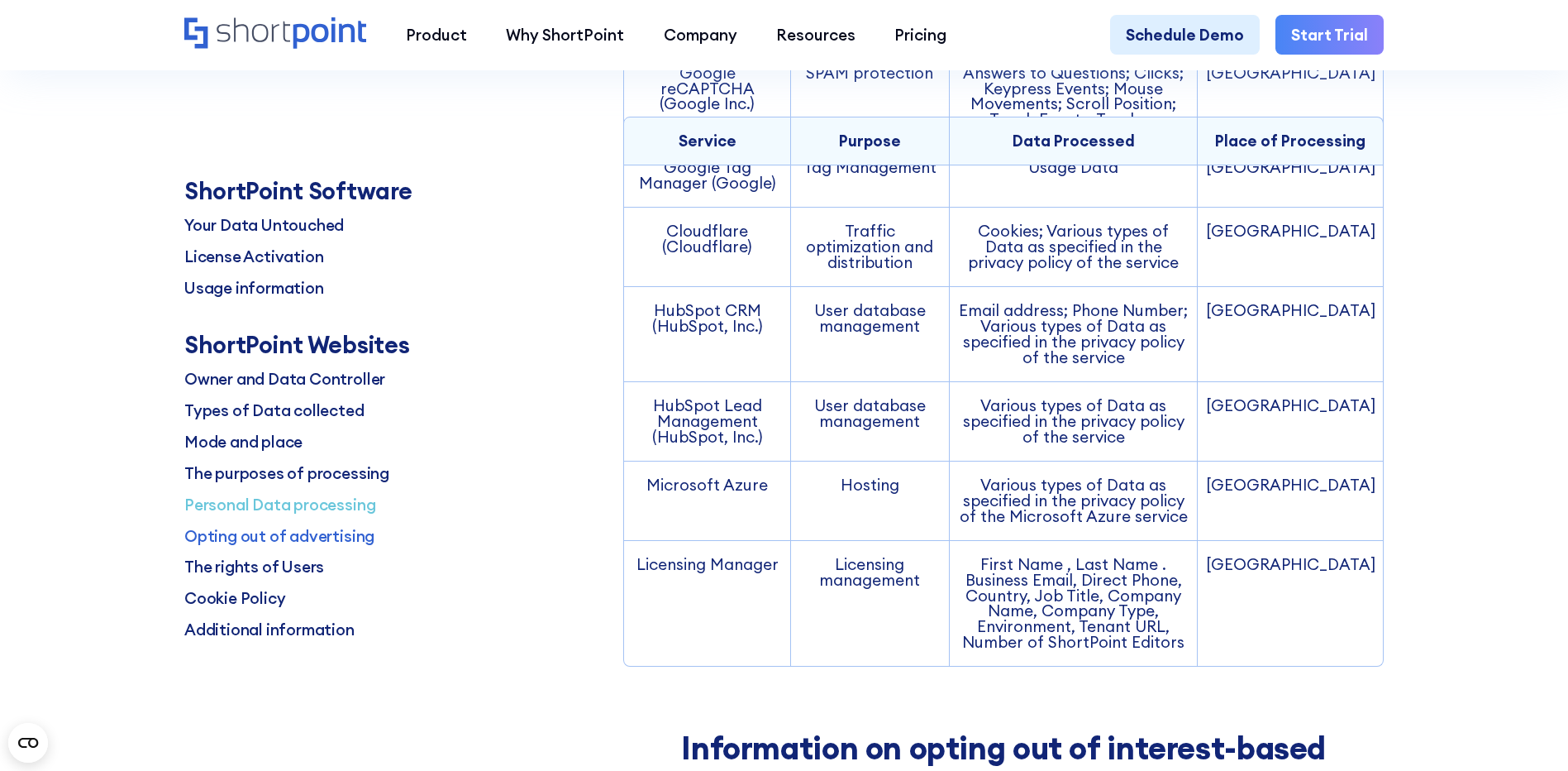
click at [285, 509] on p "Personal Data processing" at bounding box center [280, 504] width 191 height 23
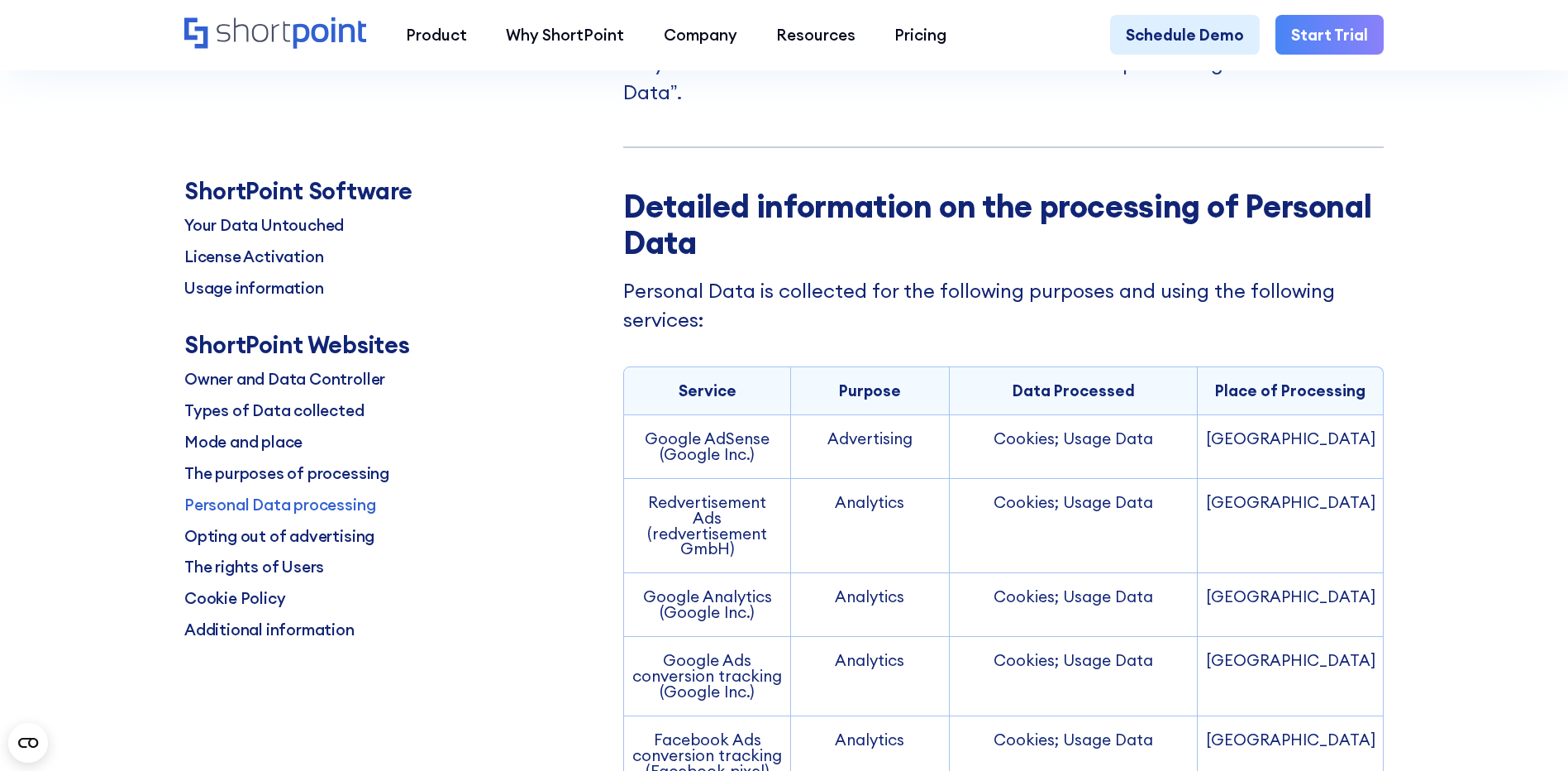
scroll to position [9546, 0]
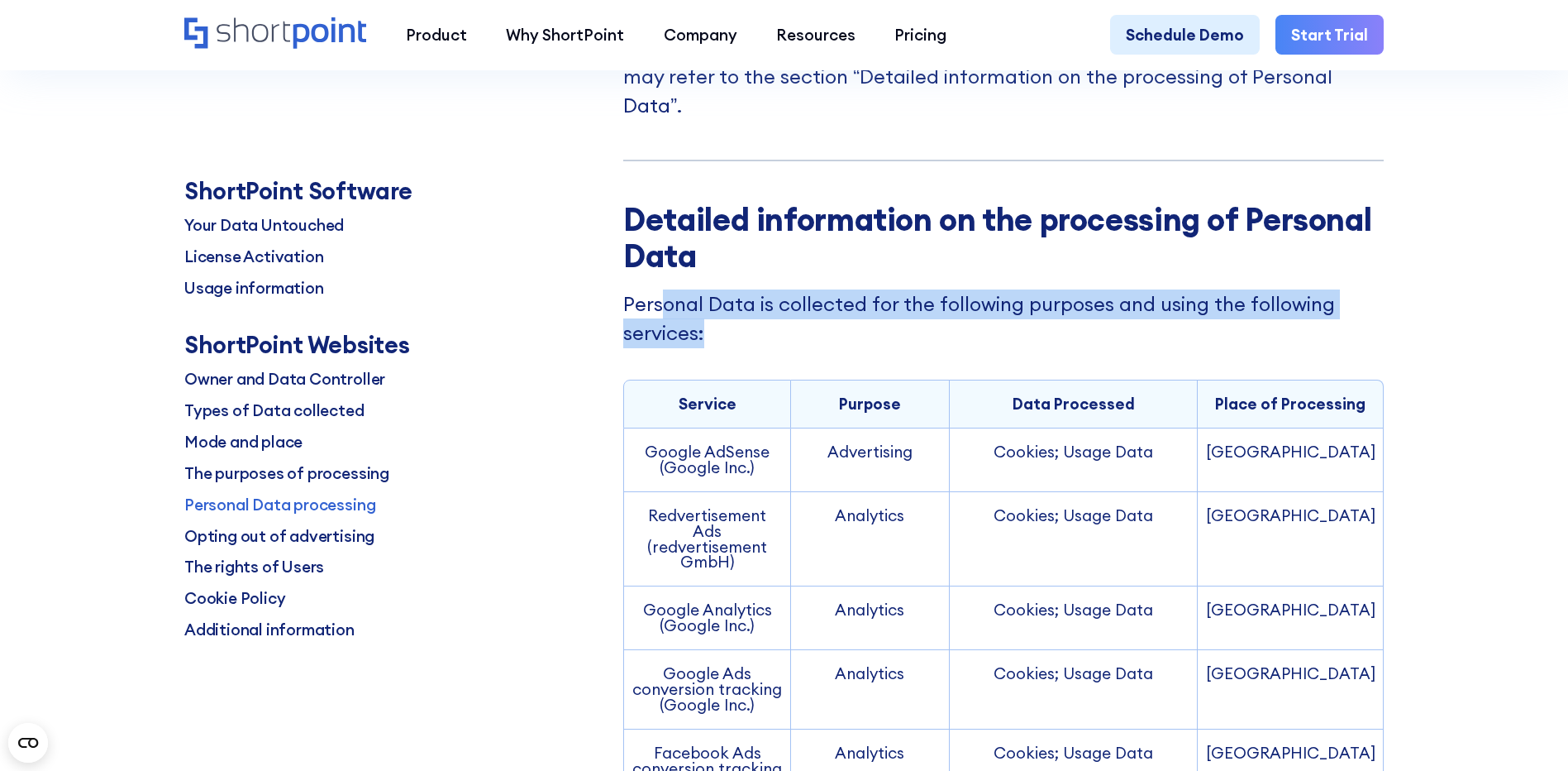
drag, startPoint x: 675, startPoint y: 241, endPoint x: 752, endPoint y: 275, distance: 84.2
click at [752, 290] on p "Personal Data is collected for the following purposes and using the following s…" at bounding box center [1003, 319] width 760 height 59
drag, startPoint x: 752, startPoint y: 275, endPoint x: 941, endPoint y: 271, distance: 189.0
click at [942, 290] on p "Personal Data is collected for the following purposes and using the following s…" at bounding box center [1003, 319] width 760 height 59
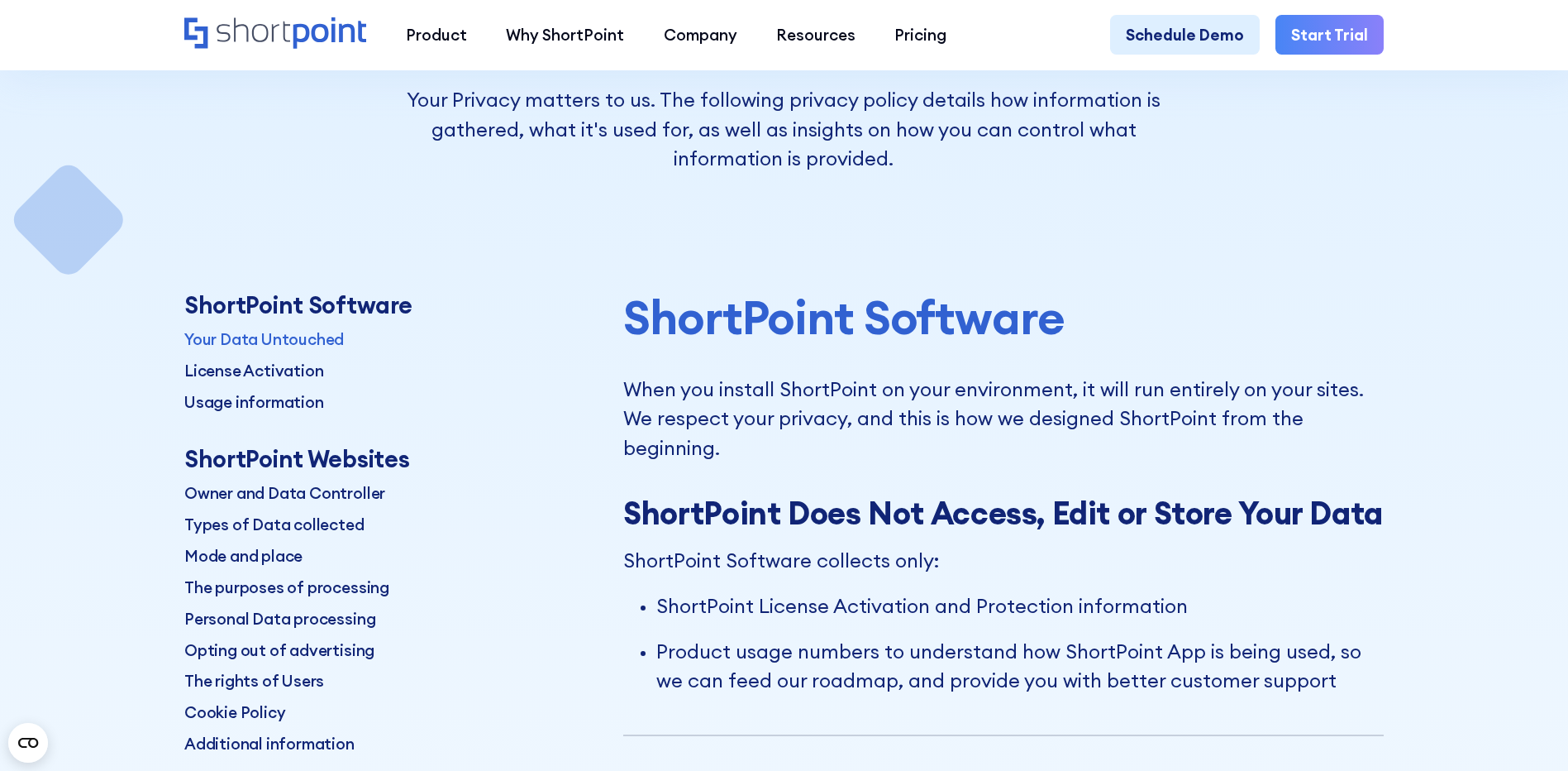
scroll to position [331, 0]
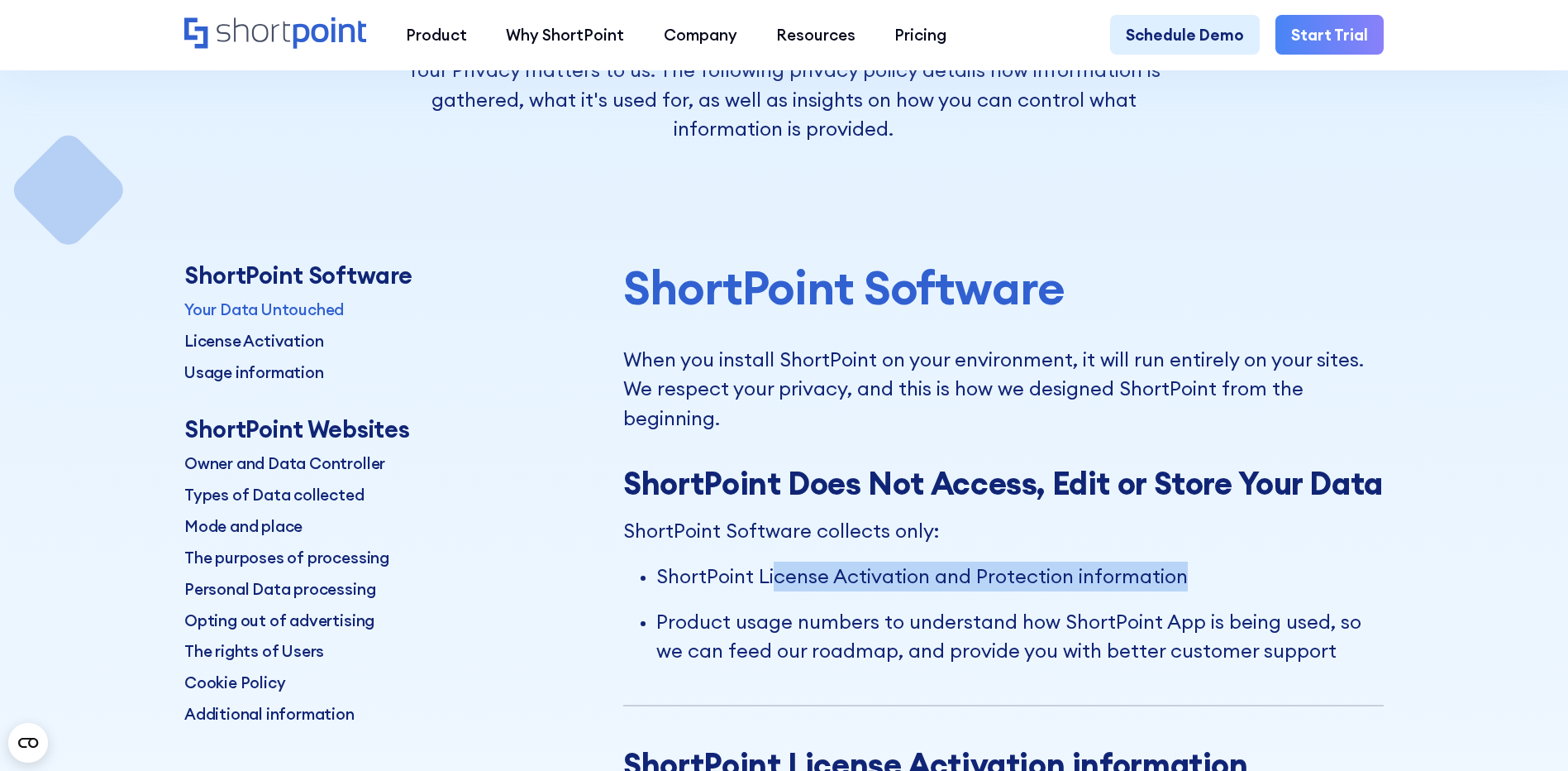
drag, startPoint x: 774, startPoint y: 626, endPoint x: 1277, endPoint y: 623, distance: 503.0
click at [1277, 591] on p "ShortPoint License Activation and Protection information" at bounding box center [1020, 576] width 728 height 30
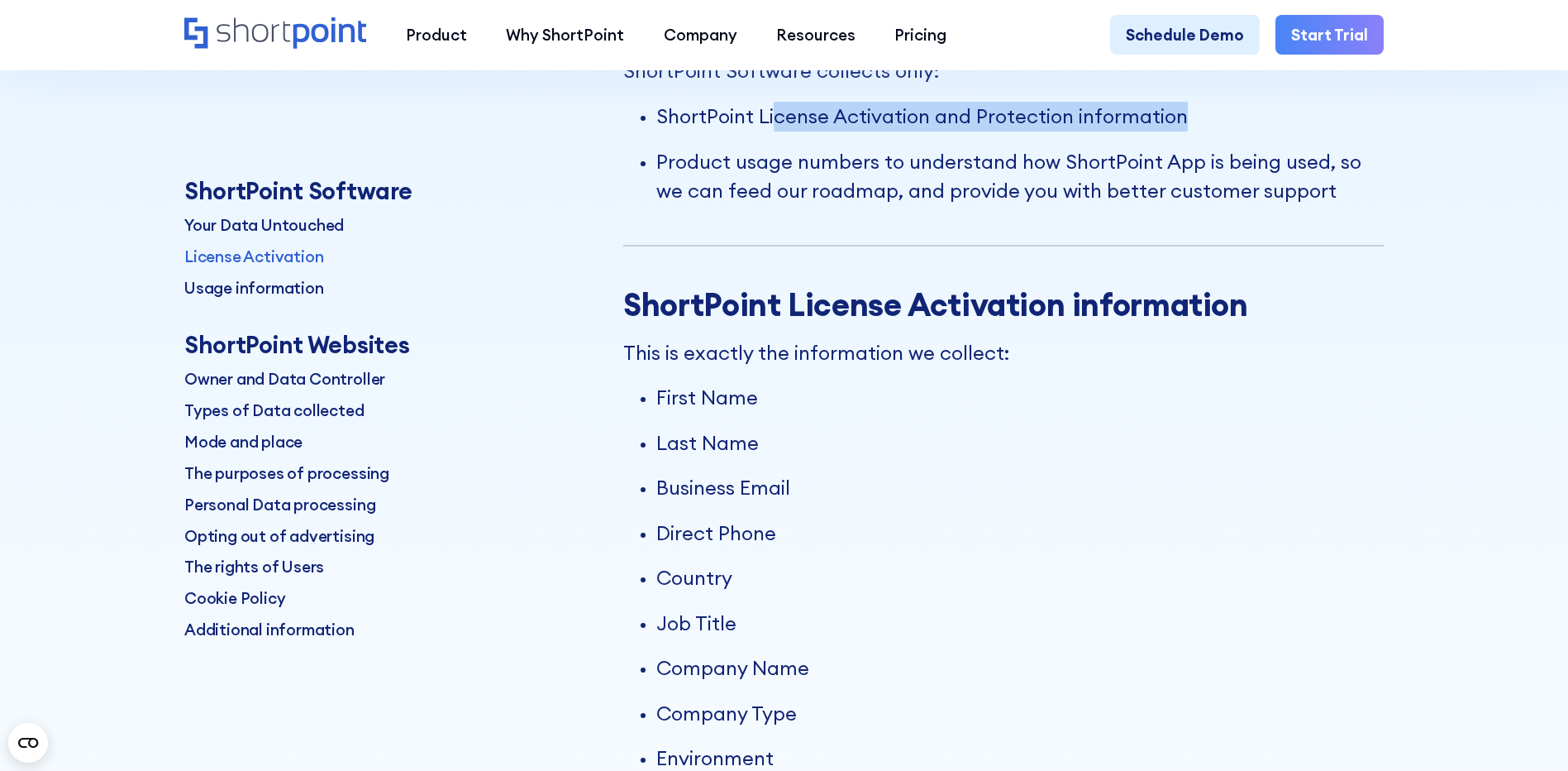
scroll to position [827, 0]
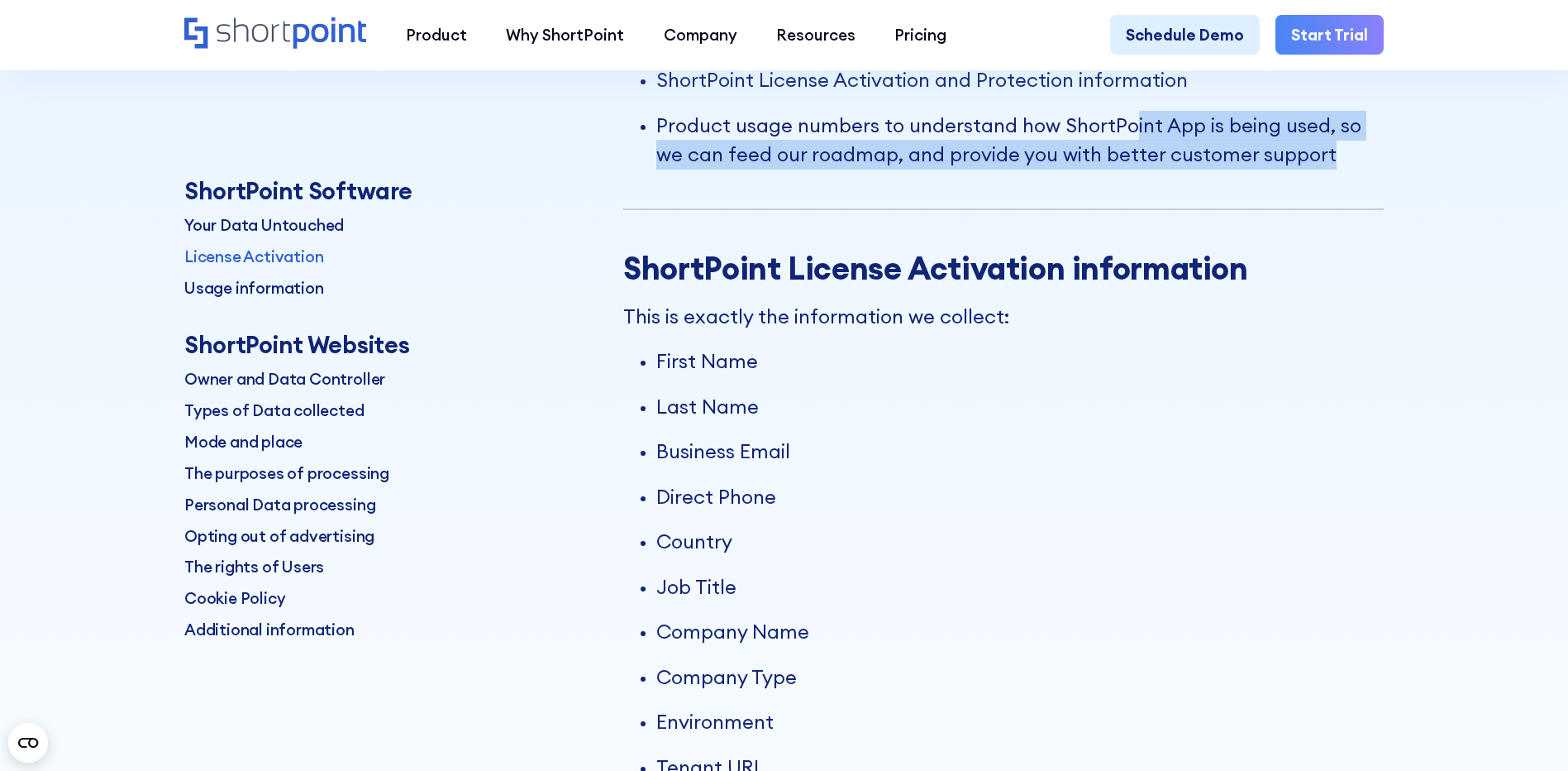
drag, startPoint x: 1134, startPoint y: 178, endPoint x: 1234, endPoint y: 240, distance: 117.7
click at [1234, 211] on div "ShortPoint Does Not Access, Edit or Store Your Data ShortPoint Software collect…" at bounding box center [1003, 90] width 760 height 242
click at [729, 211] on div "ShortPoint Does Not Access, Edit or Store Your Data ShortPoint Software collect…" at bounding box center [1003, 90] width 760 height 242
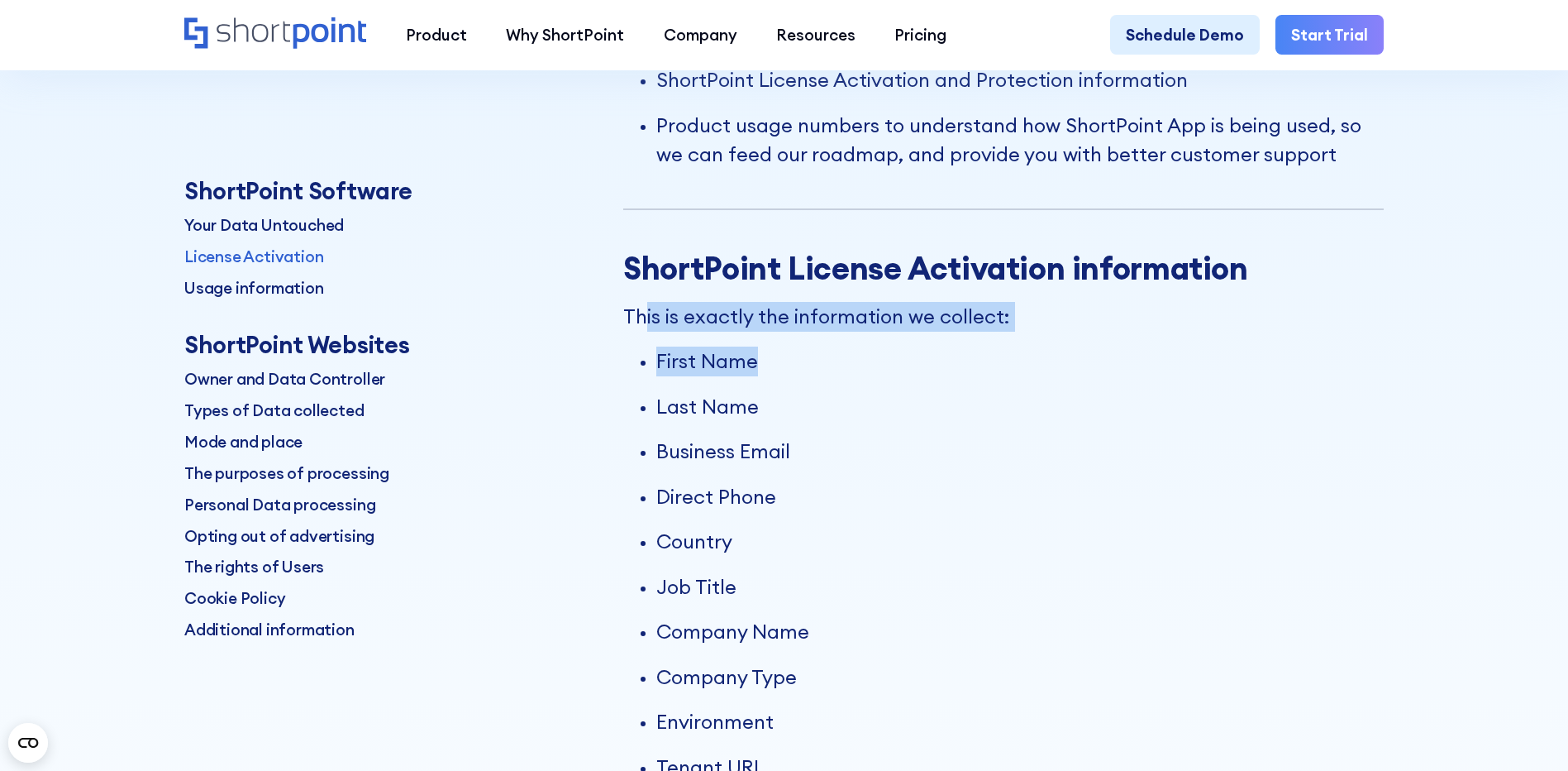
drag, startPoint x: 651, startPoint y: 347, endPoint x: 1055, endPoint y: 392, distance: 406.5
click at [1055, 392] on div "ShortPoint License Activation information This is exactly the information we co…" at bounding box center [1003, 558] width 760 height 619
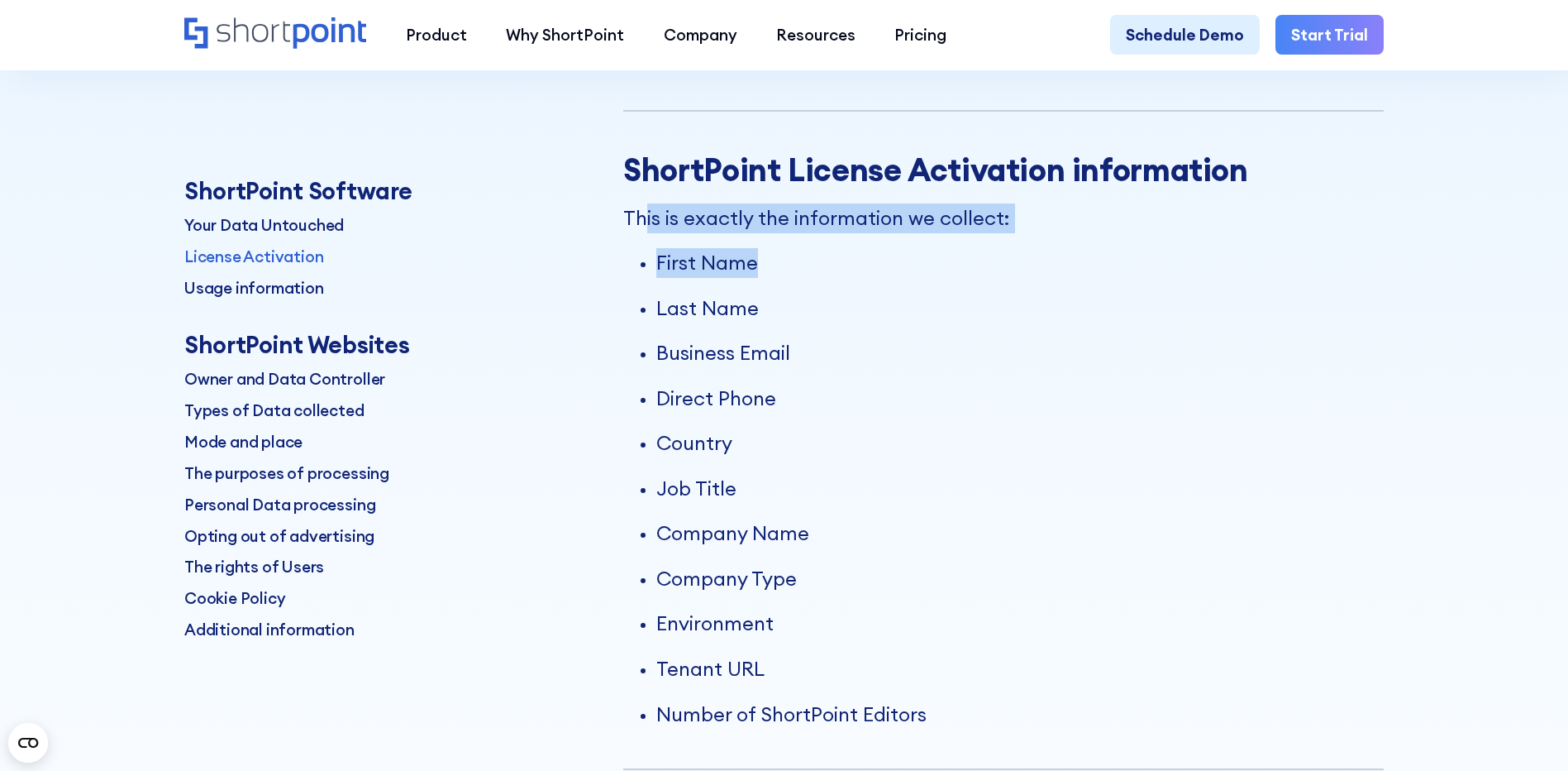
scroll to position [1323, 0]
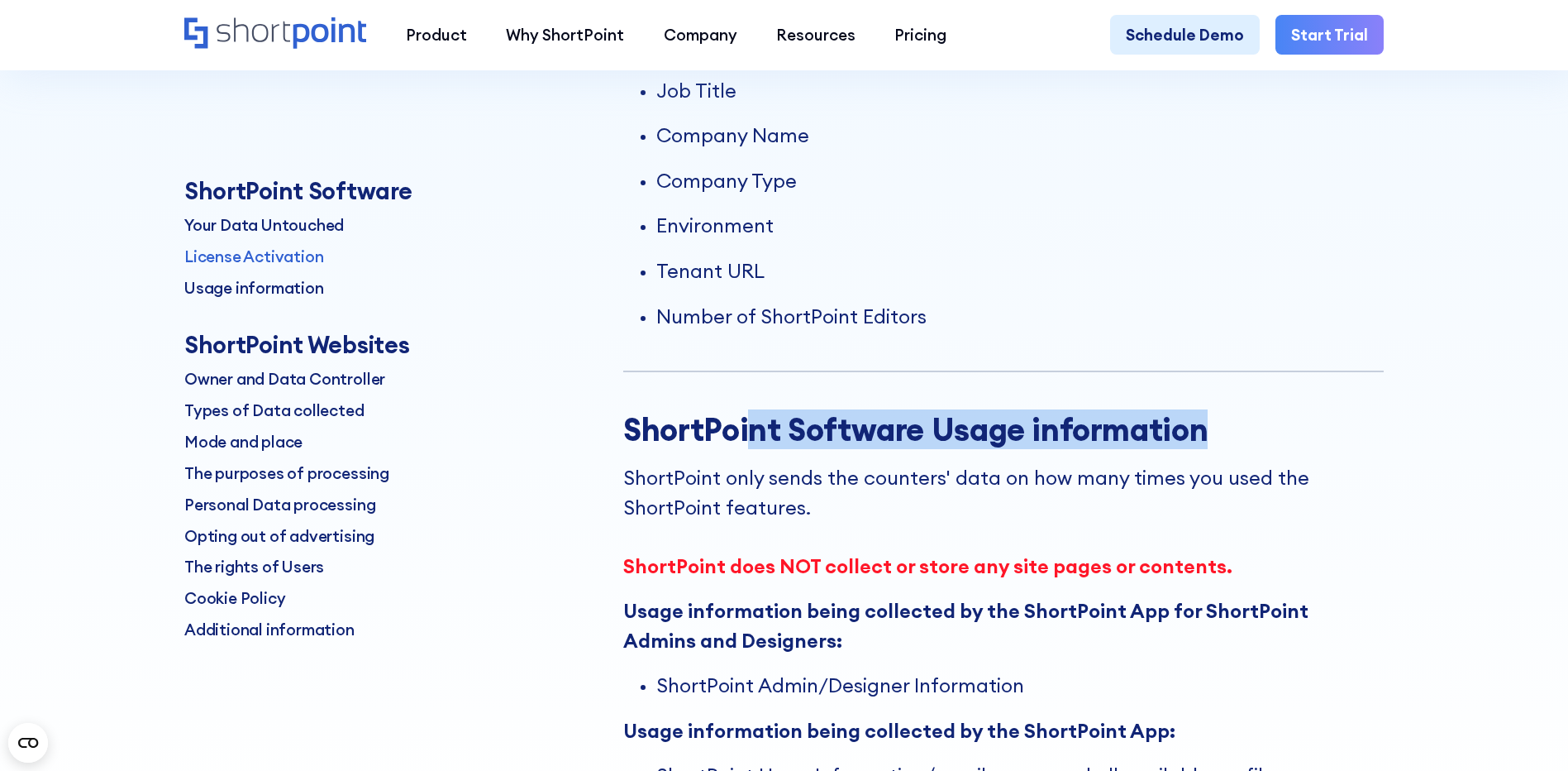
drag, startPoint x: 751, startPoint y: 472, endPoint x: 1348, endPoint y: 459, distance: 597.1
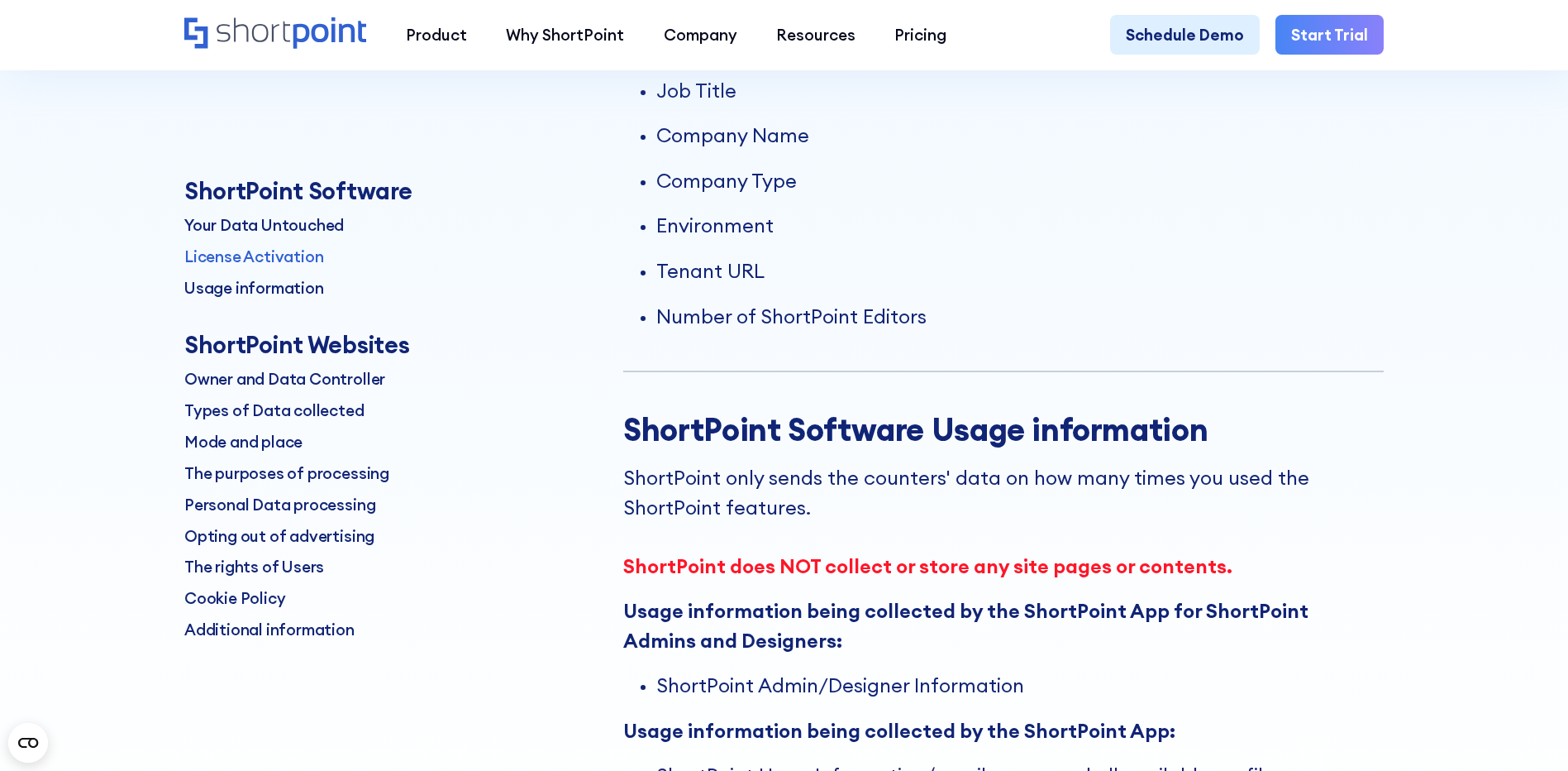
click at [859, 535] on p "ShortPoint only sends the counters' data on how many times you used the ShortPo…" at bounding box center [1003, 521] width 760 height 117
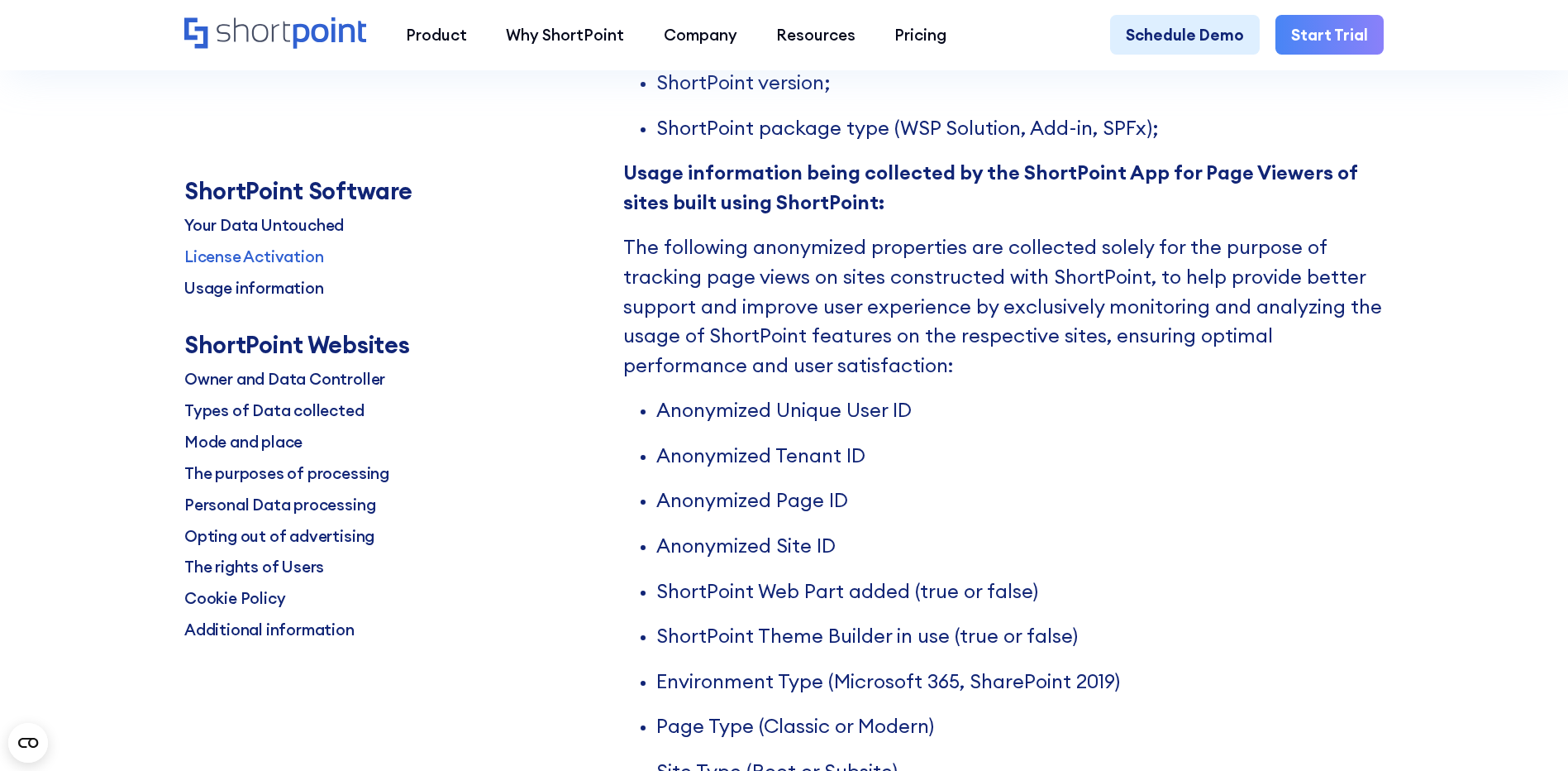
scroll to position [3639, 0]
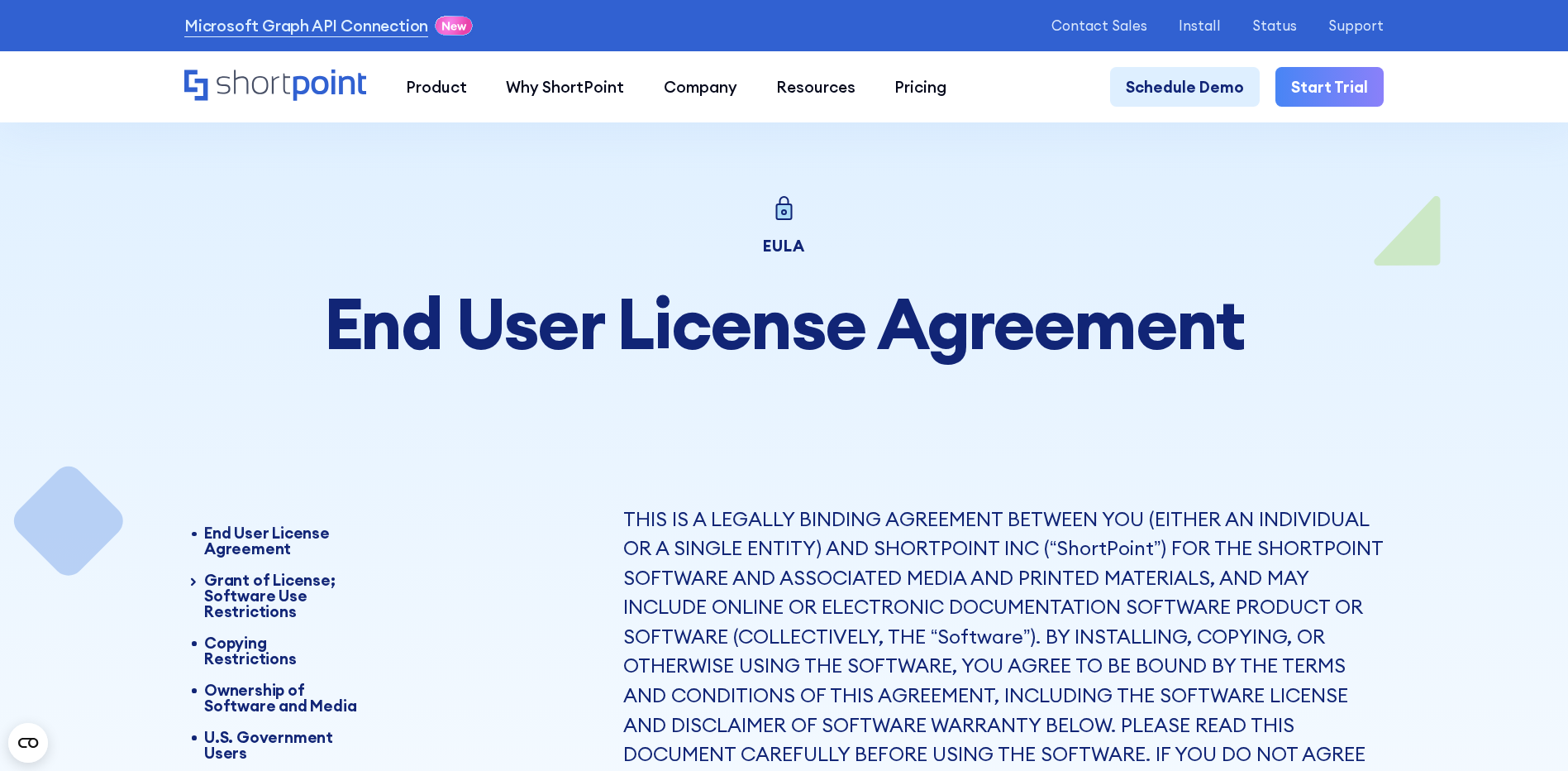
scroll to position [9193, 0]
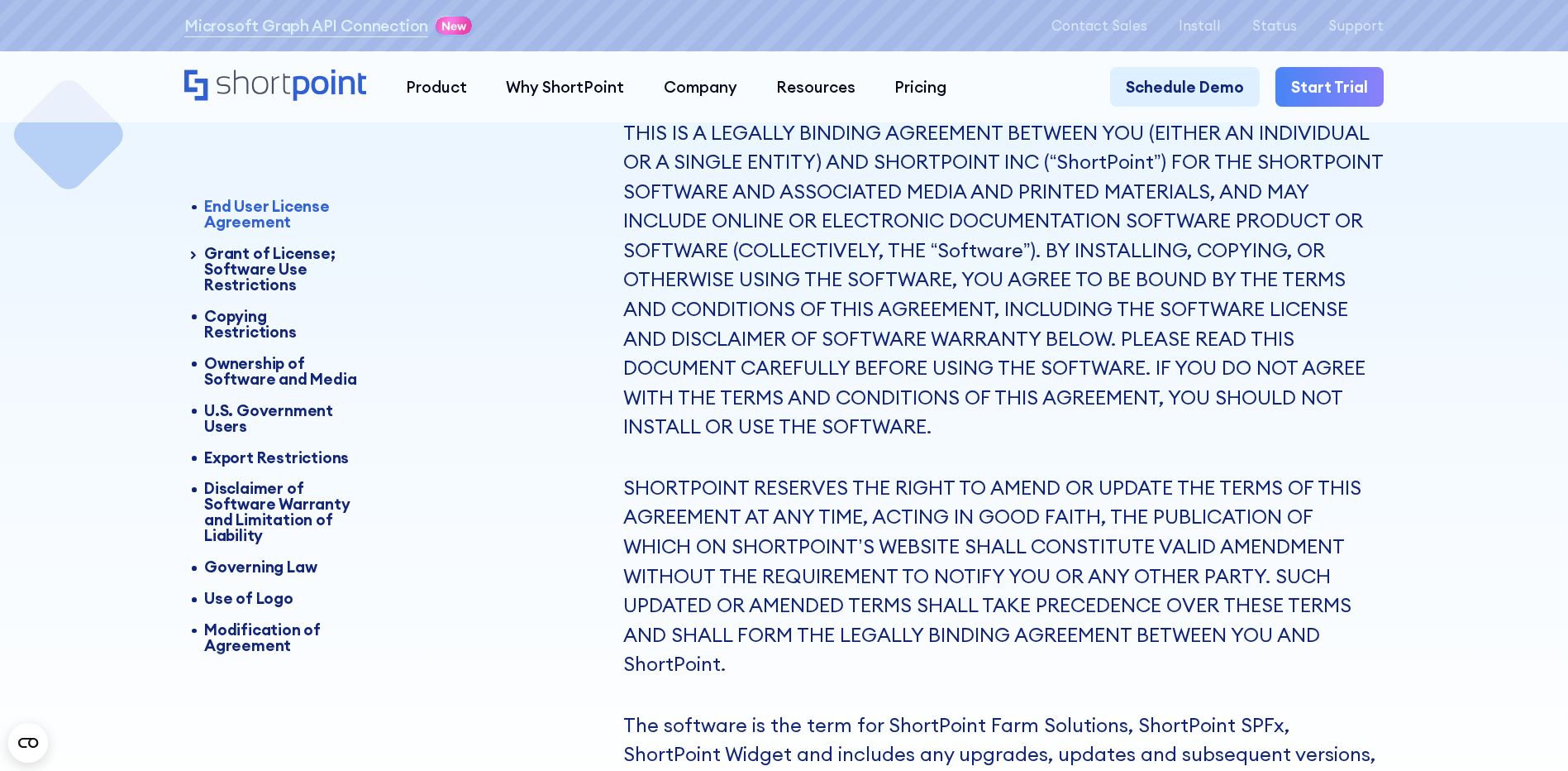
scroll to position [0, 0]
